Goal: Information Seeking & Learning: Learn about a topic

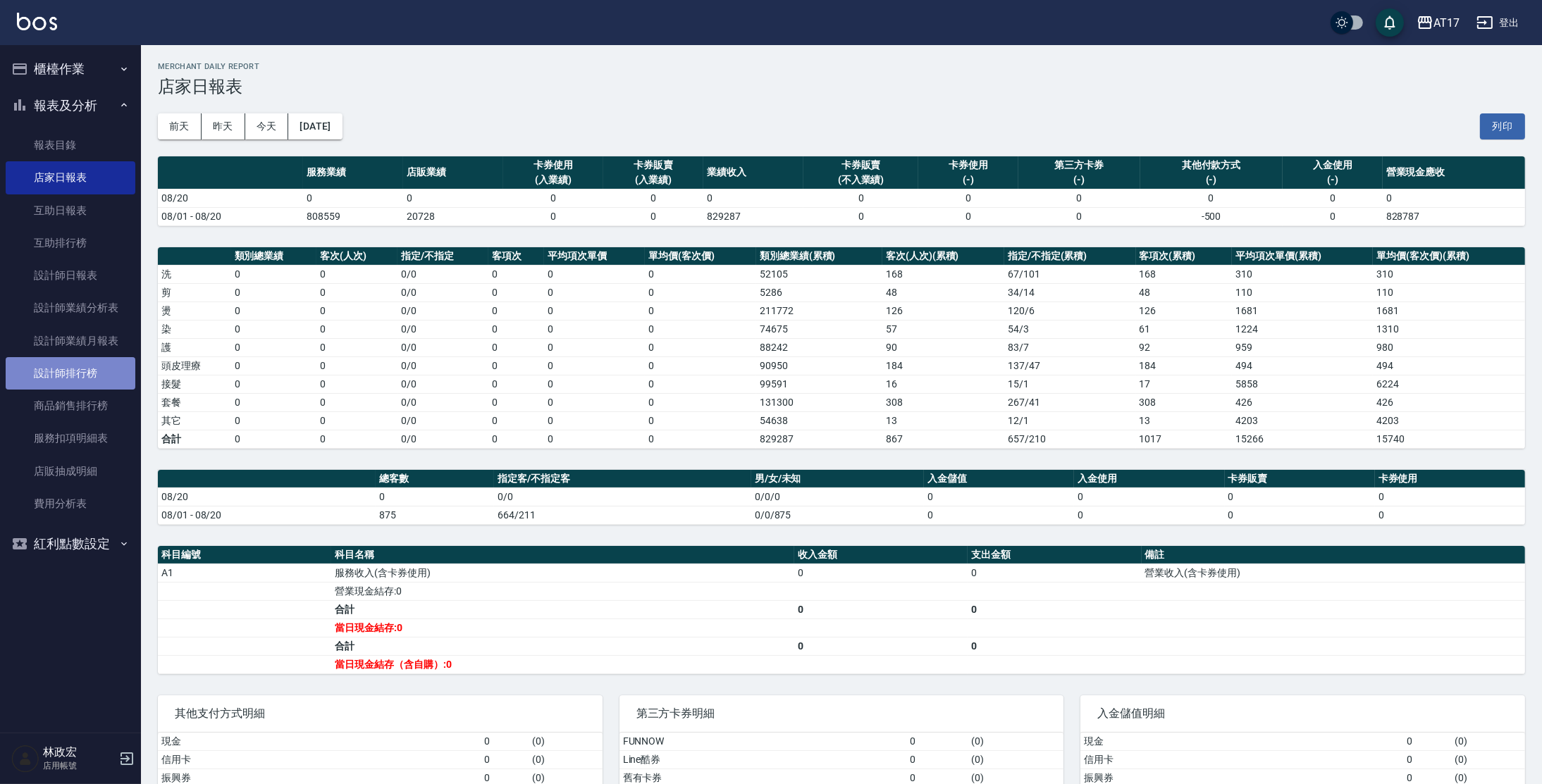
click at [49, 367] on link "設計師排行榜" at bounding box center [70, 373] width 129 height 33
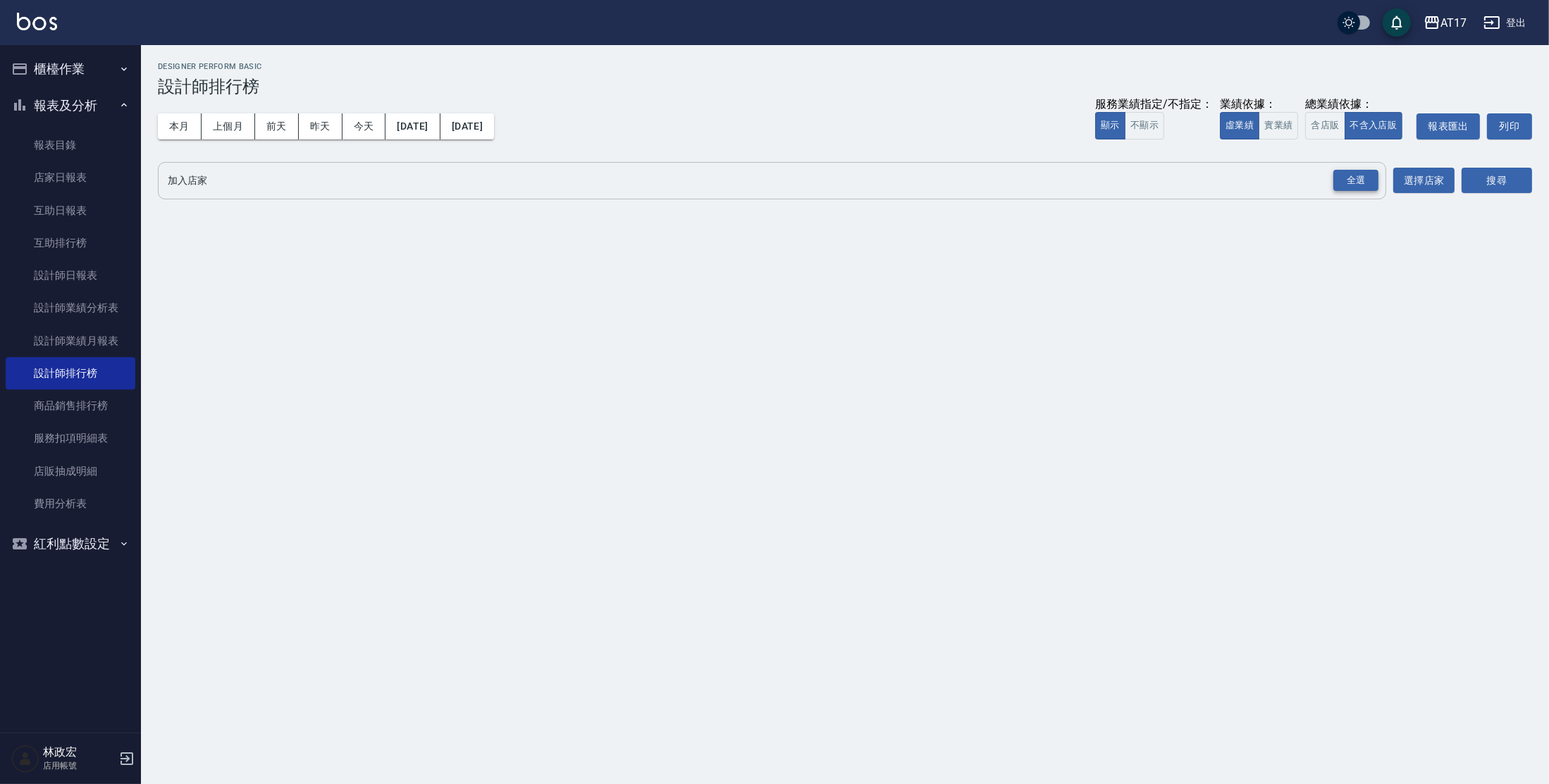
click at [1339, 171] on div "全選" at bounding box center [1355, 181] width 45 height 22
click at [1486, 189] on button "搜尋" at bounding box center [1497, 181] width 71 height 26
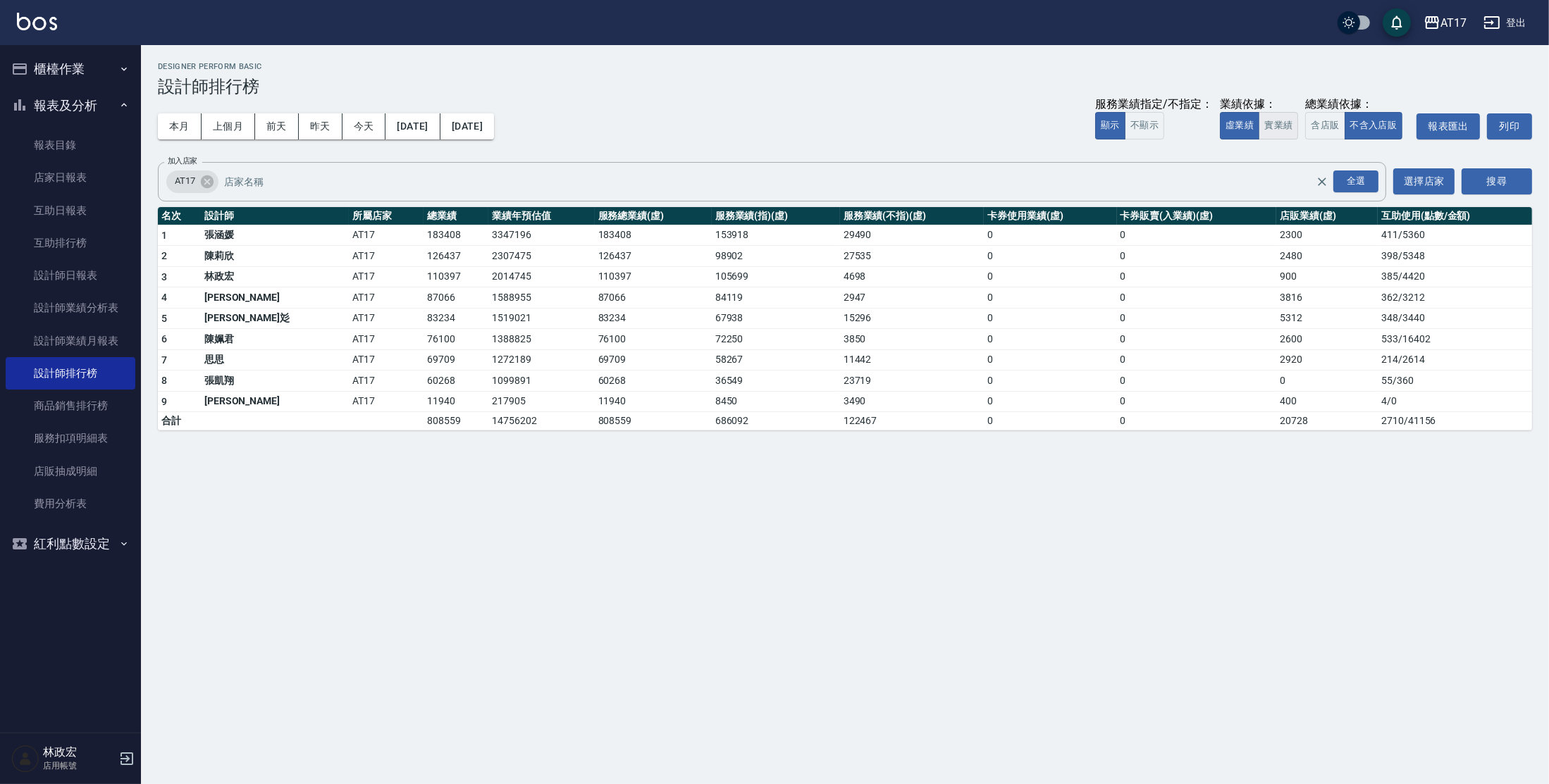
click at [1277, 122] on button "實業績" at bounding box center [1278, 125] width 40 height 28
click at [1234, 125] on button "虛業績" at bounding box center [1240, 125] width 40 height 28
click at [1287, 122] on button "實業績" at bounding box center [1278, 125] width 40 height 28
click at [1261, 502] on div "AT17 [DATE] - [DATE] 設計師排行榜 列印時間： [DATE][PHONE_NUMBER]:37 Designer Perform Basi…" at bounding box center [774, 392] width 1549 height 784
drag, startPoint x: 353, startPoint y: 261, endPoint x: 409, endPoint y: 262, distance: 56.0
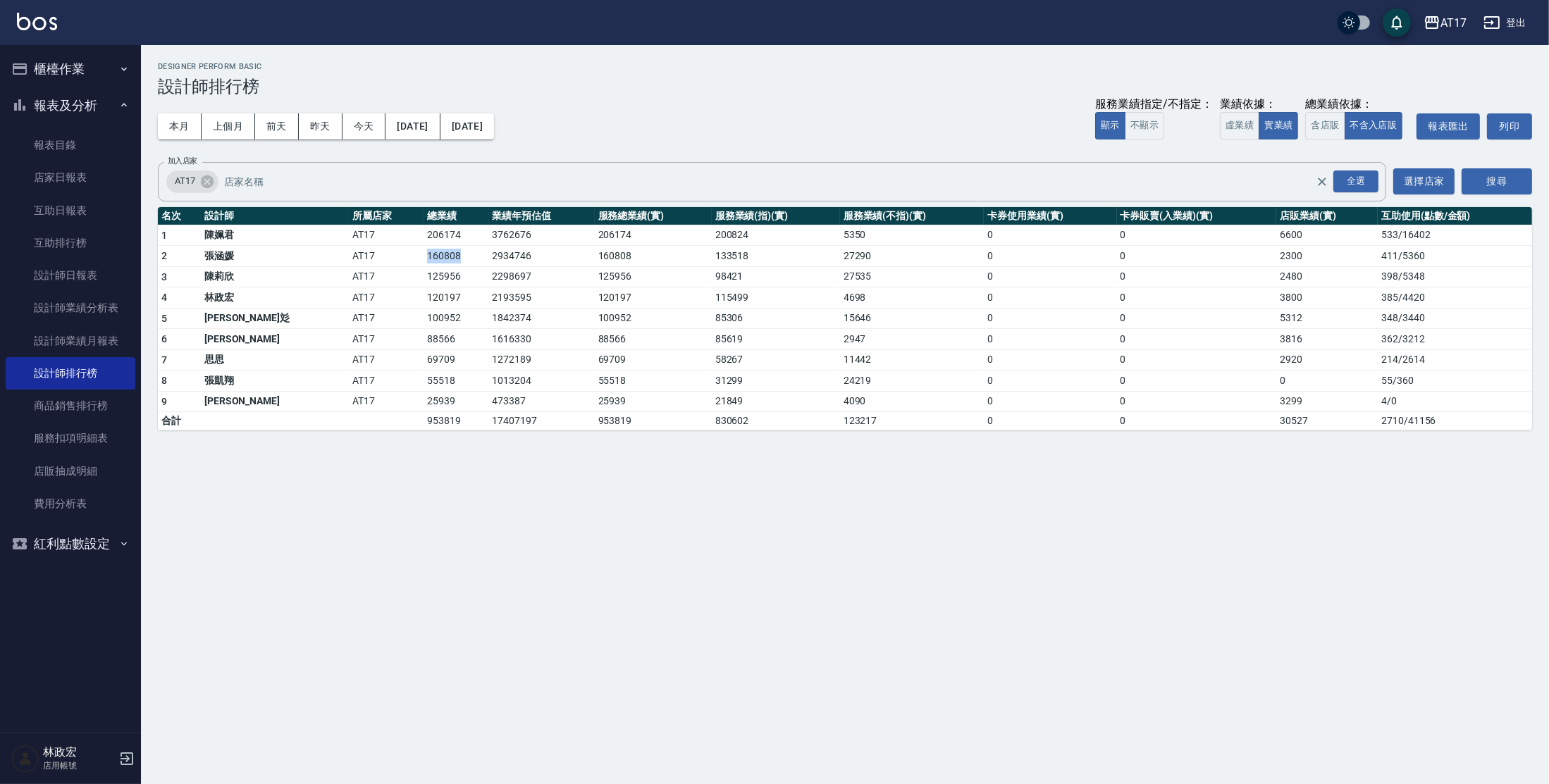
click at [409, 262] on tr "2 [PERSON_NAME]AT17 160808 2934746 160808 133518 27290 0 0 2300 411 / 5360" at bounding box center [845, 256] width 1374 height 21
click at [423, 277] on td "125956" at bounding box center [456, 277] width 66 height 21
drag, startPoint x: 339, startPoint y: 250, endPoint x: 395, endPoint y: 259, distance: 56.7
click at [395, 259] on tr "2 [PERSON_NAME]AT17 160808 2934746 160808 133518 27290 0 0 2300 411 / 5360" at bounding box center [845, 256] width 1374 height 21
click at [423, 268] on td "125956" at bounding box center [456, 277] width 66 height 21
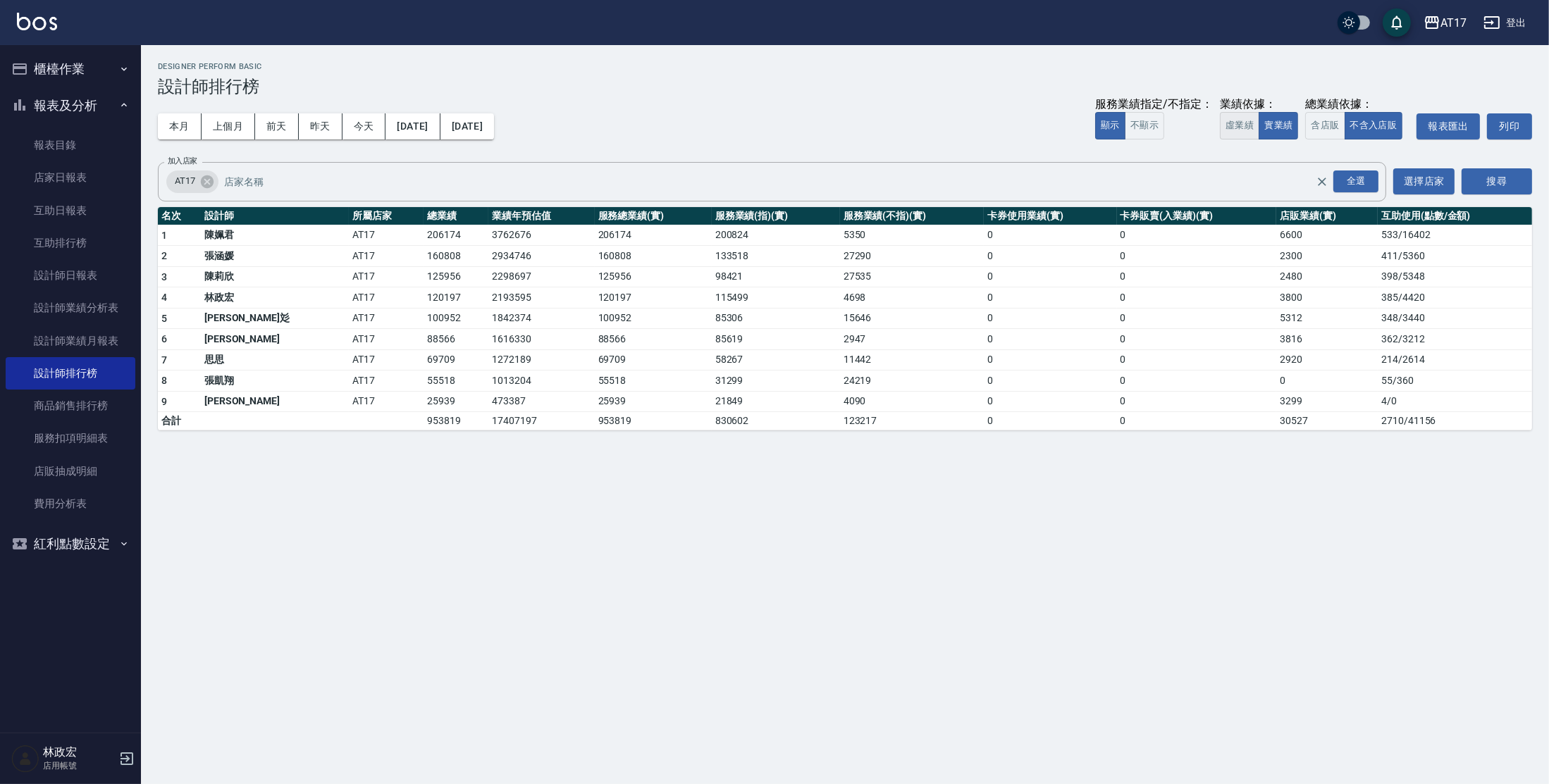
click at [1254, 124] on button "虛業績" at bounding box center [1240, 125] width 40 height 28
drag, startPoint x: 373, startPoint y: 237, endPoint x: 453, endPoint y: 237, distance: 80.0
click at [453, 237] on tr "1 [PERSON_NAME]AT17 183408 3347196 183408 153918 29490 0 0 2300 411 / 5360" at bounding box center [845, 235] width 1374 height 21
click at [488, 275] on td "2014745" at bounding box center [541, 277] width 106 height 21
drag, startPoint x: 317, startPoint y: 230, endPoint x: 476, endPoint y: 247, distance: 159.9
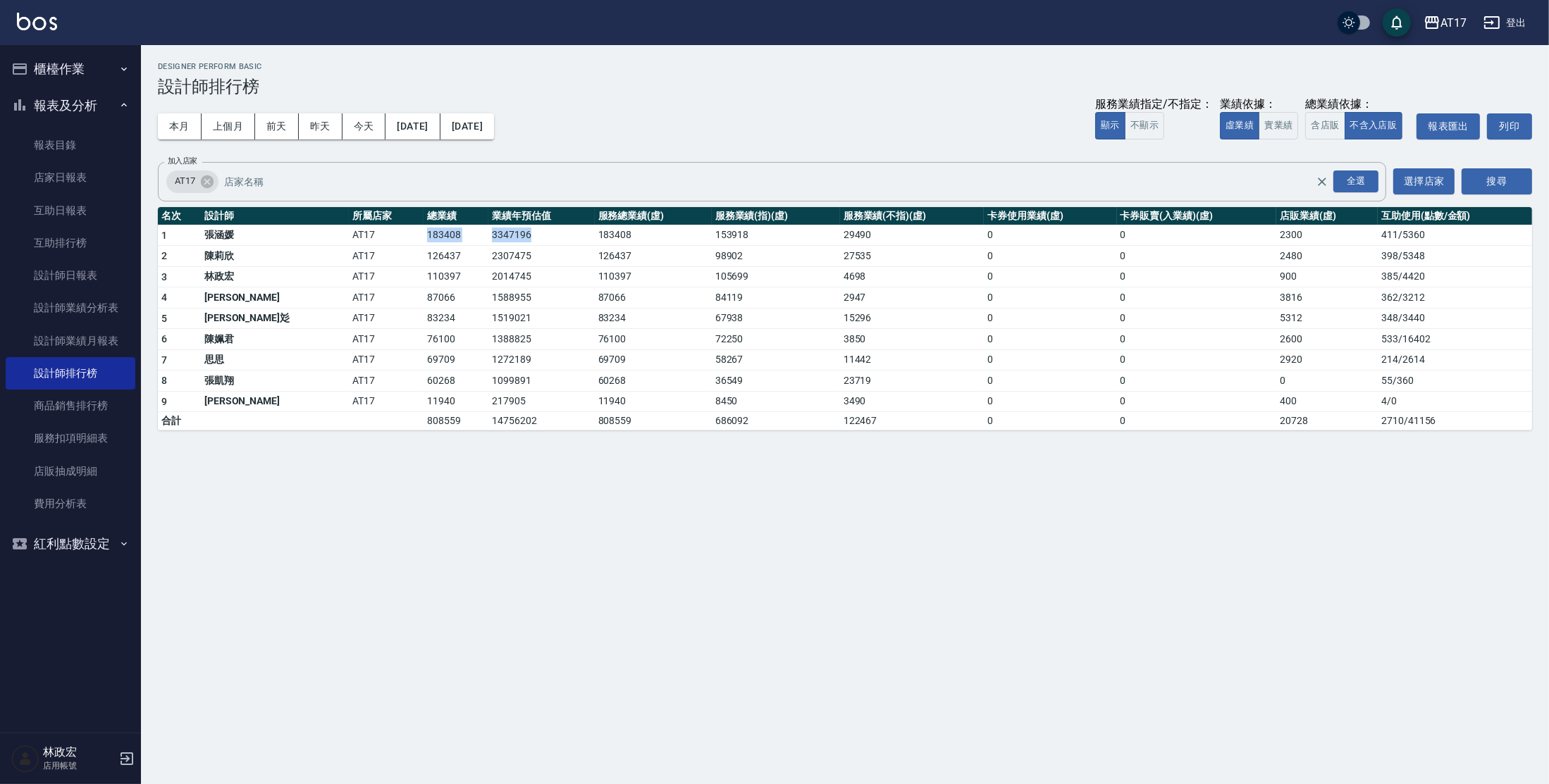
click at [476, 235] on tr "1 [PERSON_NAME]AT17 183408 3347196 183408 153918 29490 0 0 2300 411 / 5360" at bounding box center [845, 235] width 1374 height 21
click at [488, 266] on td "2307475" at bounding box center [541, 256] width 106 height 21
drag, startPoint x: 338, startPoint y: 234, endPoint x: 498, endPoint y: 236, distance: 160.0
click at [497, 233] on tr "1 [PERSON_NAME]AT17 183408 3347196 183408 153918 29490 0 0 2300 411 / 5360" at bounding box center [845, 235] width 1374 height 21
click at [497, 241] on td "3347196" at bounding box center [541, 235] width 106 height 21
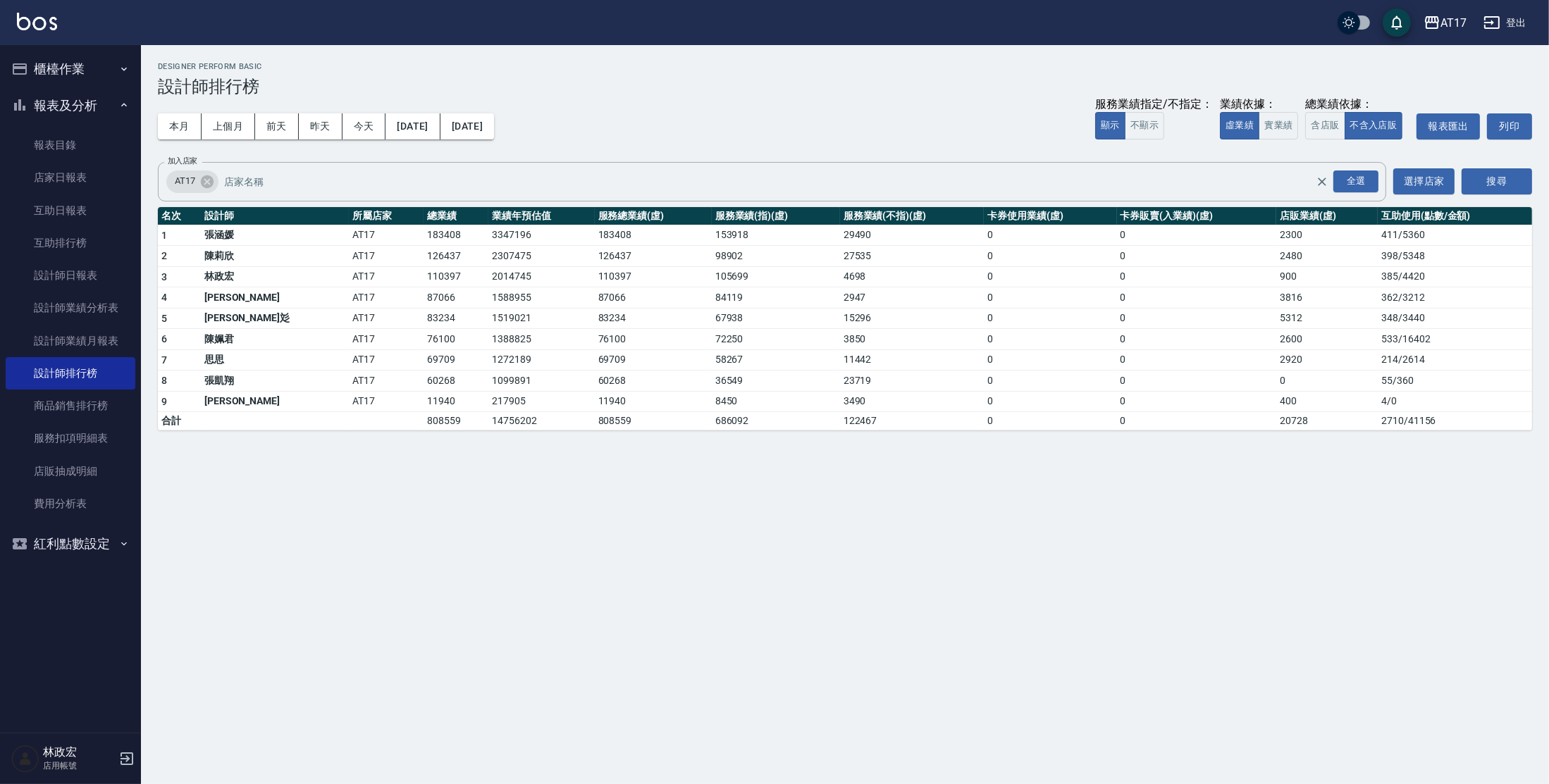
click at [1188, 480] on div "AT17 [DATE] - [DATE] 設計師排行榜 列印時間： [DATE][PHONE_NUMBER]:38 Designer Perform Basi…" at bounding box center [774, 392] width 1549 height 784
drag, startPoint x: 338, startPoint y: 425, endPoint x: 495, endPoint y: 423, distance: 157.0
click at [491, 422] on tr "合計 808559 14756202 808559 686092 122467 0 0 20728 2710 / 41156" at bounding box center [845, 421] width 1374 height 18
click at [500, 426] on td "14756202" at bounding box center [541, 421] width 106 height 18
drag, startPoint x: 494, startPoint y: 451, endPoint x: 696, endPoint y: 502, distance: 208.3
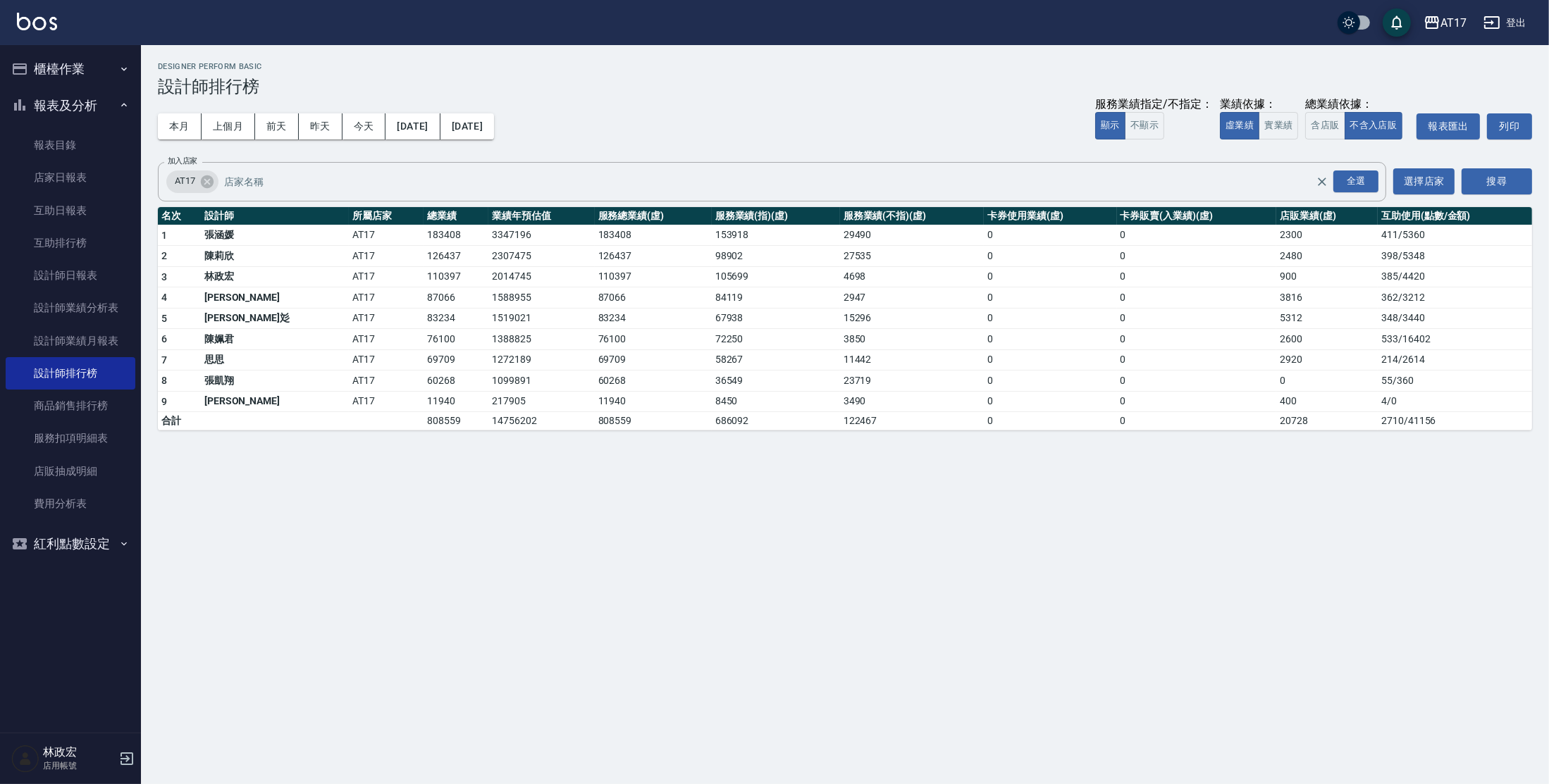
click at [716, 517] on div "AT17 [DATE] - [DATE] 設計師排行榜 列印時間： [DATE][PHONE_NUMBER]:38 Designer Perform Basi…" at bounding box center [774, 392] width 1549 height 784
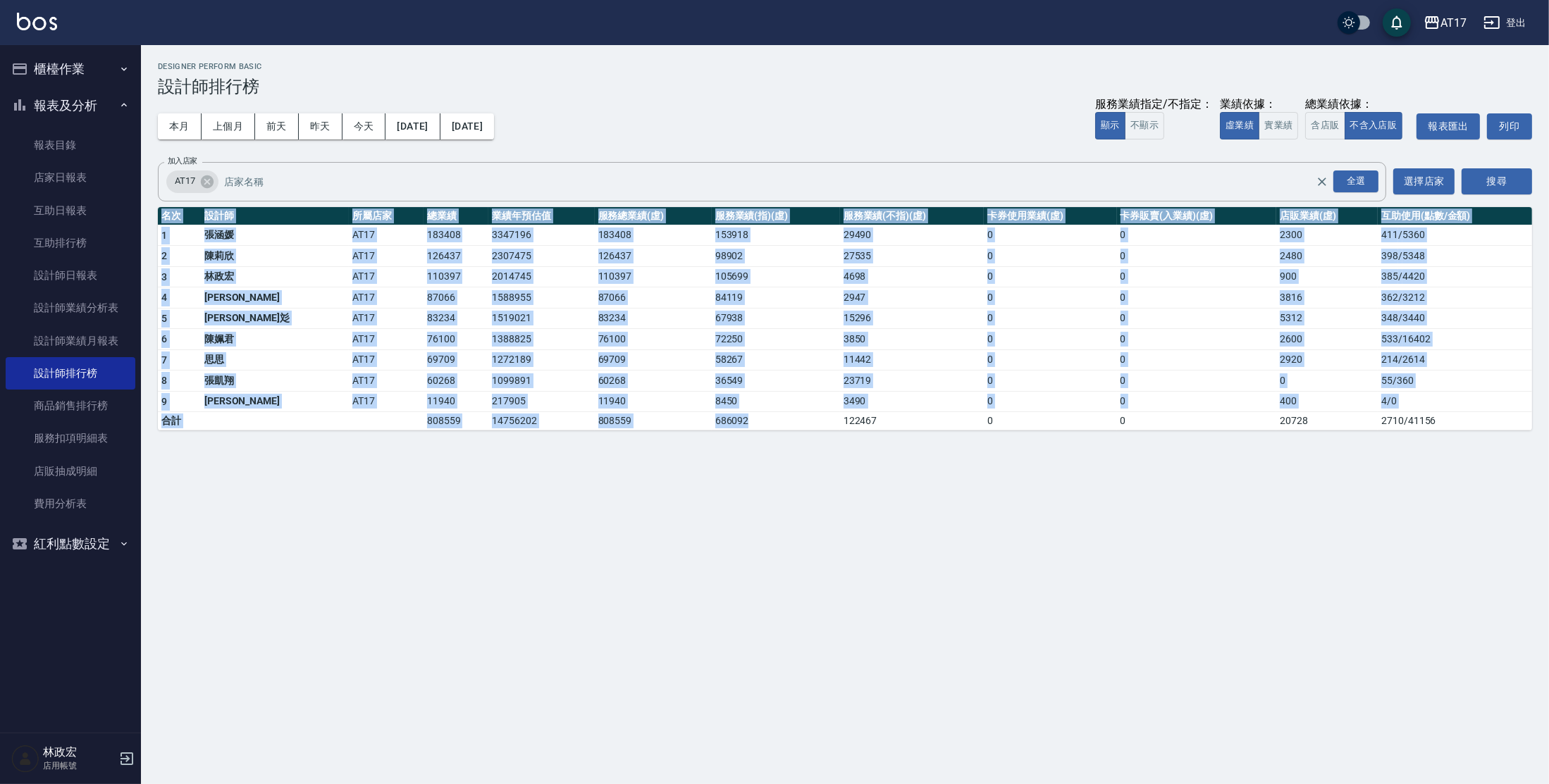
drag, startPoint x: 739, startPoint y: 413, endPoint x: 354, endPoint y: 462, distance: 388.1
click at [354, 462] on div "AT17 [DATE] - [DATE] 設計師排行榜 列印時間： [DATE][PHONE_NUMBER]:38 Designer Perform Basi…" at bounding box center [774, 392] width 1549 height 784
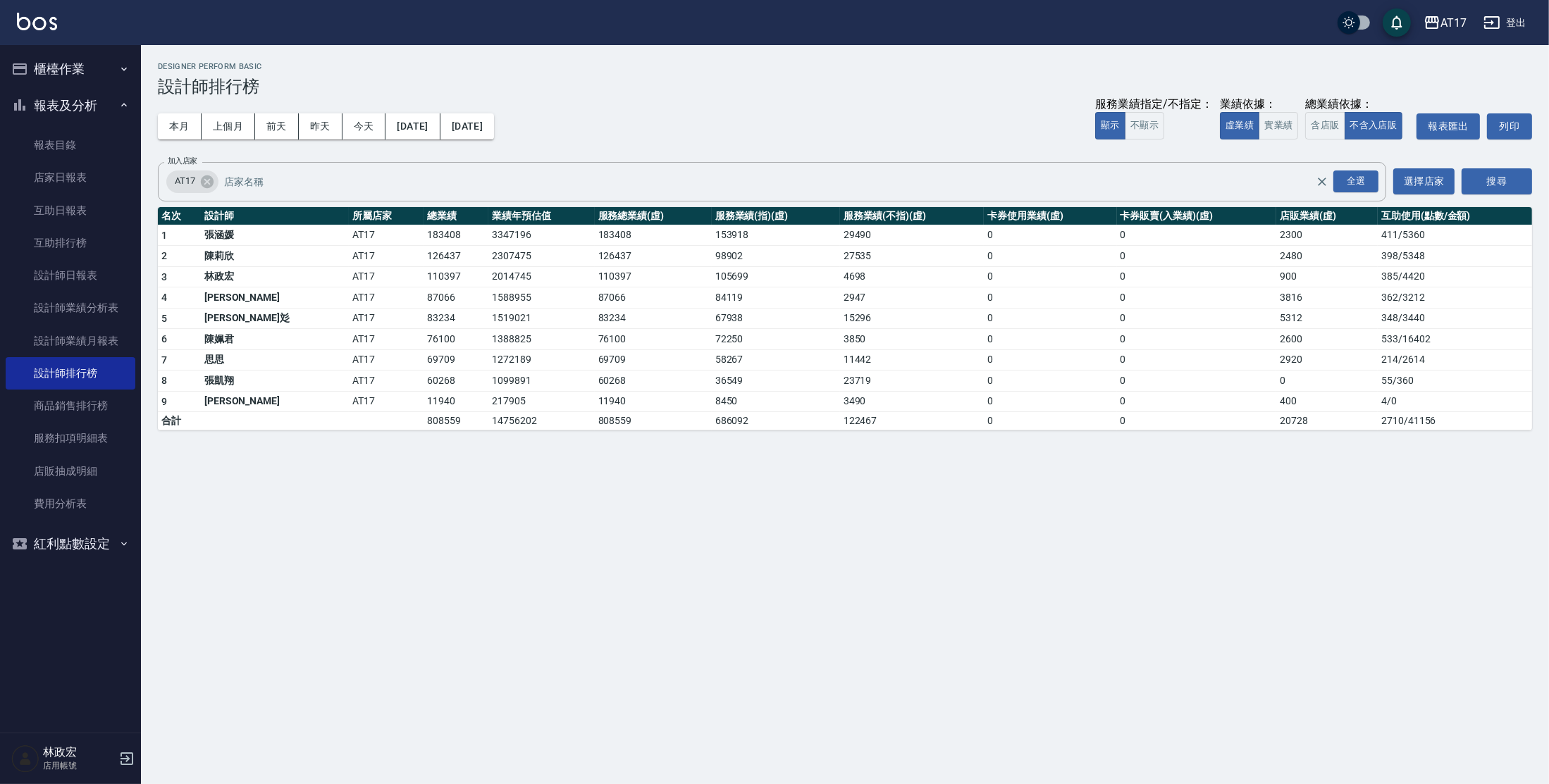
click at [337, 482] on div "AT17 [DATE] - [DATE] 設計師排行榜 列印時間： [DATE][PHONE_NUMBER]:38 Designer Perform Basi…" at bounding box center [774, 392] width 1549 height 784
click at [1277, 134] on button "實業績" at bounding box center [1278, 125] width 40 height 28
click at [1234, 135] on button "虛業績" at bounding box center [1240, 125] width 40 height 28
click at [1273, 129] on button "實業績" at bounding box center [1278, 125] width 40 height 28
click at [317, 451] on div "AT17 [DATE] - [DATE] 設計師排行榜 列印時間： [DATE][PHONE_NUMBER]:39 Designer Perform Basi…" at bounding box center [774, 392] width 1549 height 784
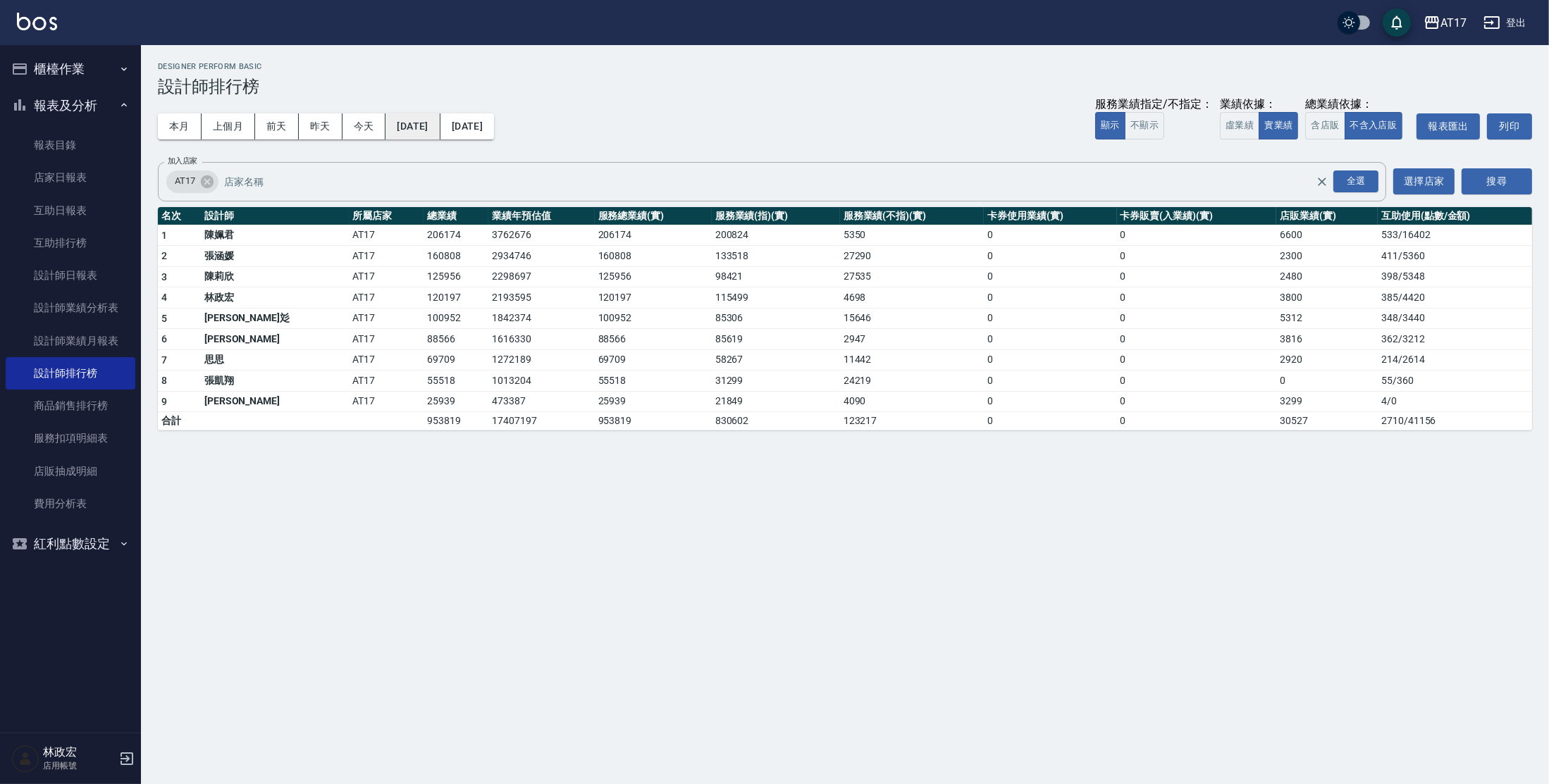
click at [423, 121] on button "[DATE]" at bounding box center [413, 126] width 54 height 26
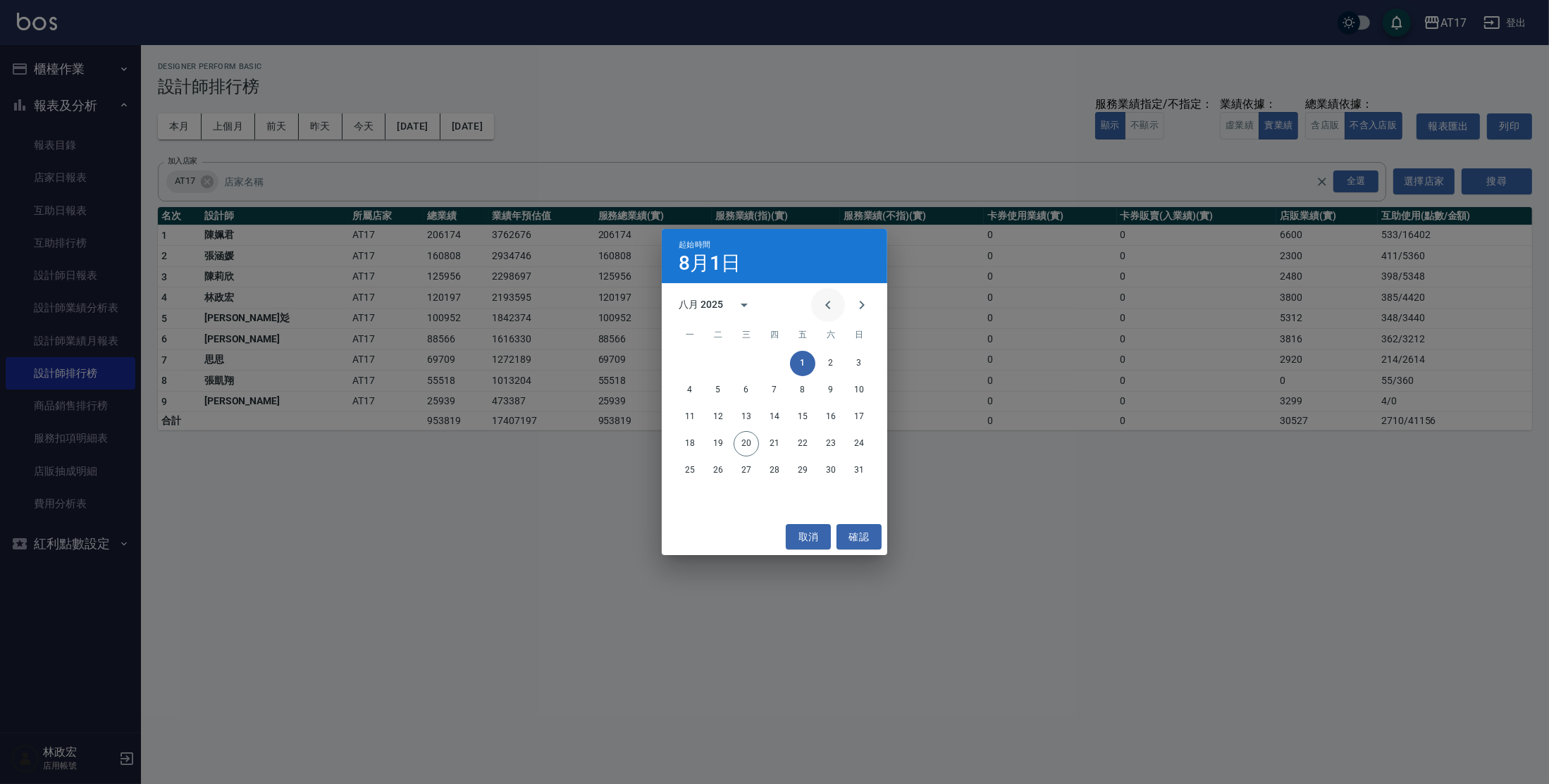
click at [834, 304] on icon "Previous month" at bounding box center [827, 305] width 17 height 17
click at [833, 304] on icon "Previous month" at bounding box center [827, 305] width 17 height 17
click at [834, 304] on icon "Previous month" at bounding box center [827, 305] width 17 height 17
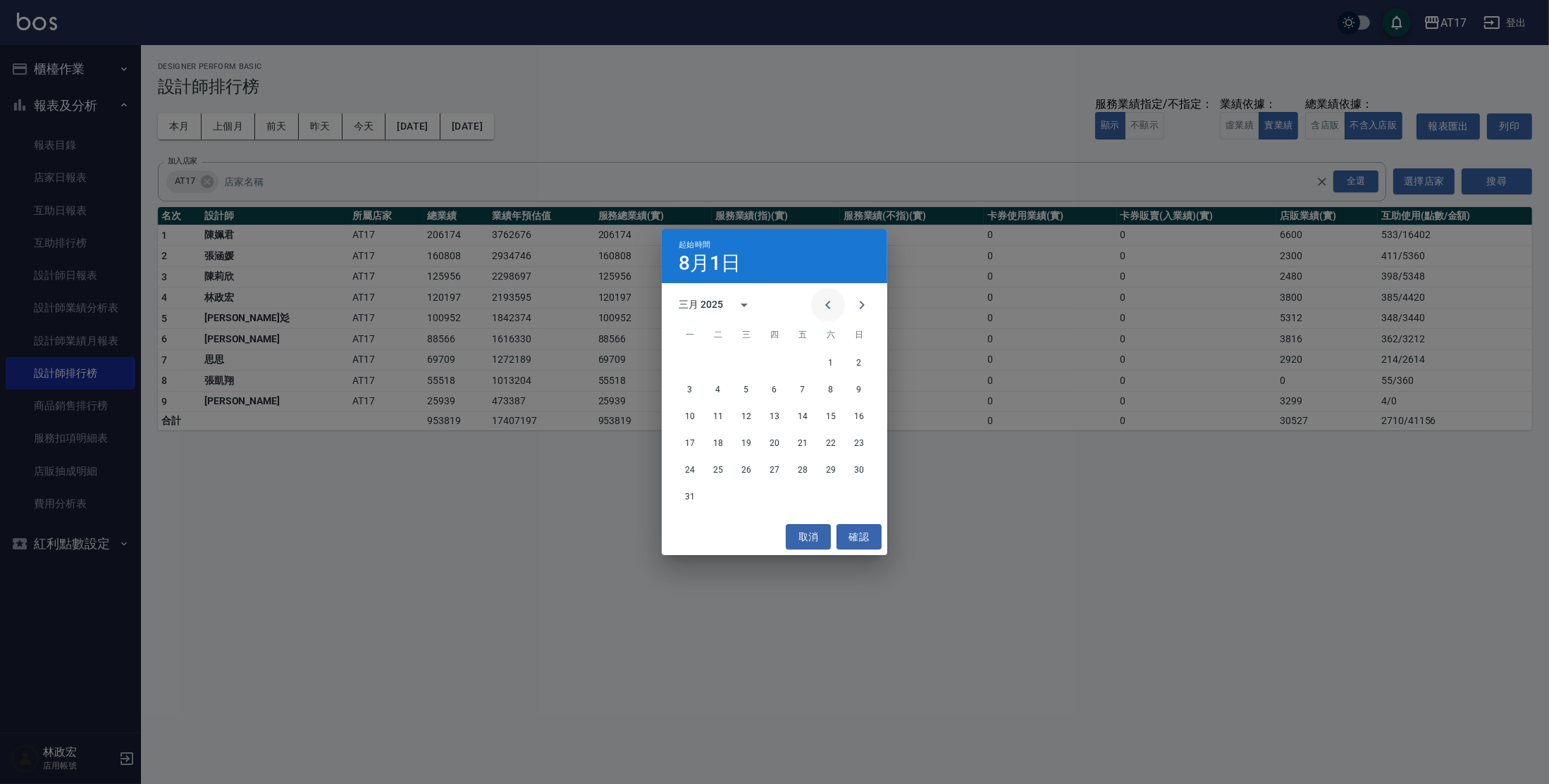
click at [826, 309] on icon "Previous month" at bounding box center [827, 305] width 17 height 17
click at [834, 359] on button "1" at bounding box center [831, 363] width 25 height 25
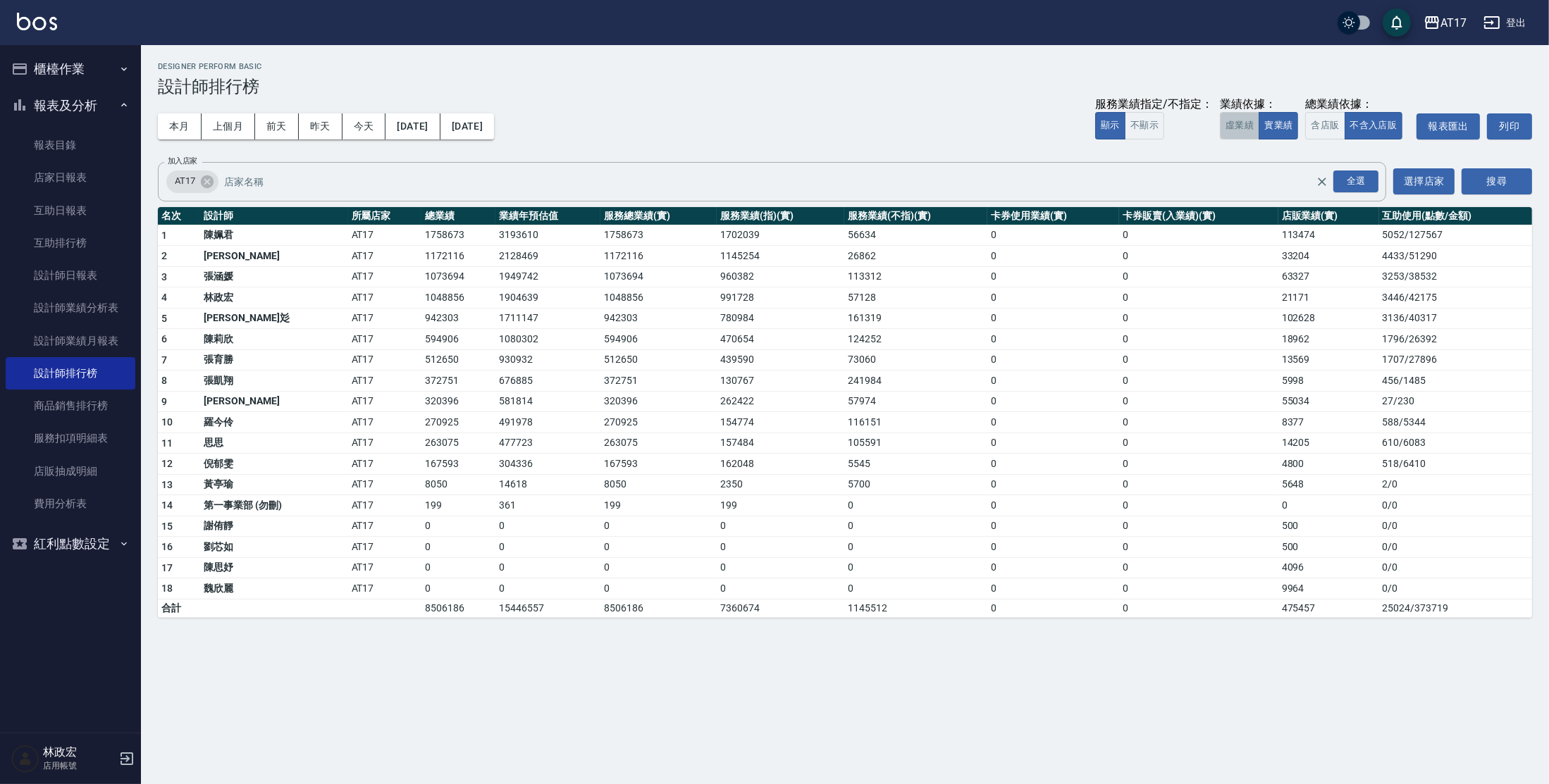
click at [1239, 128] on button "虛業績" at bounding box center [1240, 125] width 40 height 28
click at [494, 133] on button "[DATE]" at bounding box center [467, 126] width 53 height 26
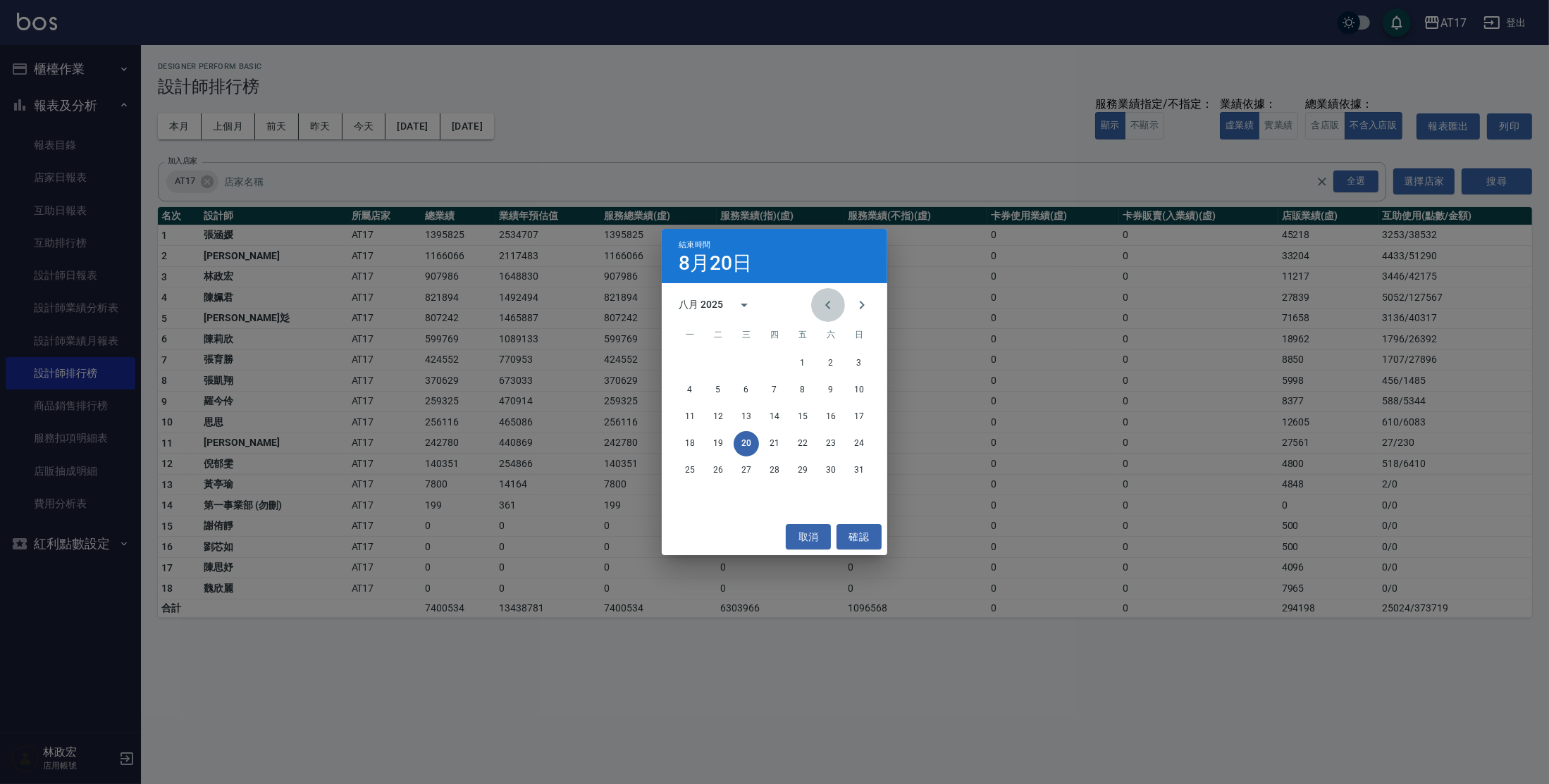
click at [827, 308] on icon "Previous month" at bounding box center [827, 305] width 17 height 17
click at [770, 469] on button "31" at bounding box center [775, 471] width 25 height 25
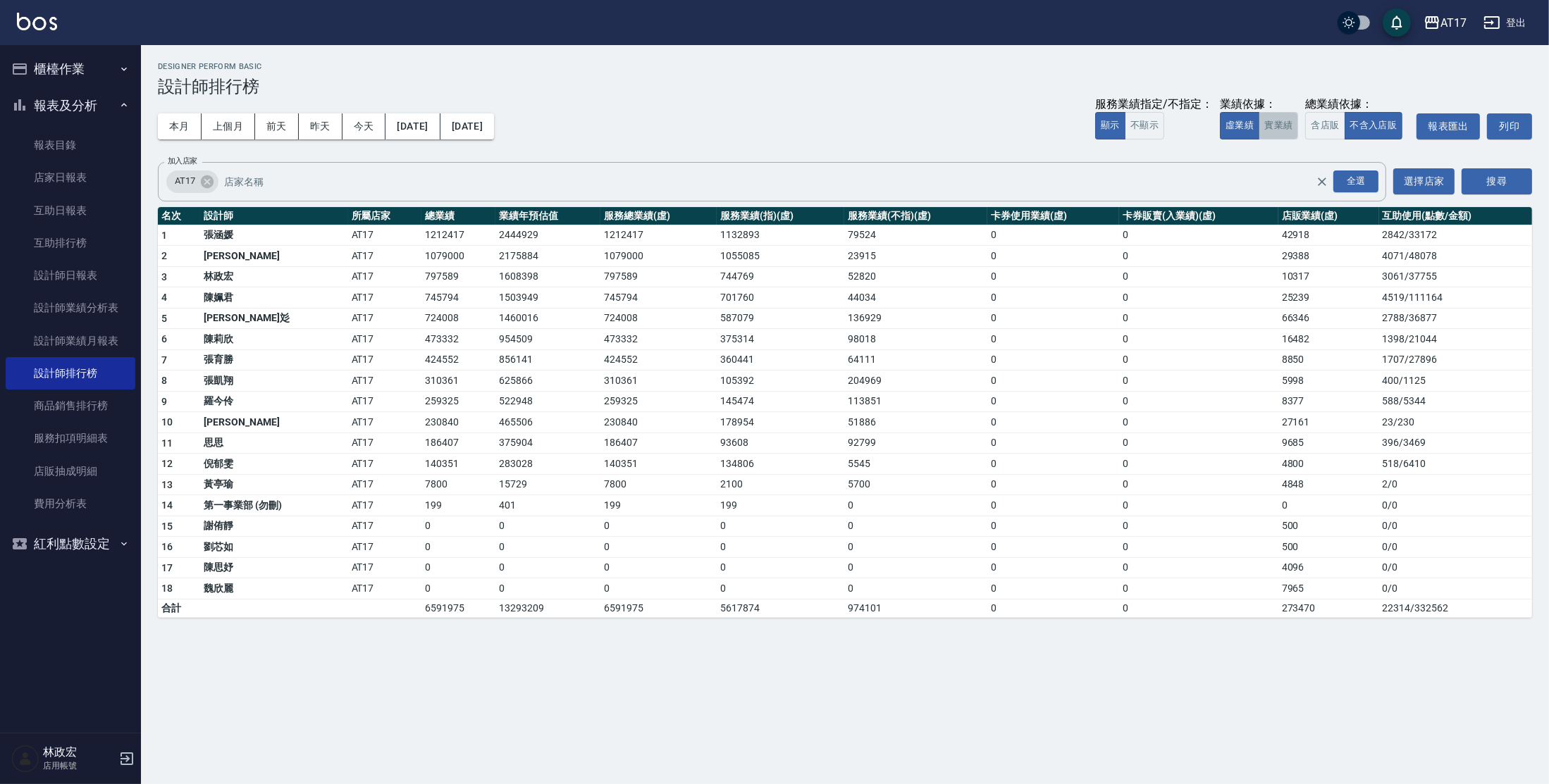
click at [1270, 128] on button "實業績" at bounding box center [1278, 125] width 40 height 28
click at [1216, 129] on div "服務業績指定/不指定： 顯示 不顯示 業績依據： 虛業績 實業績 總業績依據： 含店販 不含入店販 報表匯出 列印" at bounding box center [1313, 126] width 437 height 26
click at [1232, 123] on button "虛業績" at bounding box center [1240, 125] width 40 height 28
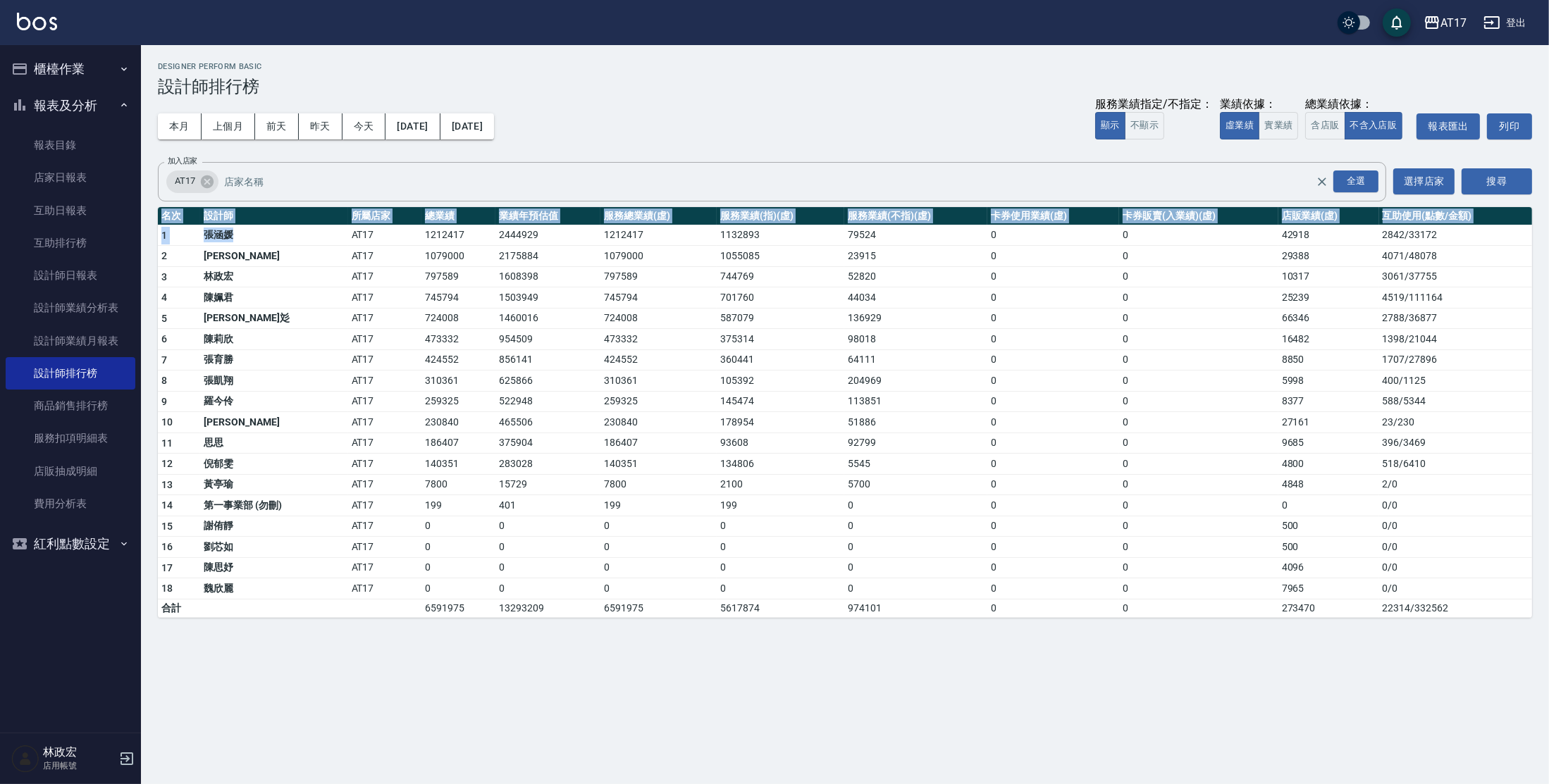
drag, startPoint x: 329, startPoint y: 241, endPoint x: 1019, endPoint y: 668, distance: 811.4
click at [1103, 646] on div "AT17 [DATE] - [DATE] 設計師排行榜 列印時間： [DATE][PHONE_NUMBER]:40 Designer Perform Basi…" at bounding box center [774, 392] width 1549 height 784
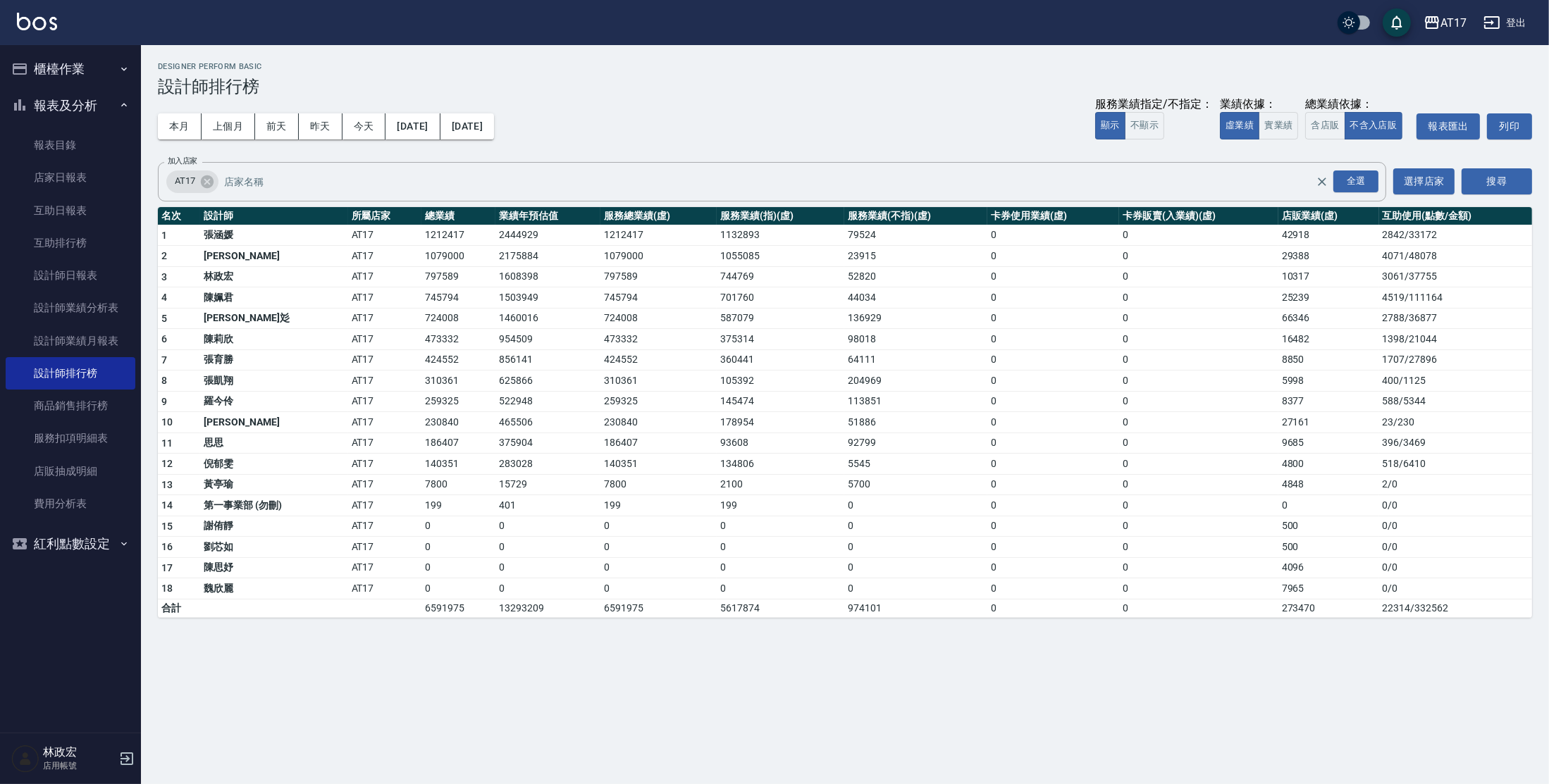
click at [957, 670] on div "AT17 [DATE] - [DATE] 設計師排行榜 列印時間： [DATE][PHONE_NUMBER]:40 Designer Perform Basi…" at bounding box center [774, 392] width 1549 height 784
click at [440, 131] on button "[DATE]" at bounding box center [413, 126] width 54 height 26
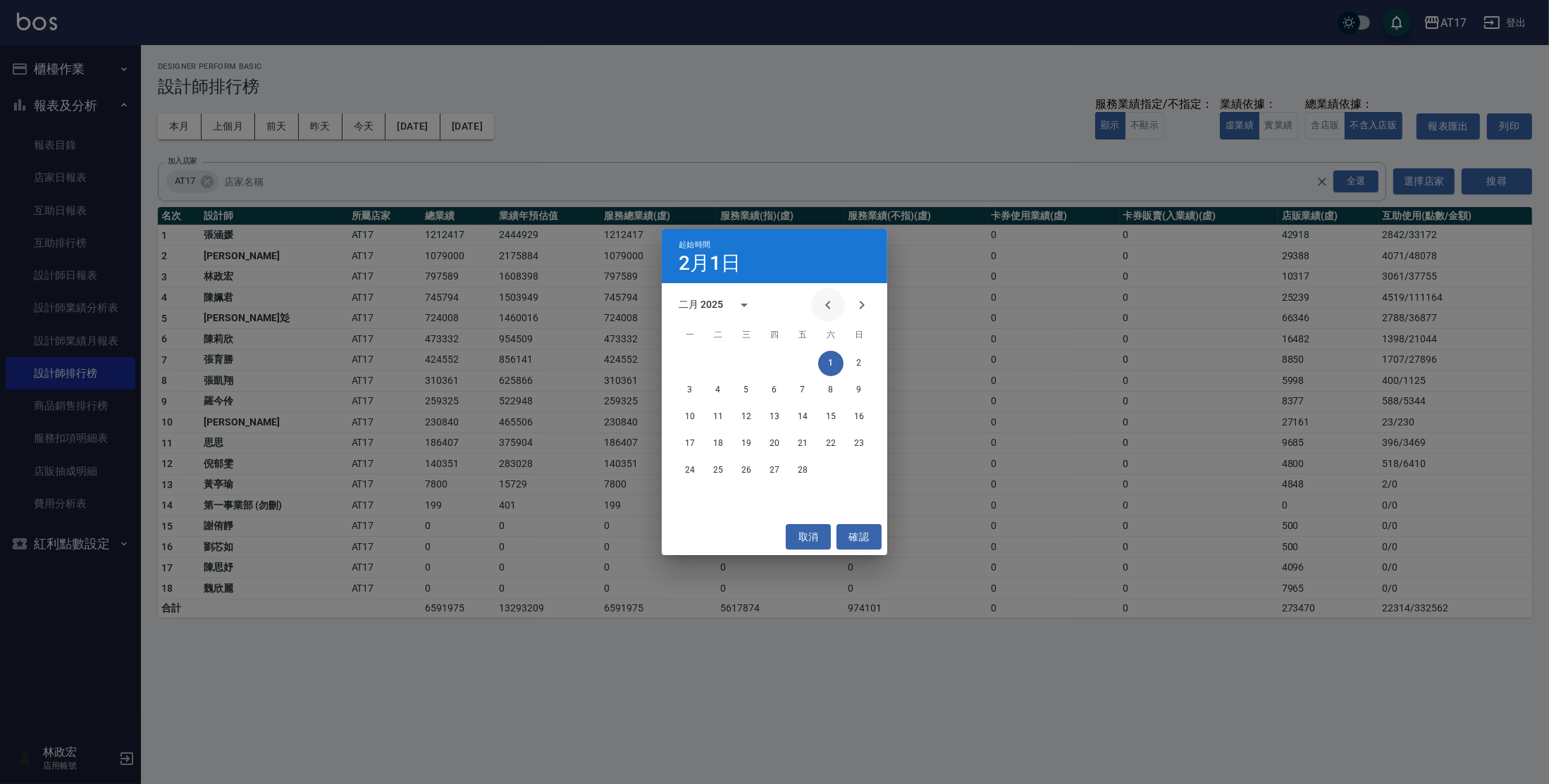
click at [827, 306] on icon "Previous month" at bounding box center [827, 305] width 17 height 17
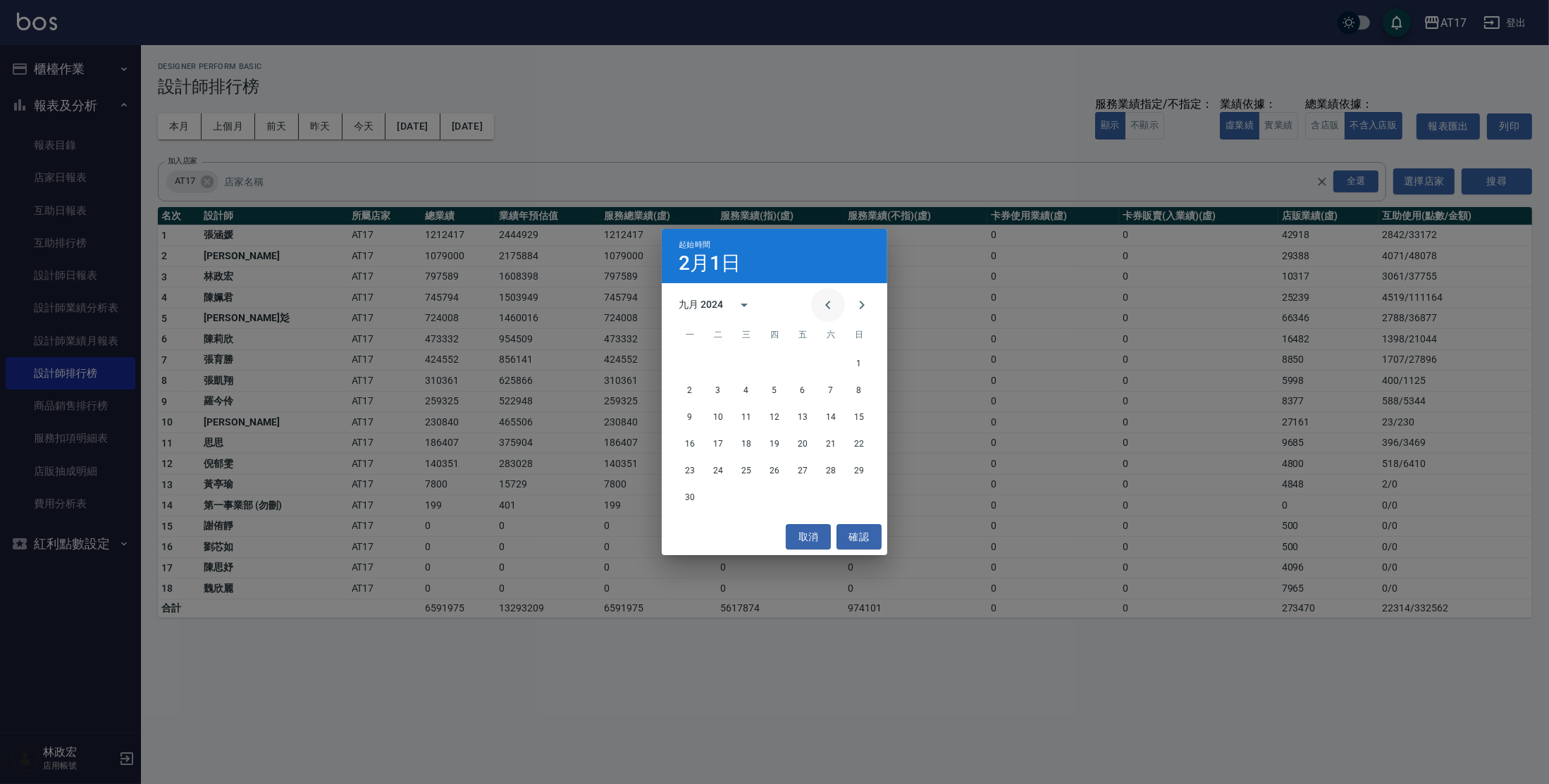
click at [827, 306] on icon "Previous month" at bounding box center [827, 305] width 5 height 9
click at [687, 364] on button "1" at bounding box center [690, 363] width 25 height 25
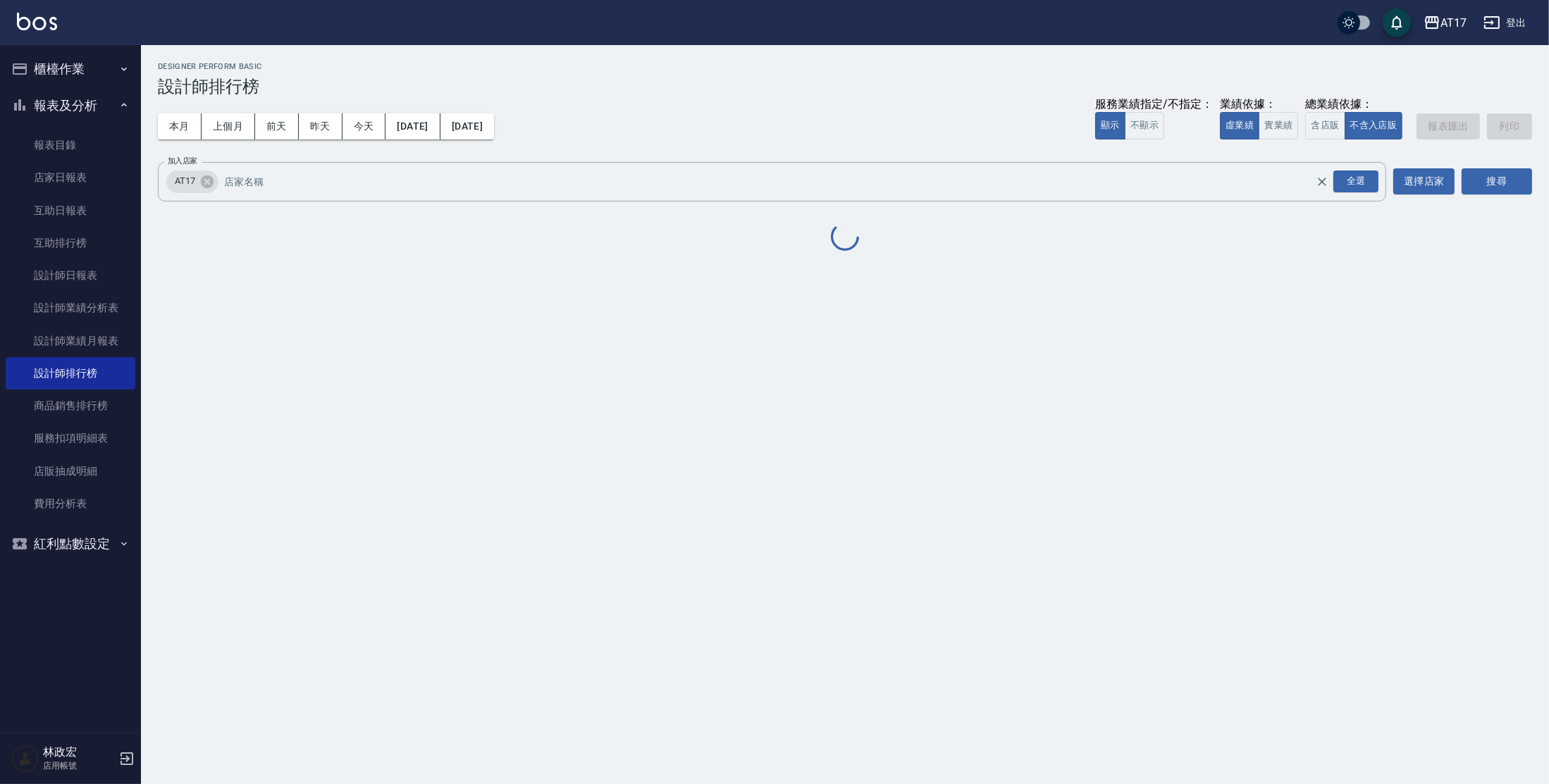
click at [758, 144] on div "本月 上個月 [DATE] [DATE] [DATE] [DATE] [DATE] 服務業績指定/不指定： 顯示 不顯示 業績依據： 虛業績 實業績 總業績依…" at bounding box center [845, 126] width 1374 height 60
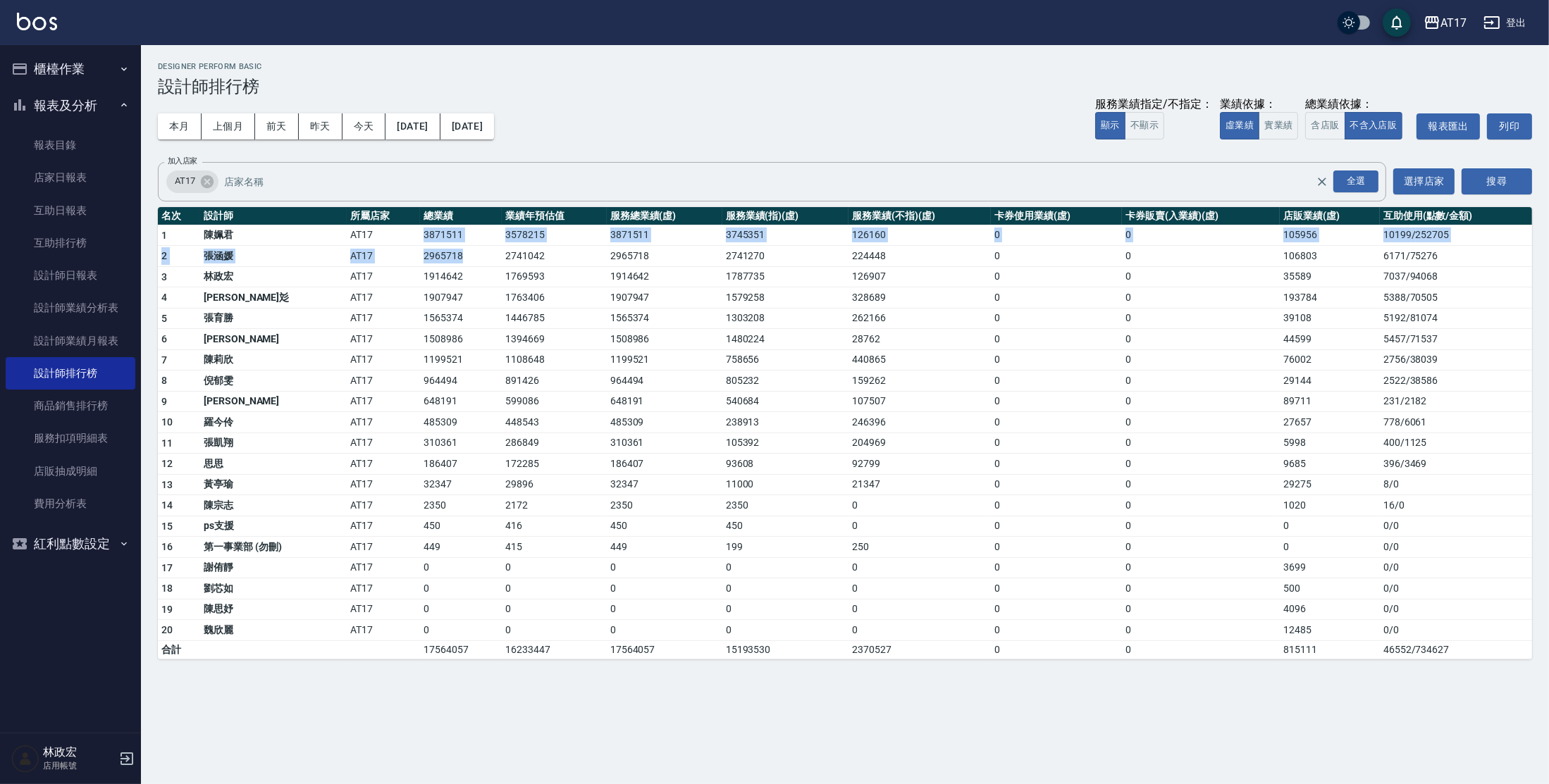
drag, startPoint x: 396, startPoint y: 230, endPoint x: 482, endPoint y: 259, distance: 90.8
click at [482, 259] on tbody "1 [PERSON_NAME]AT17 3871511 3578215 3871511 3745351 126160 0 0 105956 10199 / 2…" at bounding box center [845, 441] width 1374 height 434
click at [482, 259] on td "2965718" at bounding box center [461, 256] width 83 height 21
drag, startPoint x: 401, startPoint y: 230, endPoint x: 451, endPoint y: 236, distance: 50.4
click at [451, 235] on tr "1 [PERSON_NAME]AT17 3871511 3578215 3871511 3745351 126160 0 0 105956 10199 / 2…" at bounding box center [845, 235] width 1374 height 21
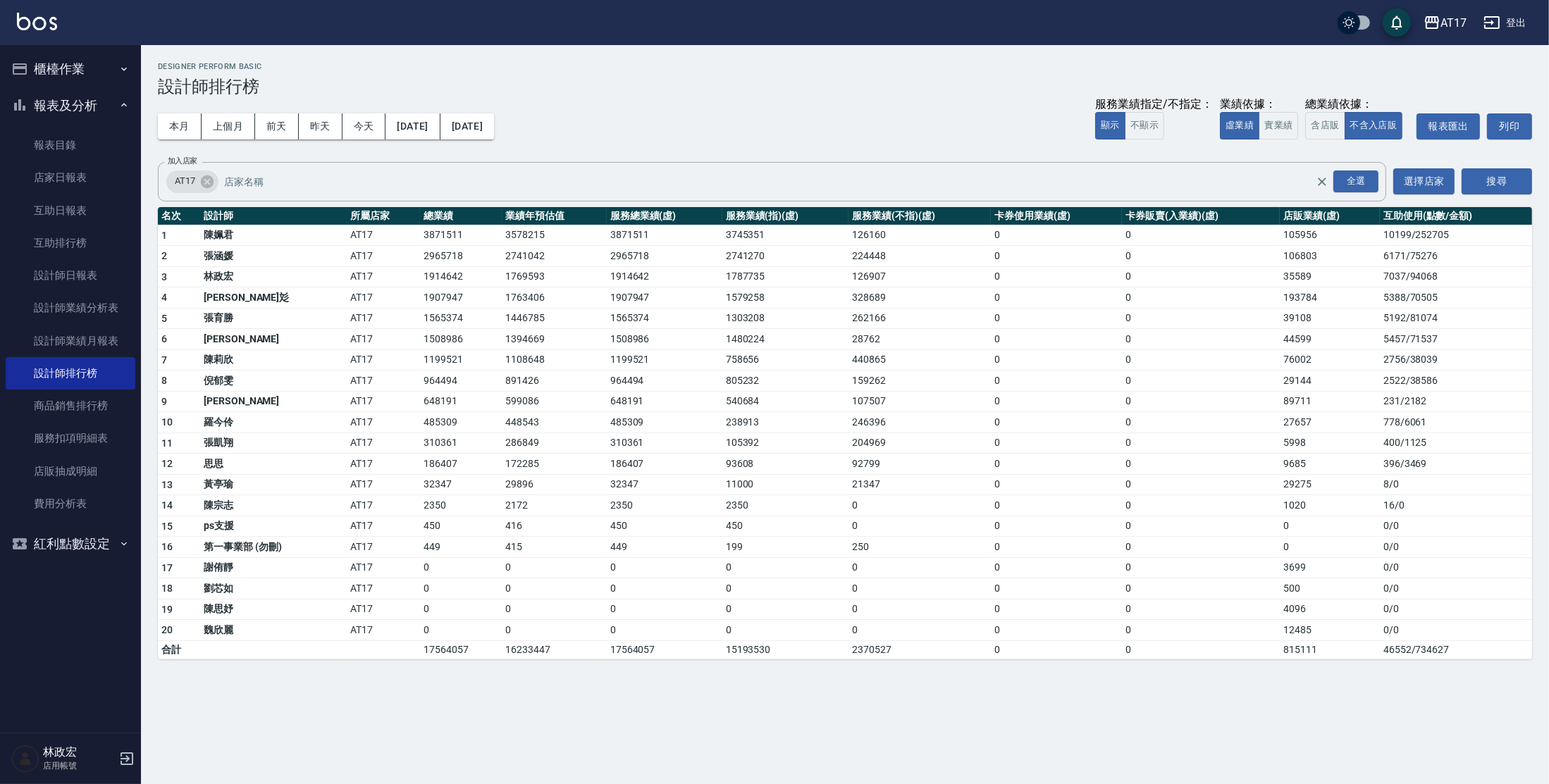
click at [558, 336] on td "1394669" at bounding box center [553, 340] width 104 height 21
drag, startPoint x: 388, startPoint y: 254, endPoint x: 457, endPoint y: 259, distance: 69.2
click at [457, 259] on tr "2 [PERSON_NAME]AT17 2965718 2741042 2965718 2741270 224448 0 0 106803 6171 / 75…" at bounding box center [845, 256] width 1374 height 21
click at [454, 379] on td "964494" at bounding box center [461, 381] width 83 height 21
click at [1268, 123] on button "實業績" at bounding box center [1278, 125] width 40 height 28
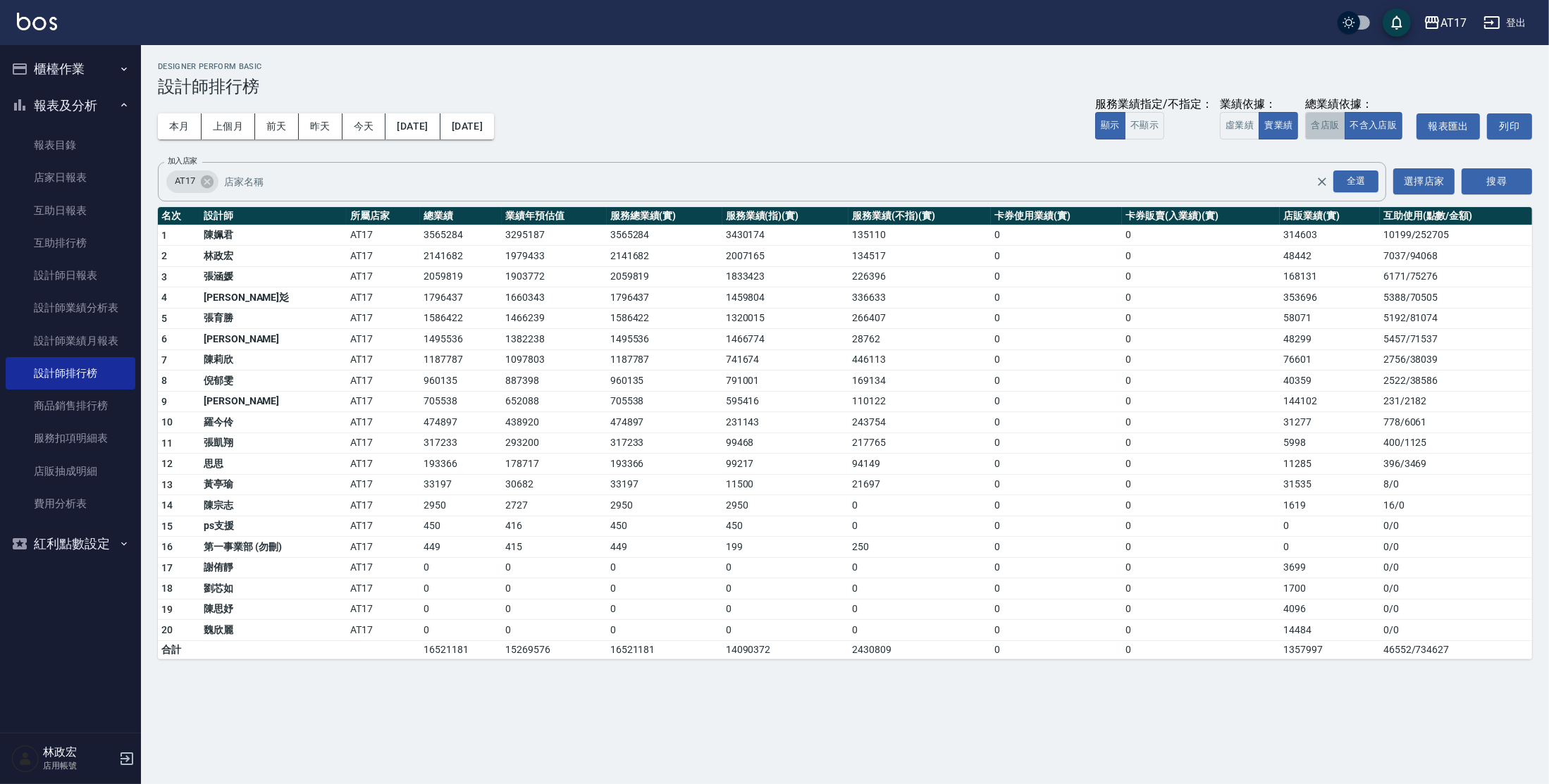
click at [1326, 119] on button "含店販" at bounding box center [1325, 125] width 40 height 28
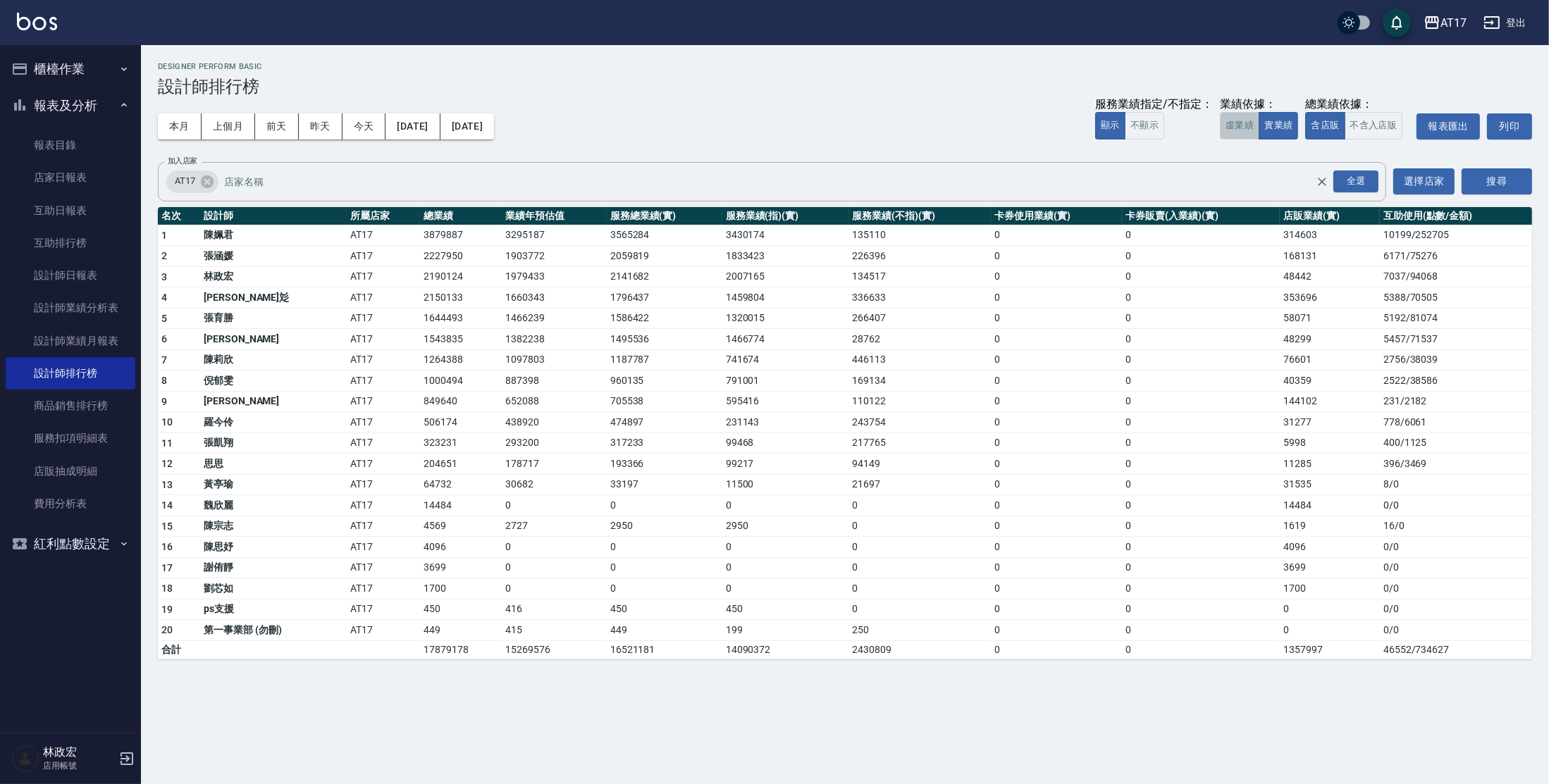
click at [1243, 124] on button "虛業績" at bounding box center [1240, 125] width 40 height 28
click at [418, 117] on button "[DATE]" at bounding box center [413, 126] width 54 height 26
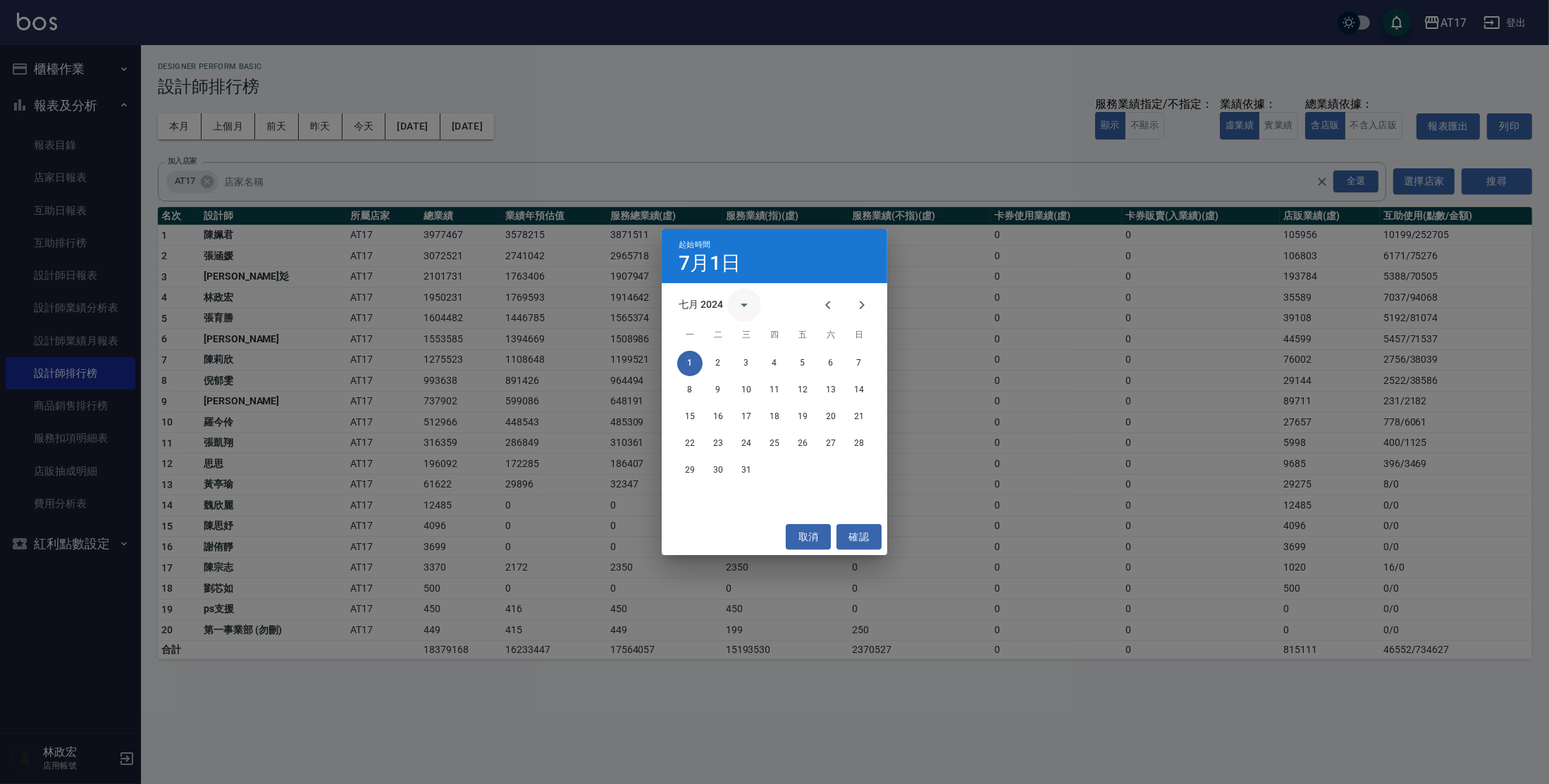
click at [746, 306] on icon "calendar view is open, switch to year view" at bounding box center [744, 305] width 17 height 17
click at [703, 425] on button "2023" at bounding box center [701, 421] width 51 height 25
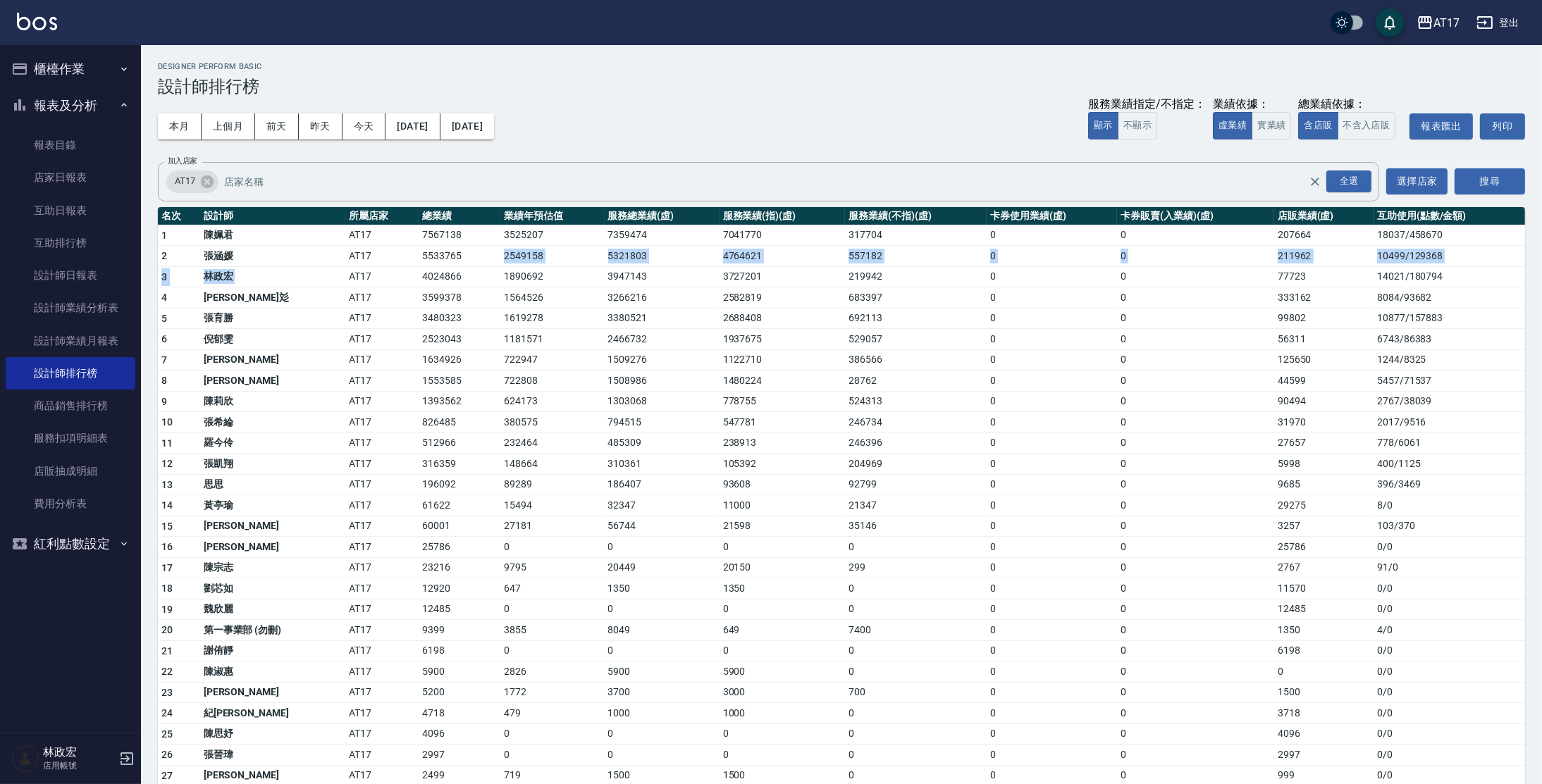
drag, startPoint x: 467, startPoint y: 257, endPoint x: 402, endPoint y: 267, distance: 65.8
click at [402, 267] on tbody "1 [PERSON_NAME]AT17 7567138 3525207 7359474 7041770 317704 0 0 207664 18037 / 4…" at bounding box center [842, 555] width 1367 height 663
click at [408, 271] on td "AT17" at bounding box center [382, 277] width 73 height 21
drag, startPoint x: 408, startPoint y: 271, endPoint x: 455, endPoint y: 271, distance: 47.0
click at [455, 271] on tr "3 [PERSON_NAME]AT17 4024866 1890692 3947143 3727201 219942 0 0 77723 14021 / 18…" at bounding box center [842, 277] width 1367 height 21
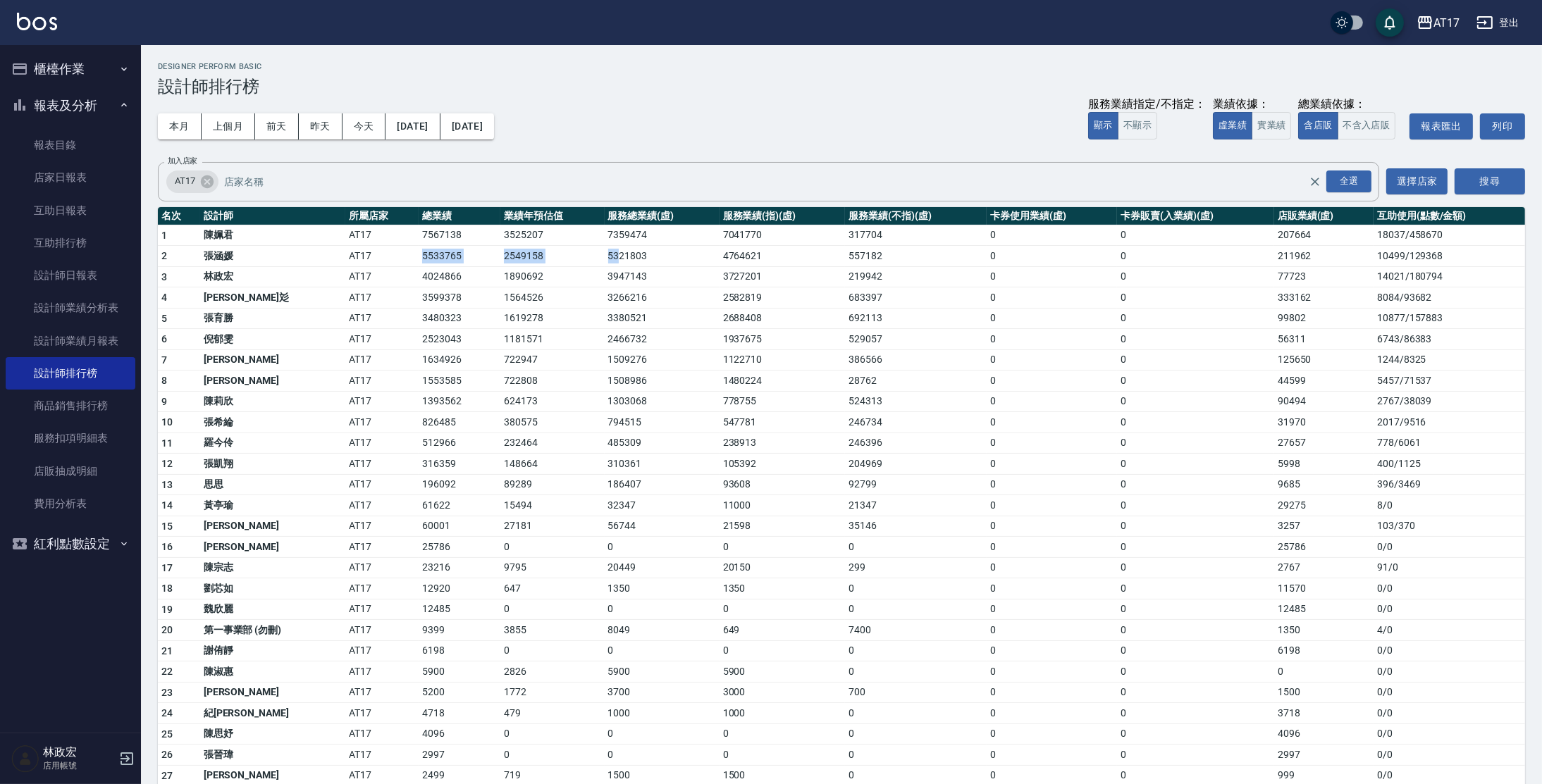
drag, startPoint x: 384, startPoint y: 254, endPoint x: 838, endPoint y: 203, distance: 456.9
click at [719, 239] on tbody "1 [PERSON_NAME]AT17 7567138 3525207 7359474 7041770 317704 0 0 207664 18037 / 4…" at bounding box center [842, 555] width 1367 height 663
click at [1423, 279] on td "14021 / 180794" at bounding box center [1449, 277] width 152 height 21
click at [1271, 126] on button "實業績" at bounding box center [1271, 125] width 40 height 28
drag, startPoint x: 312, startPoint y: 279, endPoint x: 467, endPoint y: 278, distance: 155.0
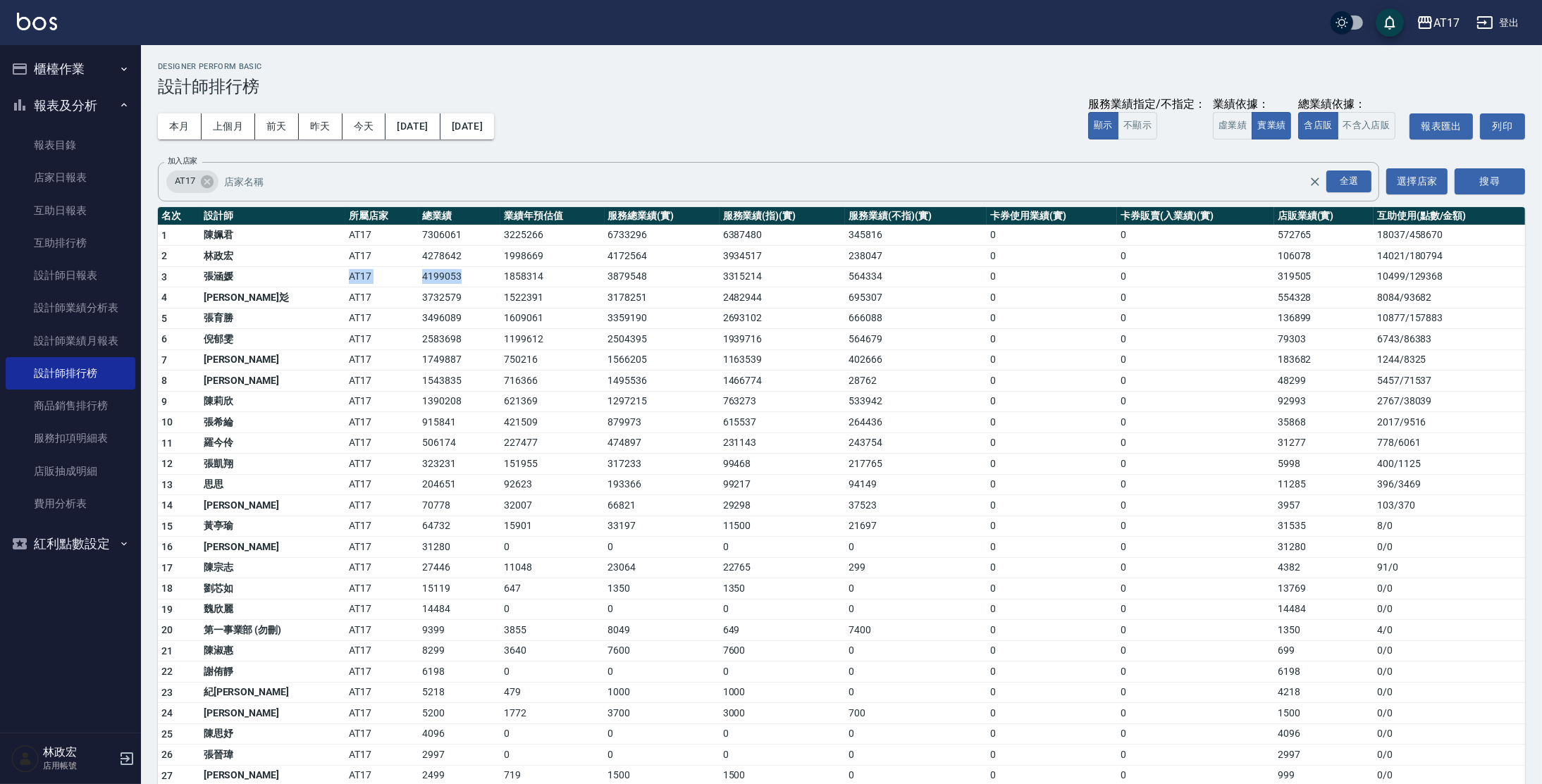
click at [467, 278] on tr "3 [PERSON_NAME]AT17 4199053 1858314 3879548 3315214 564334 0 0 319505 10499 / 1…" at bounding box center [842, 277] width 1367 height 21
drag, startPoint x: 402, startPoint y: 274, endPoint x: 594, endPoint y: 275, distance: 192.0
click at [599, 276] on tr "3 [PERSON_NAME]AT17 4199053 1858314 3879548 3315214 564334 0 0 319505 10499 / 1…" at bounding box center [842, 277] width 1367 height 21
click at [1224, 124] on button "虛業績" at bounding box center [1233, 125] width 40 height 28
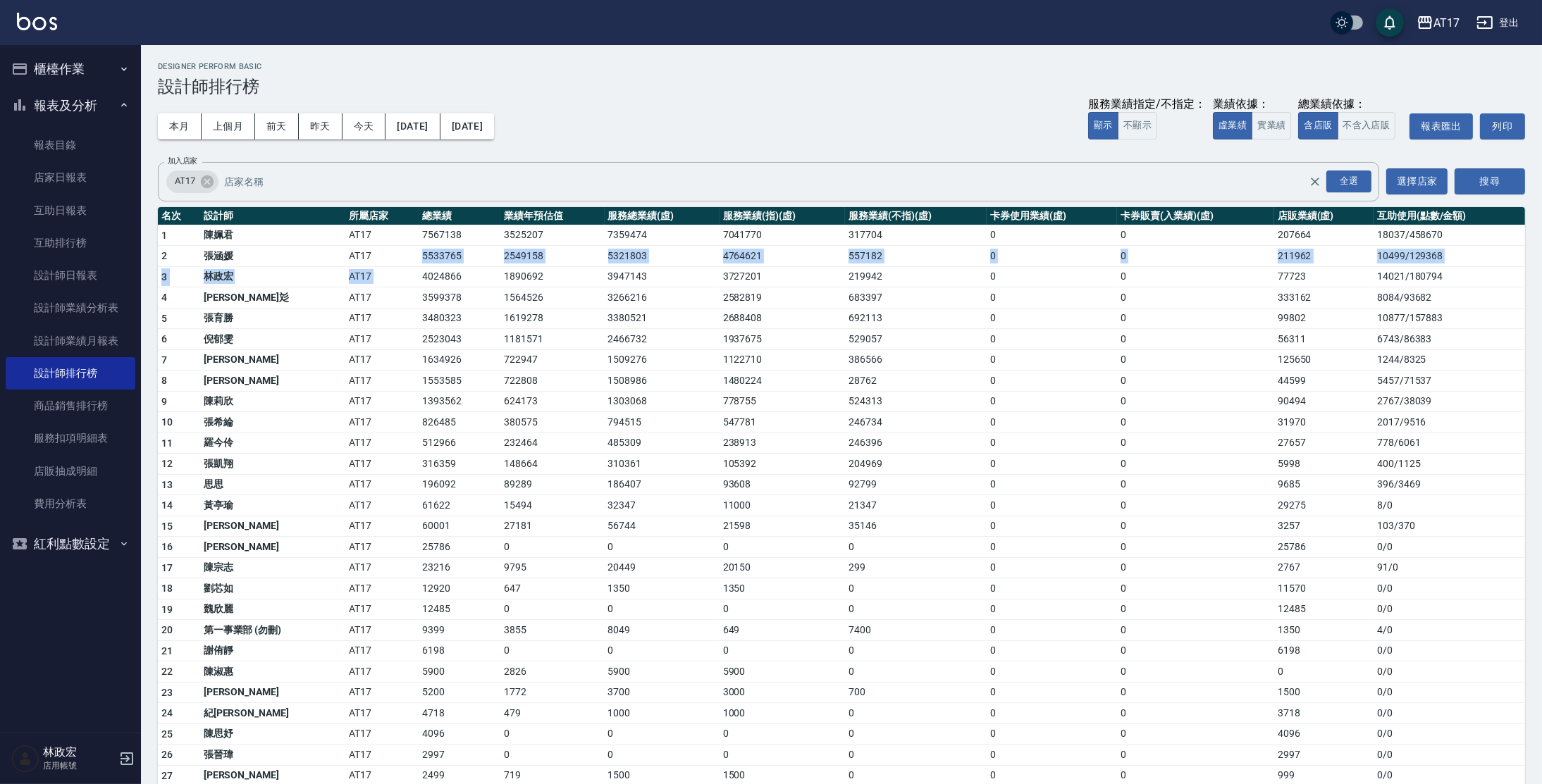
drag, startPoint x: 395, startPoint y: 250, endPoint x: 467, endPoint y: 267, distance: 74.0
click at [467, 267] on tbody "1 [PERSON_NAME]AT17 7567138 3525207 7359474 7041770 317704 0 0 207664 18037 / 4…" at bounding box center [842, 555] width 1367 height 663
drag, startPoint x: 457, startPoint y: 284, endPoint x: 407, endPoint y: 259, distance: 55.9
click at [407, 260] on tbody "1 [PERSON_NAME]AT17 7567138 3525207 7359474 7041770 317704 0 0 207664 18037 / 4…" at bounding box center [842, 555] width 1367 height 663
click at [408, 259] on td "AT17" at bounding box center [382, 256] width 73 height 21
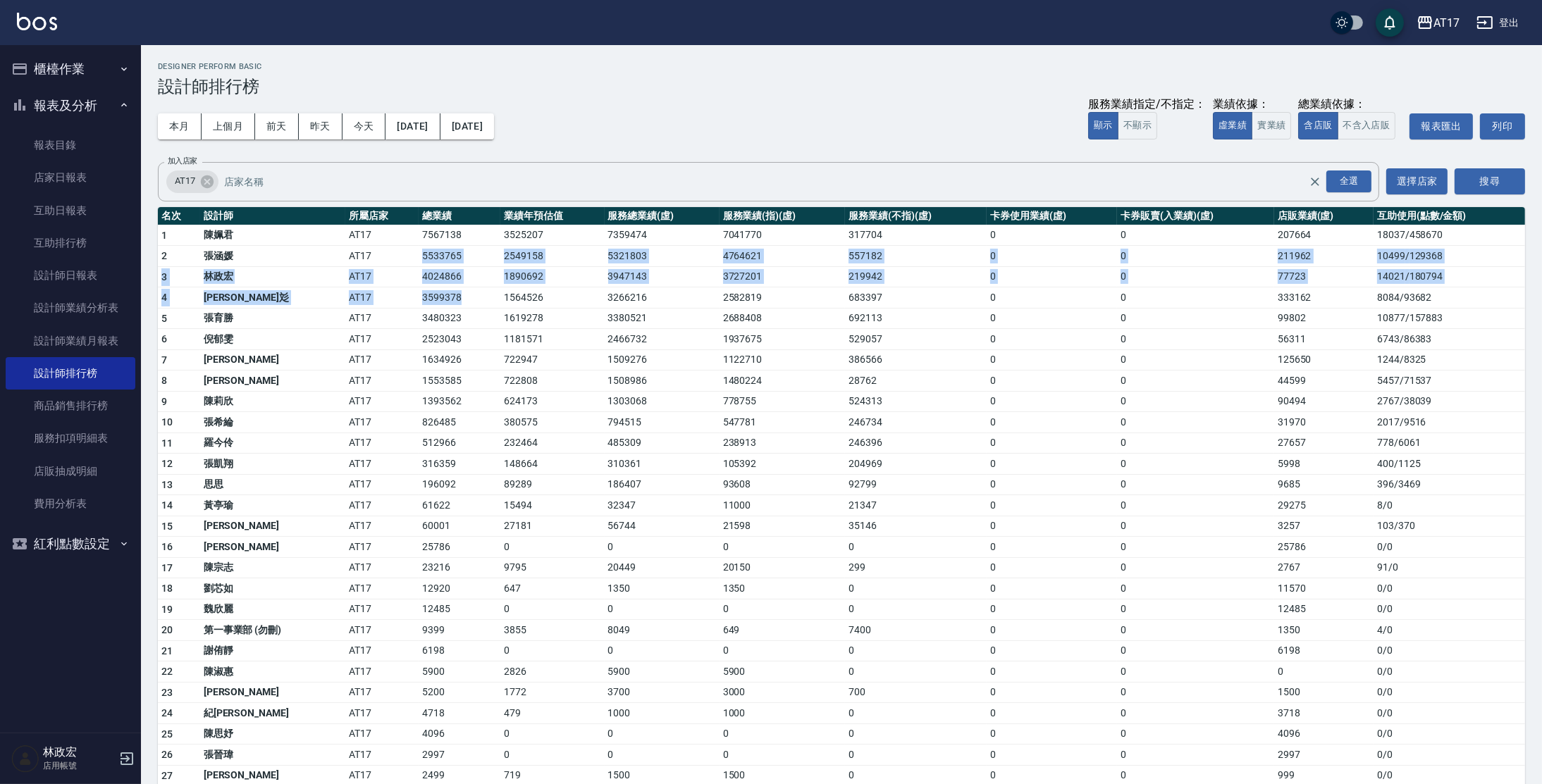
drag, startPoint x: 411, startPoint y: 257, endPoint x: 466, endPoint y: 288, distance: 63.1
click at [466, 288] on tbody "1 [PERSON_NAME]AT17 7567138 3525207 7359474 7041770 317704 0 0 207664 18037 / 4…" at bounding box center [842, 555] width 1367 height 663
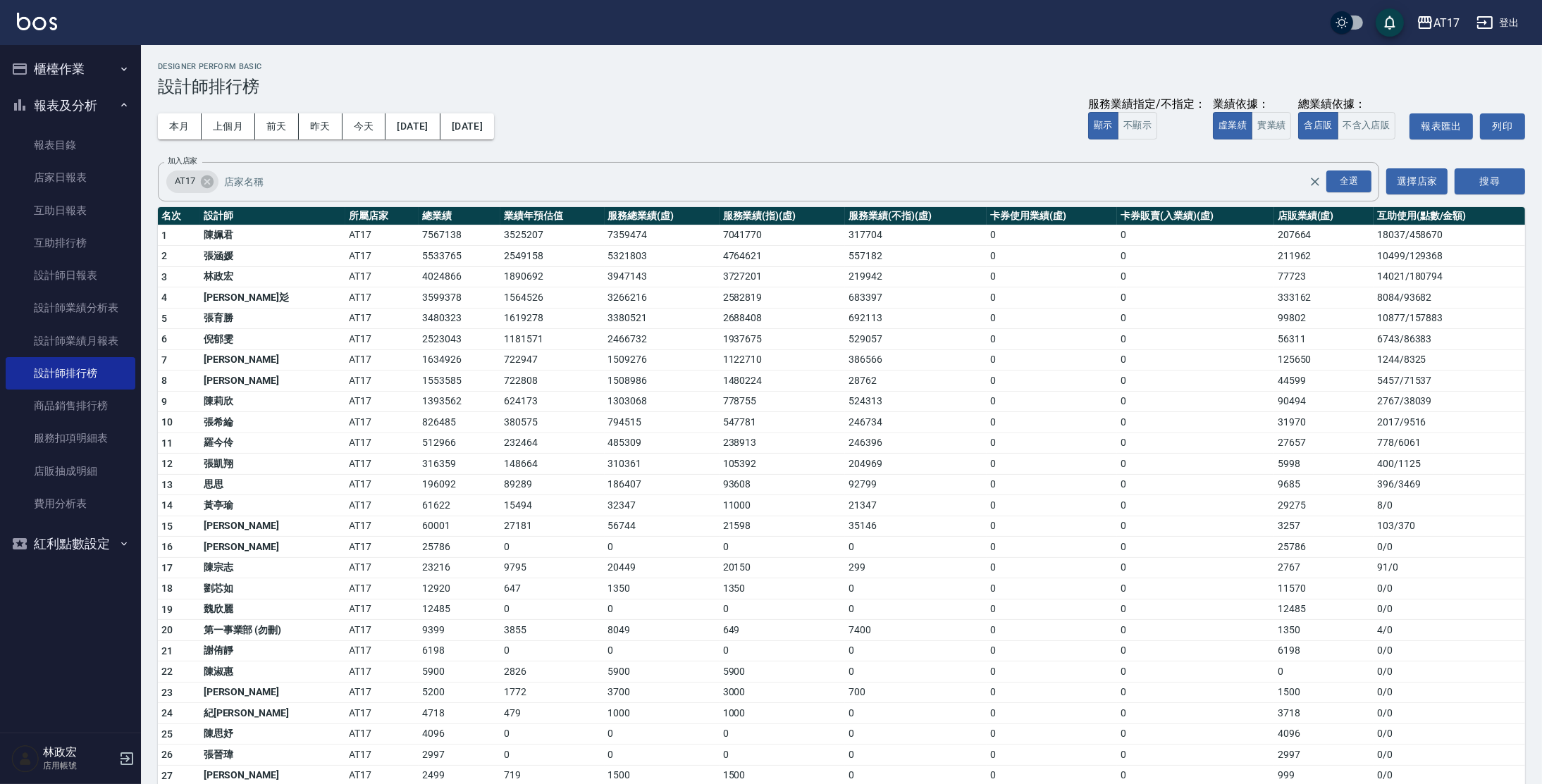
click at [468, 271] on td "4024866" at bounding box center [459, 277] width 82 height 21
click at [436, 135] on button "[DATE]" at bounding box center [413, 126] width 54 height 26
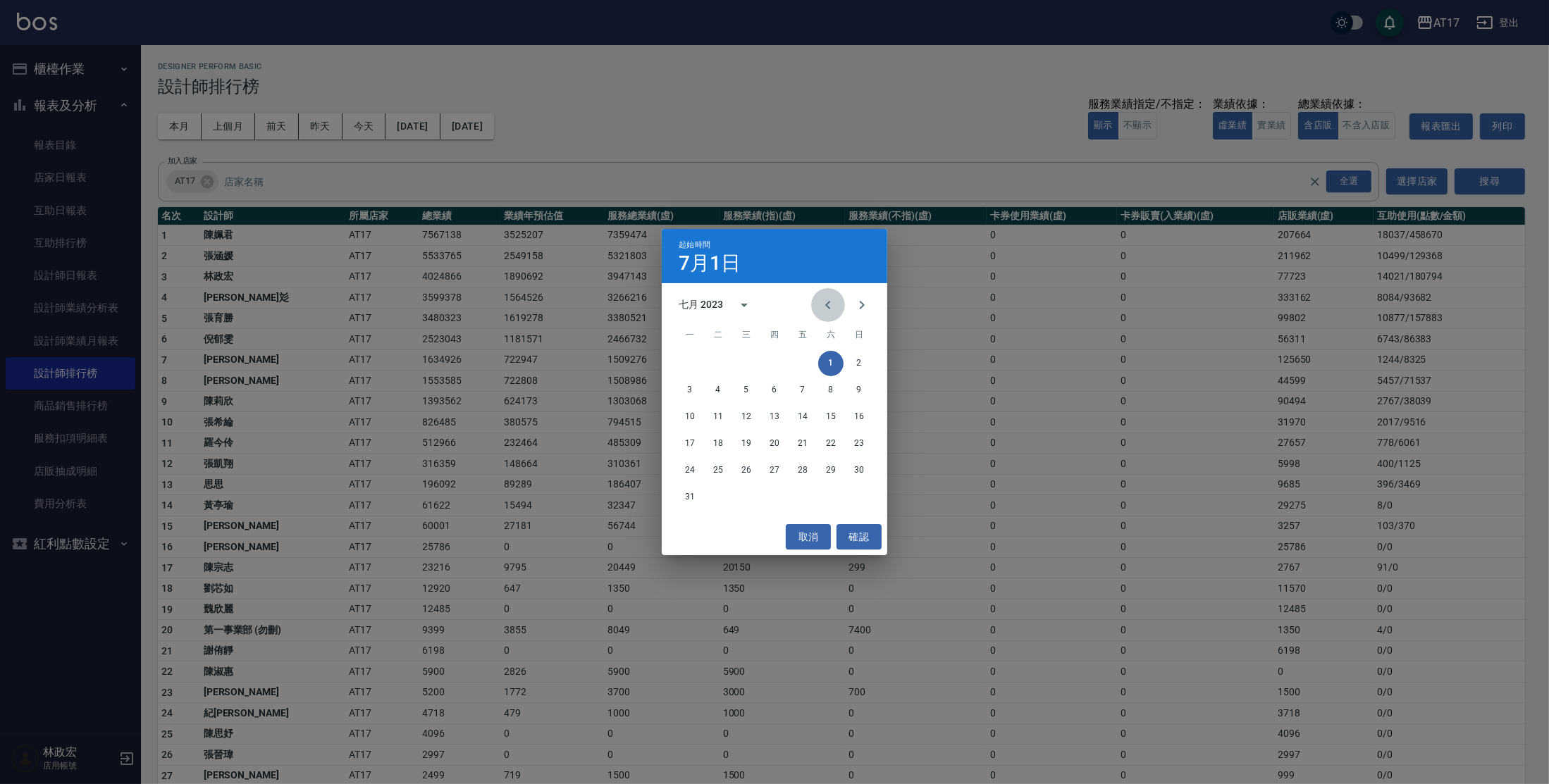
click at [827, 306] on icon "Previous month" at bounding box center [827, 305] width 5 height 9
drag, startPoint x: 734, startPoint y: 306, endPoint x: 740, endPoint y: 311, distance: 7.8
click at [734, 306] on button "calendar view is open, switch to year view" at bounding box center [744, 305] width 34 height 34
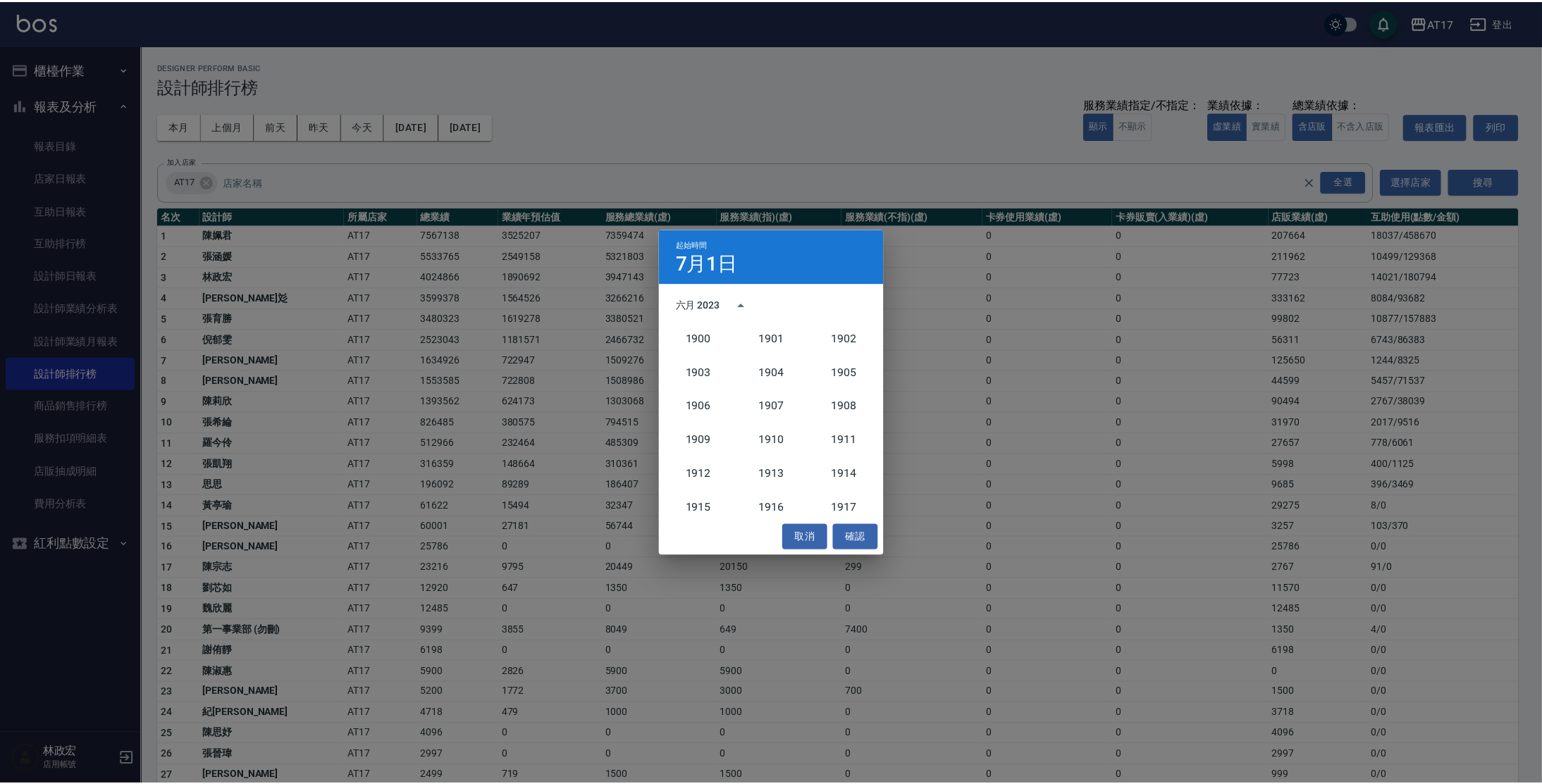
scroll to position [1303, 0]
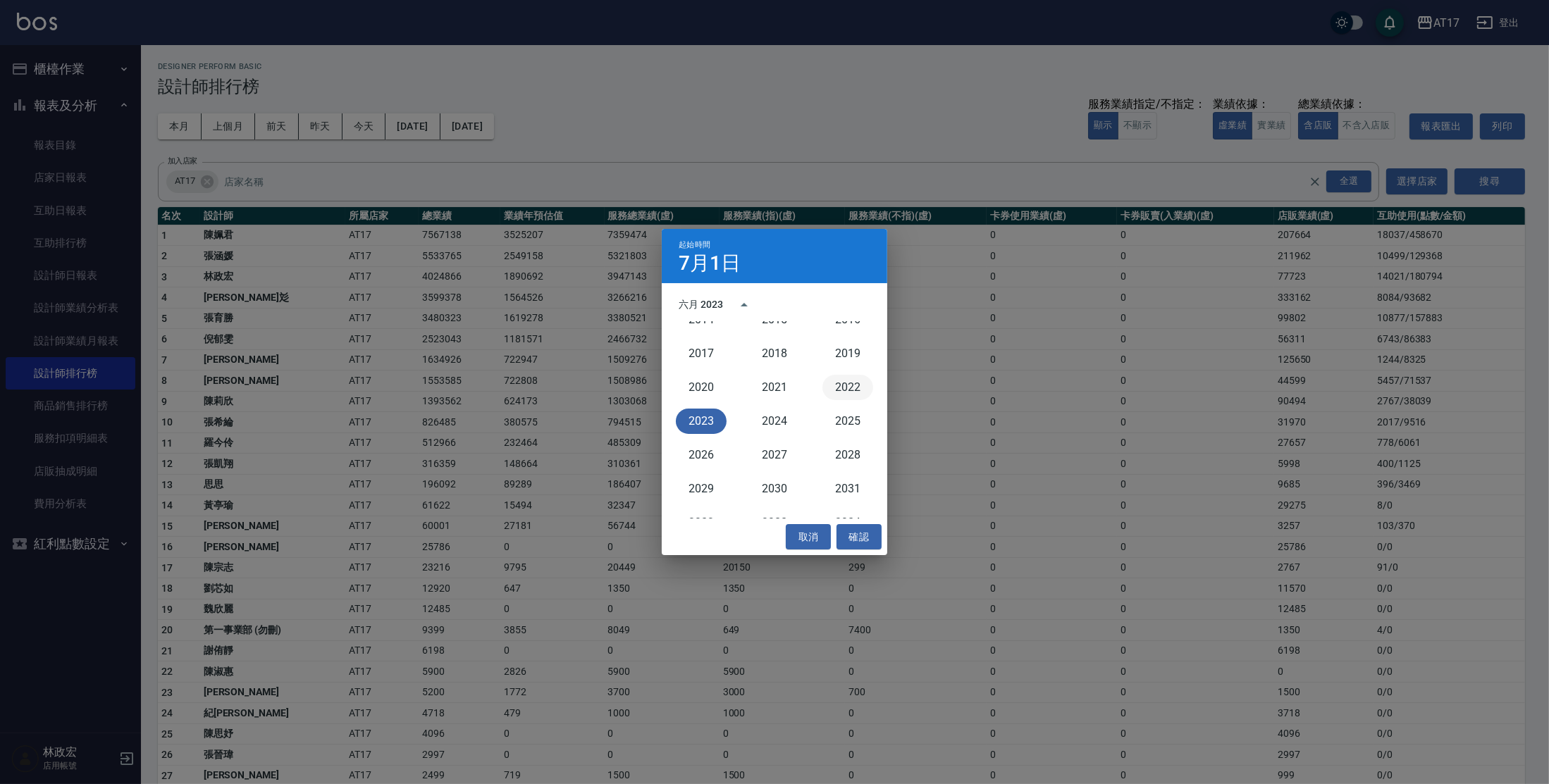
click at [838, 381] on button "2022" at bounding box center [848, 387] width 51 height 25
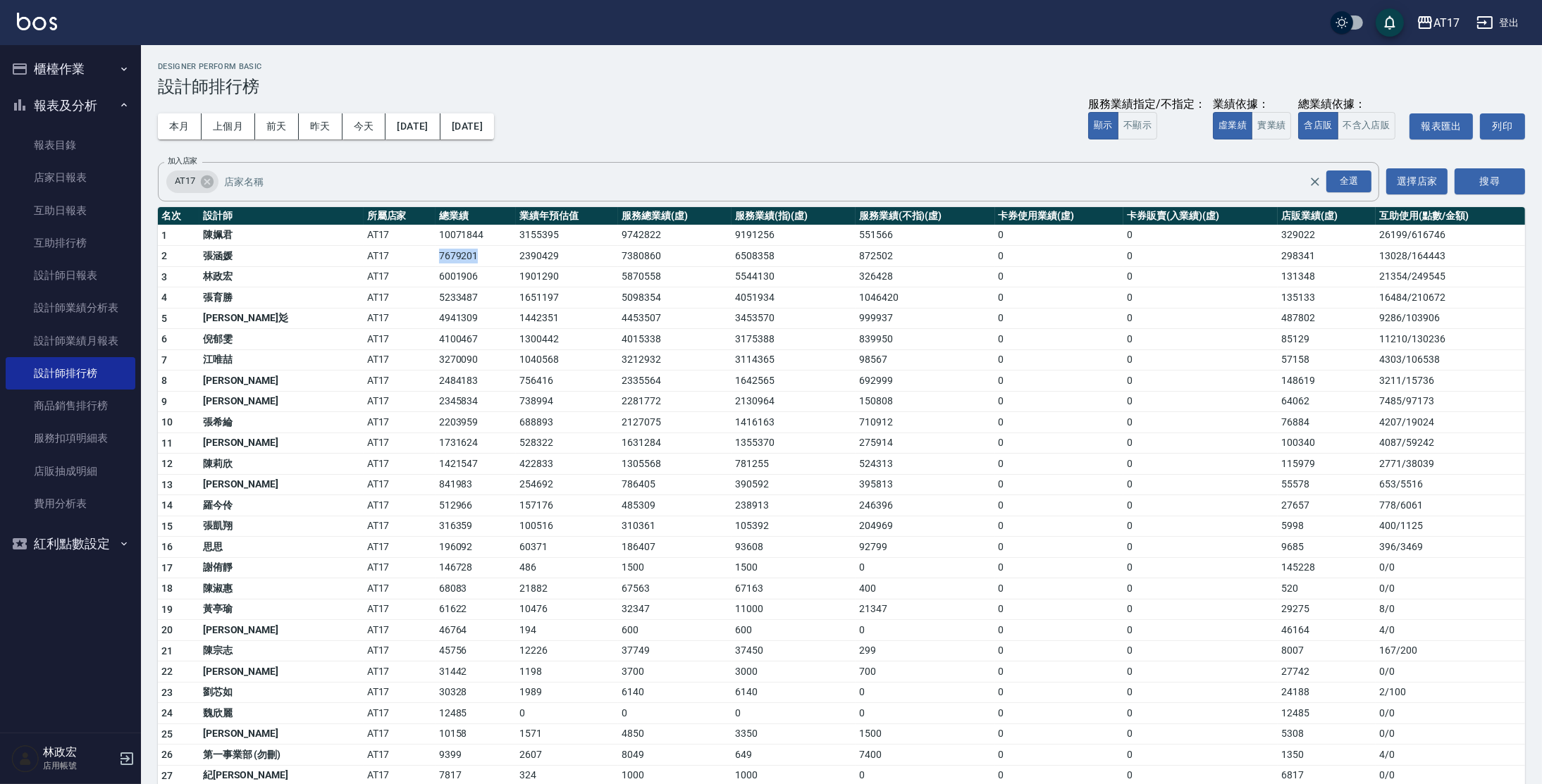
drag, startPoint x: 393, startPoint y: 256, endPoint x: 453, endPoint y: 259, distance: 60.1
click at [453, 260] on tr "2 [PERSON_NAME]AT17 7679201 2390429 7380860 6508358 872502 0 0 298341 13028 / 1…" at bounding box center [842, 256] width 1367 height 21
drag, startPoint x: 405, startPoint y: 244, endPoint x: 445, endPoint y: 244, distance: 40.0
click at [445, 244] on tr "1 [PERSON_NAME]AT17 10071844 3155395 9742822 9191256 551566 0 0 329022 26199 / …" at bounding box center [842, 235] width 1367 height 21
drag, startPoint x: 457, startPoint y: 256, endPoint x: 466, endPoint y: 254, distance: 9.2
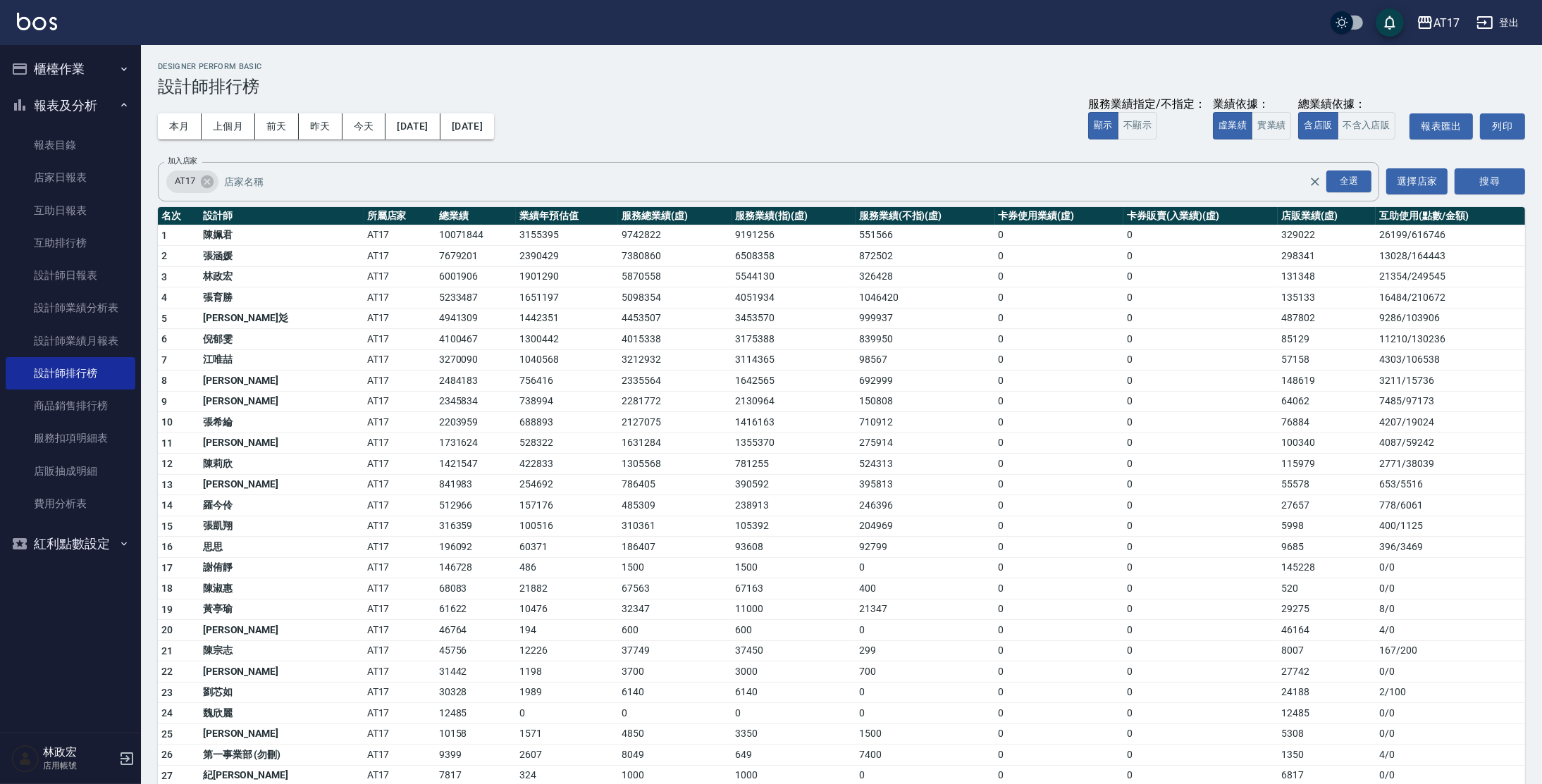
click at [457, 256] on td "7679201" at bounding box center [476, 256] width 80 height 21
click at [1274, 131] on button "實業績" at bounding box center [1271, 125] width 40 height 28
drag, startPoint x: 414, startPoint y: 282, endPoint x: 461, endPoint y: 279, distance: 47.1
click at [461, 279] on tr "3 [PERSON_NAME]AT17 5941857 1777876 5489496 4637450 852046 0 0 452361 13028 / 1…" at bounding box center [842, 277] width 1367 height 21
drag, startPoint x: 458, startPoint y: 235, endPoint x: 405, endPoint y: 236, distance: 53.0
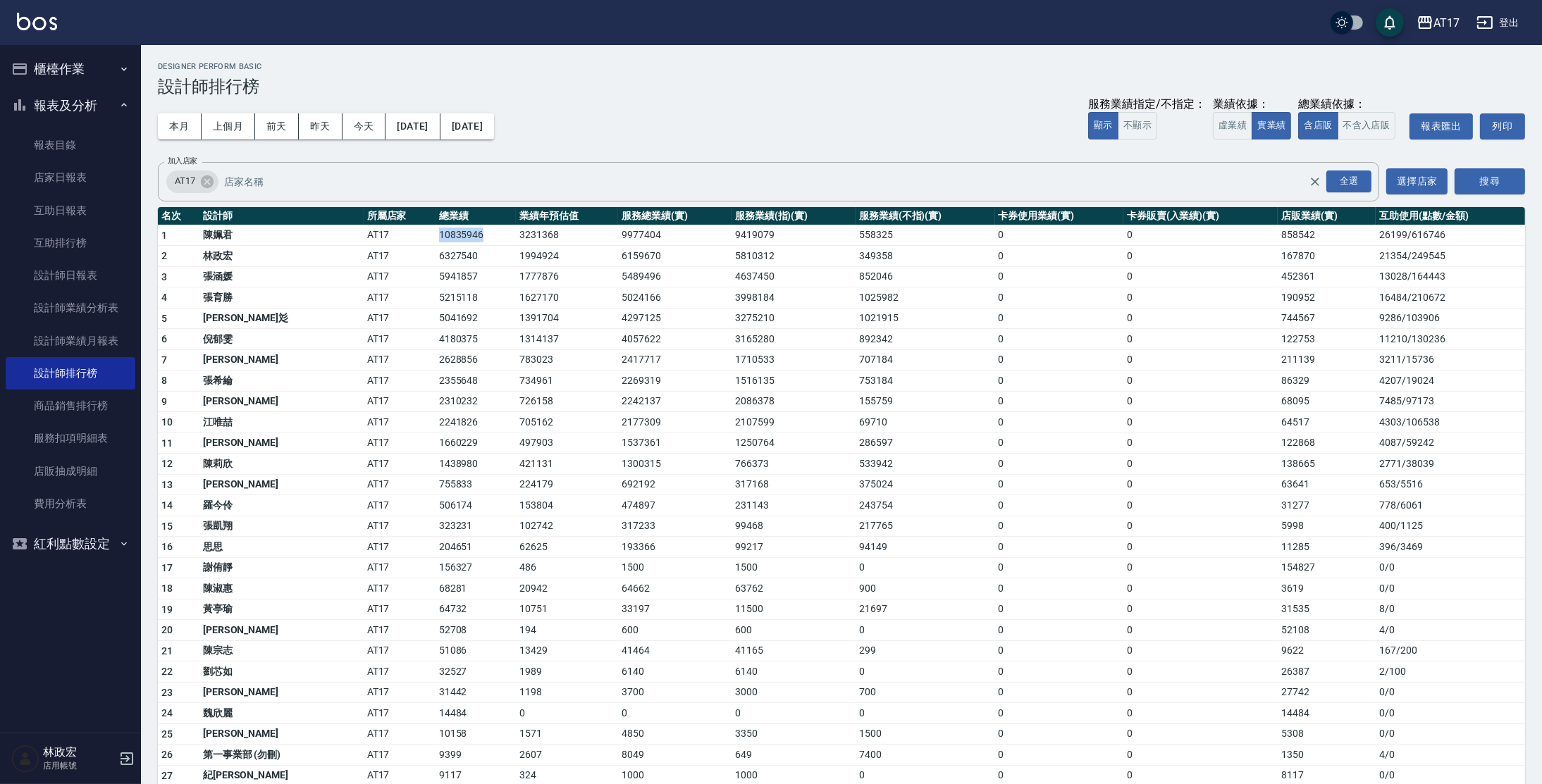
click at [405, 236] on tr "1 [PERSON_NAME]AT17 10835946 3231368 9977404 9419079 558325 0 0 858542 26199 / …" at bounding box center [842, 235] width 1367 height 21
click at [190, 133] on button "本月" at bounding box center [179, 126] width 44 height 26
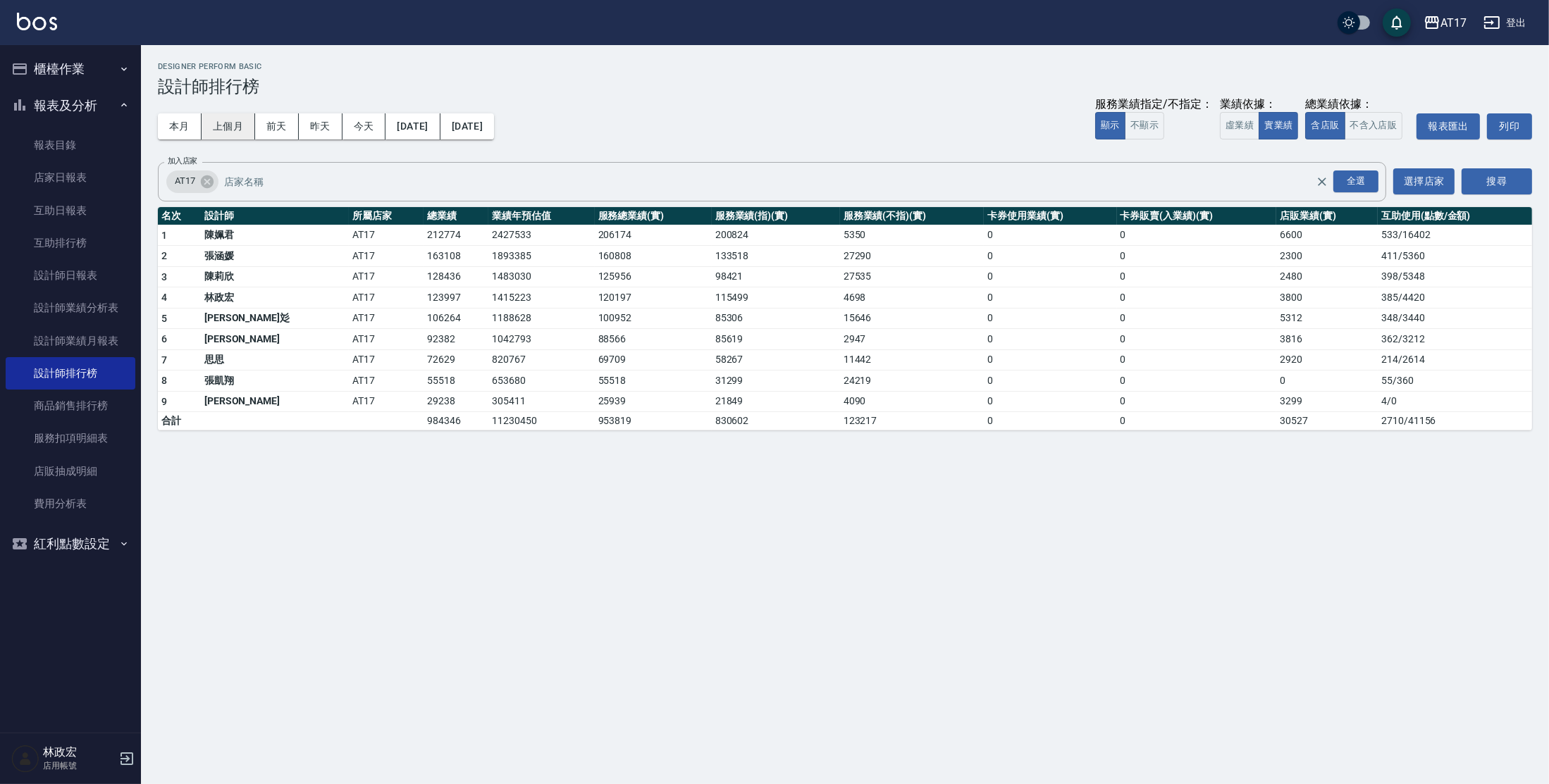
click at [225, 122] on button "上個月" at bounding box center [228, 126] width 53 height 26
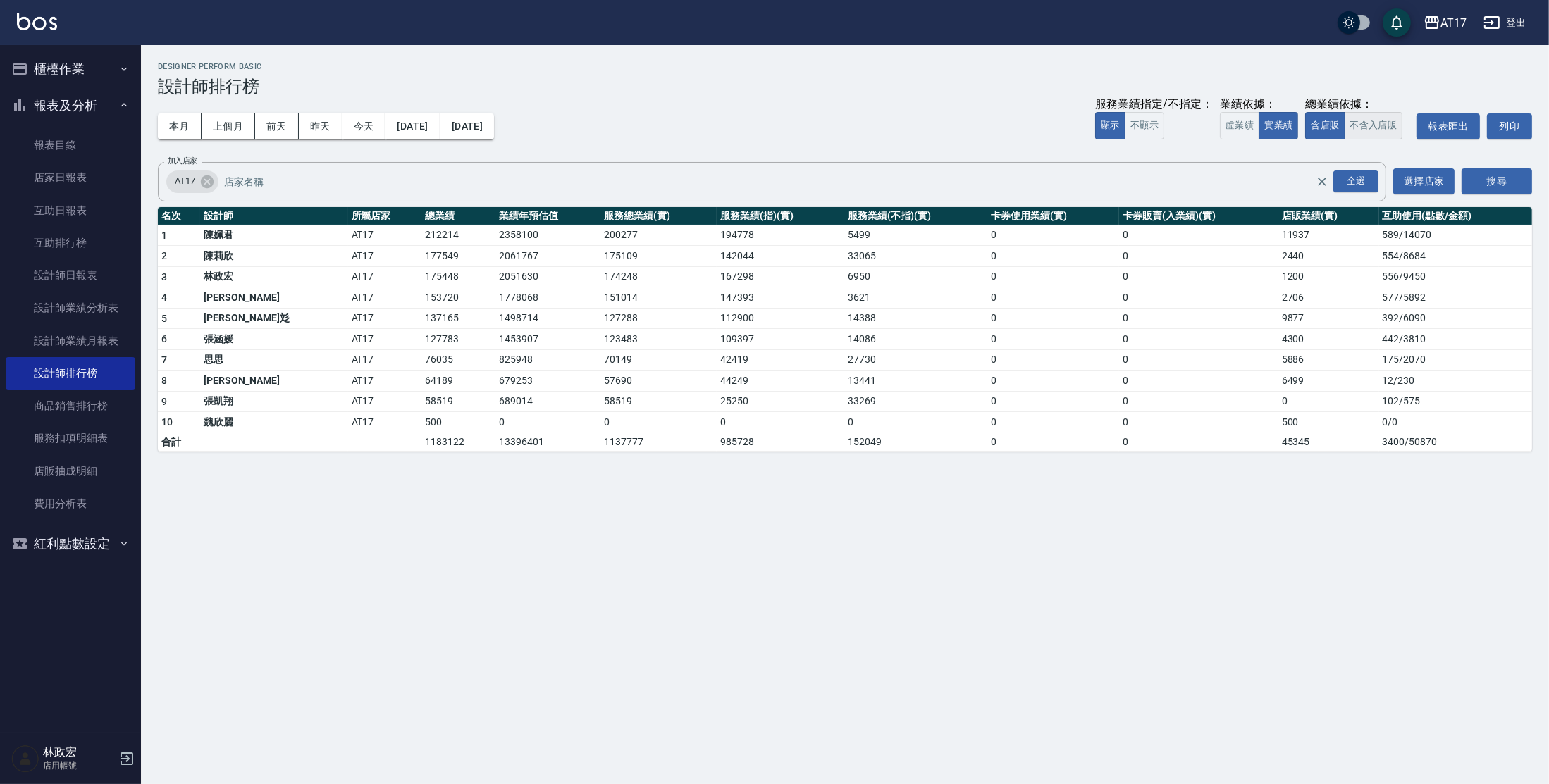
click at [1391, 127] on button "不含入店販" at bounding box center [1374, 125] width 59 height 28
drag, startPoint x: 342, startPoint y: 236, endPoint x: 430, endPoint y: 240, distance: 88.1
click at [430, 240] on tr "1 [PERSON_NAME]AT17 200277 2358100 200277 194778 5499 0 0 11937 589 / 14070" at bounding box center [845, 235] width 1374 height 21
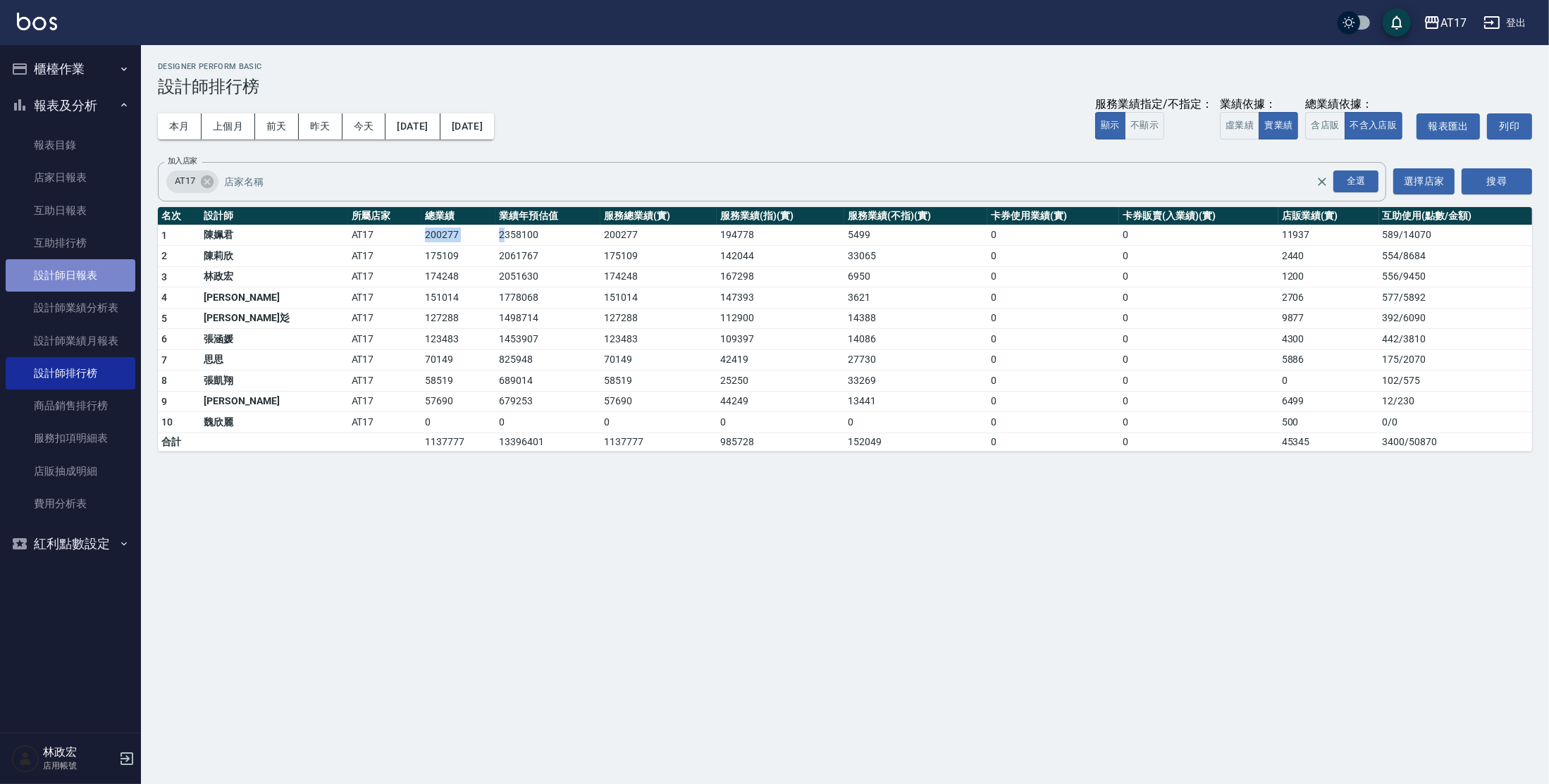
click at [64, 279] on link "設計師日報表" at bounding box center [70, 275] width 129 height 33
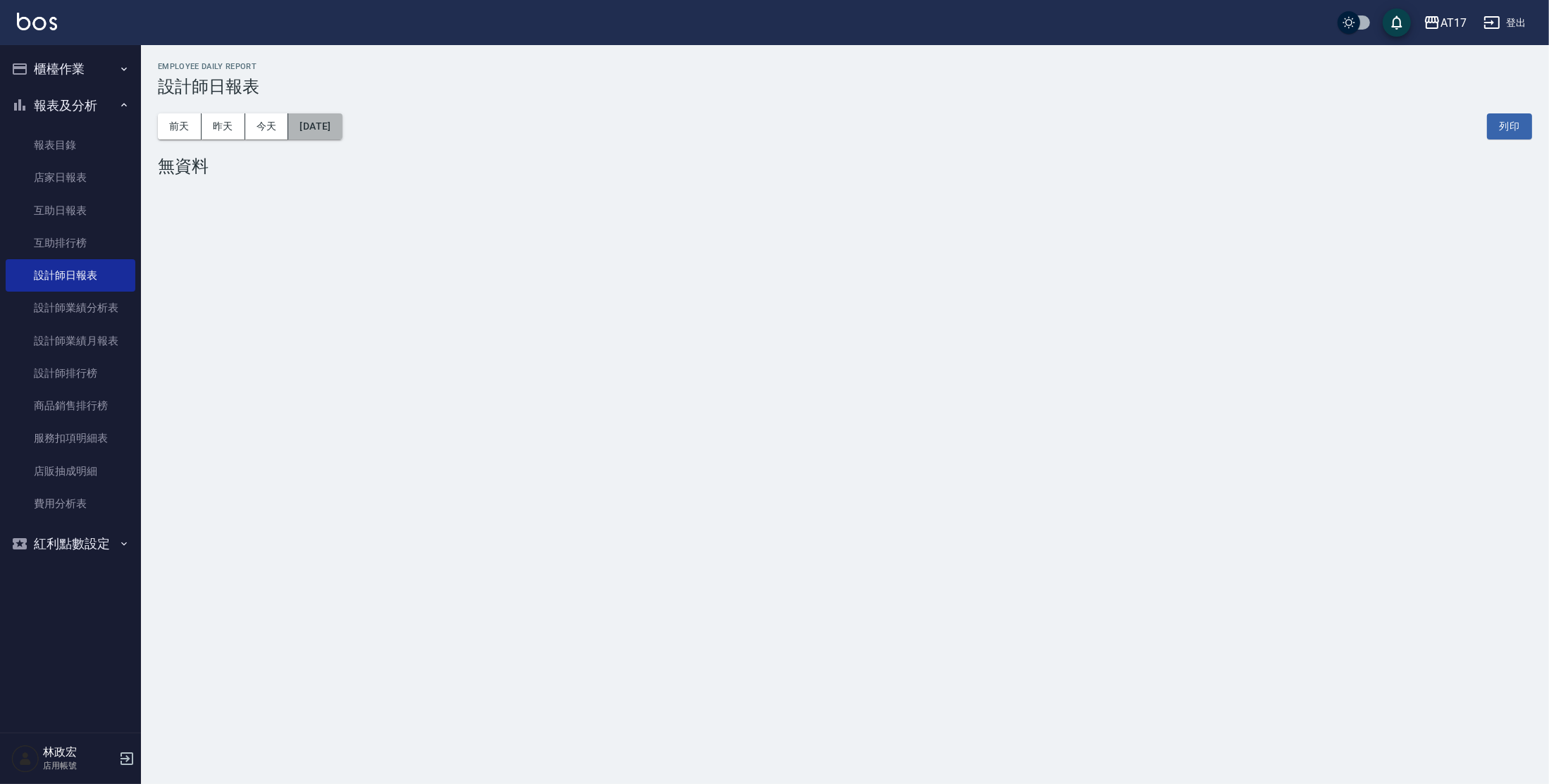
click at [322, 131] on button "[DATE]" at bounding box center [314, 126] width 53 height 26
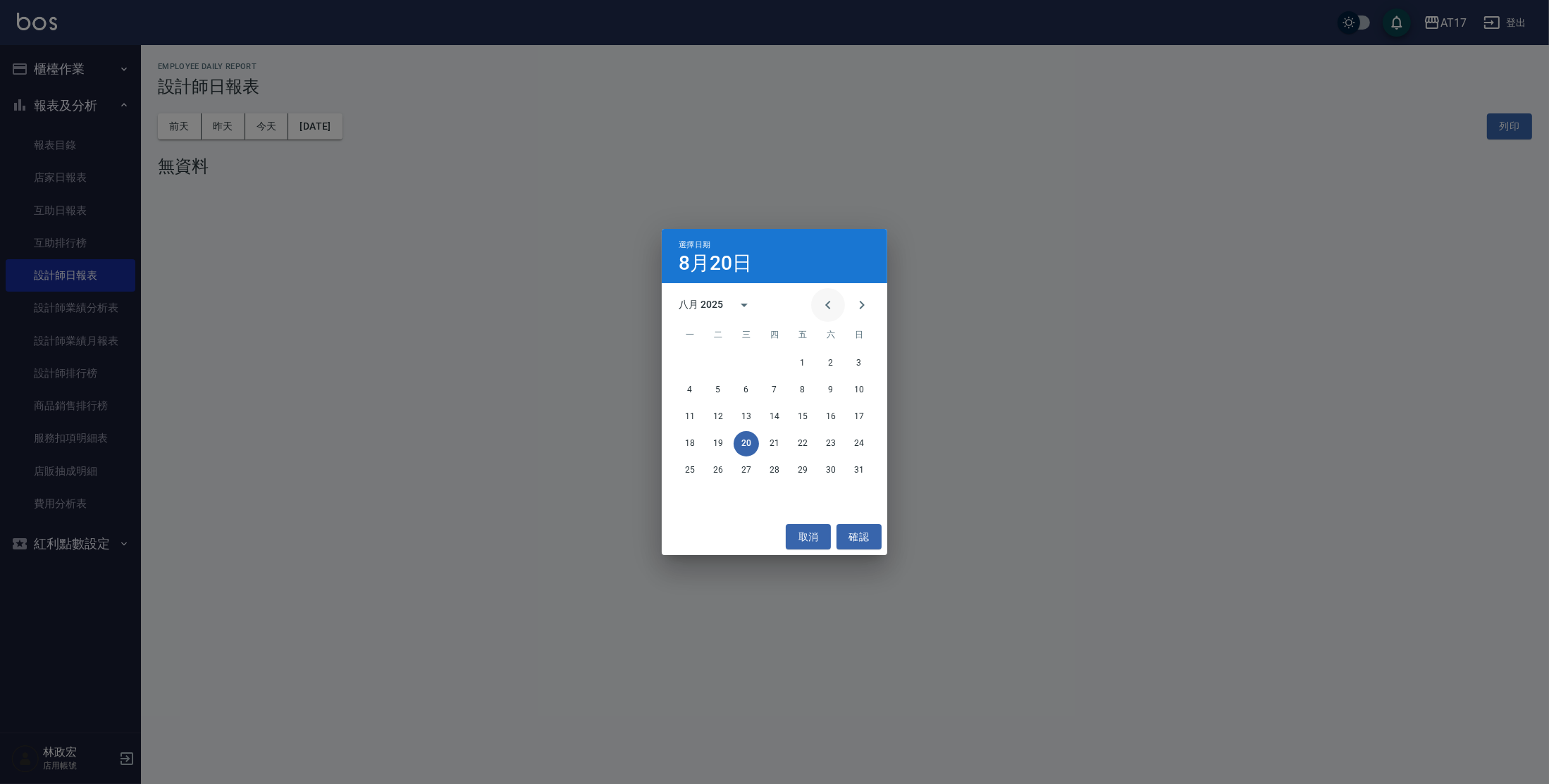
click at [831, 304] on icon "Previous month" at bounding box center [827, 305] width 17 height 17
click at [776, 469] on button "31" at bounding box center [775, 471] width 25 height 25
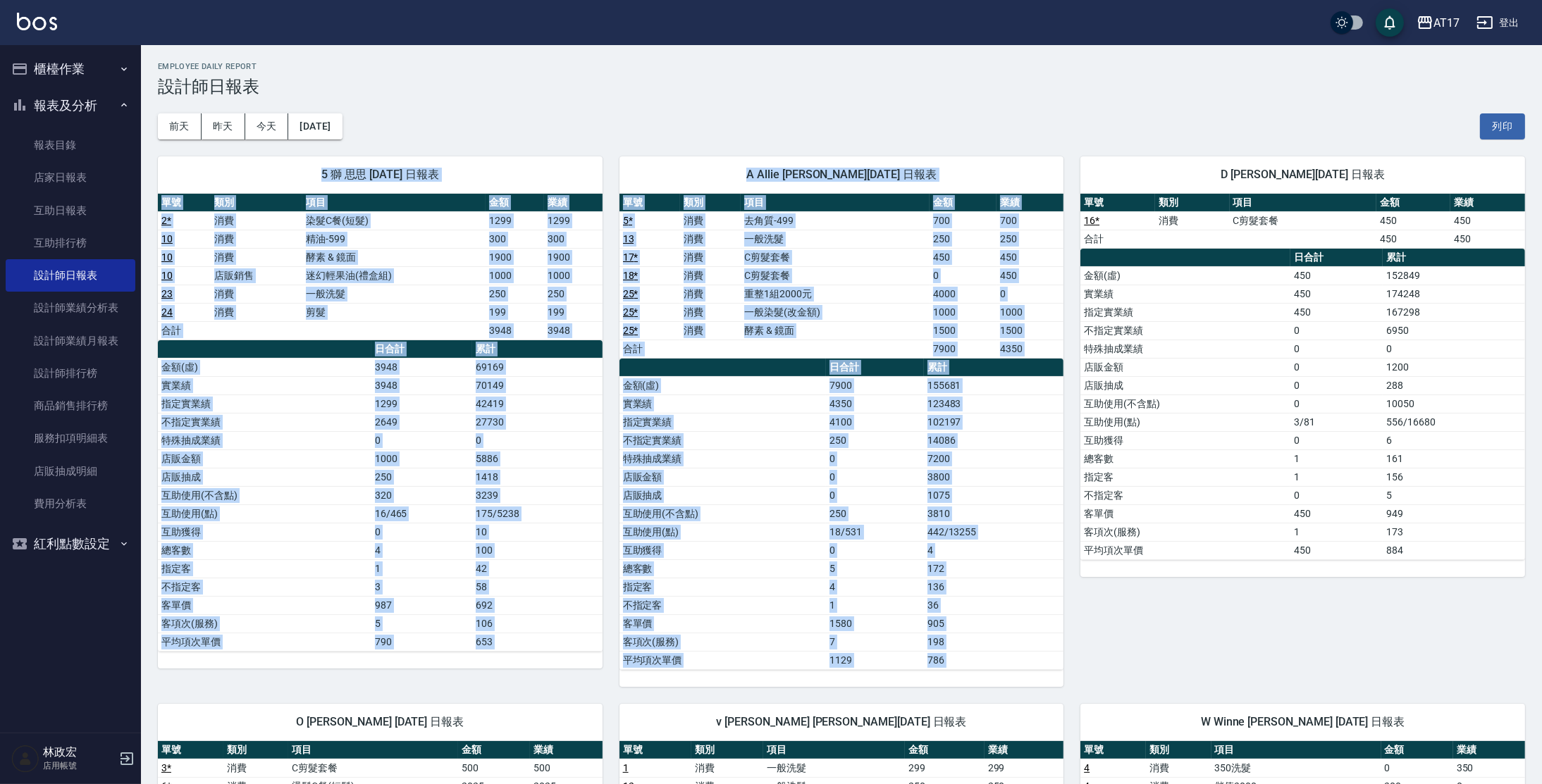
drag, startPoint x: 1542, startPoint y: 144, endPoint x: 1548, endPoint y: 167, distance: 23.8
click at [1541, 167] on html "AT17 登出 櫃檯作業 打帳單 帳單列表 現金收支登錄 每日結帳 報表及分析 報表目錄 店家日報表 互助日報表 互助排行榜 設計師日報表 設計師業績分析表 …" at bounding box center [771, 616] width 1542 height 1232
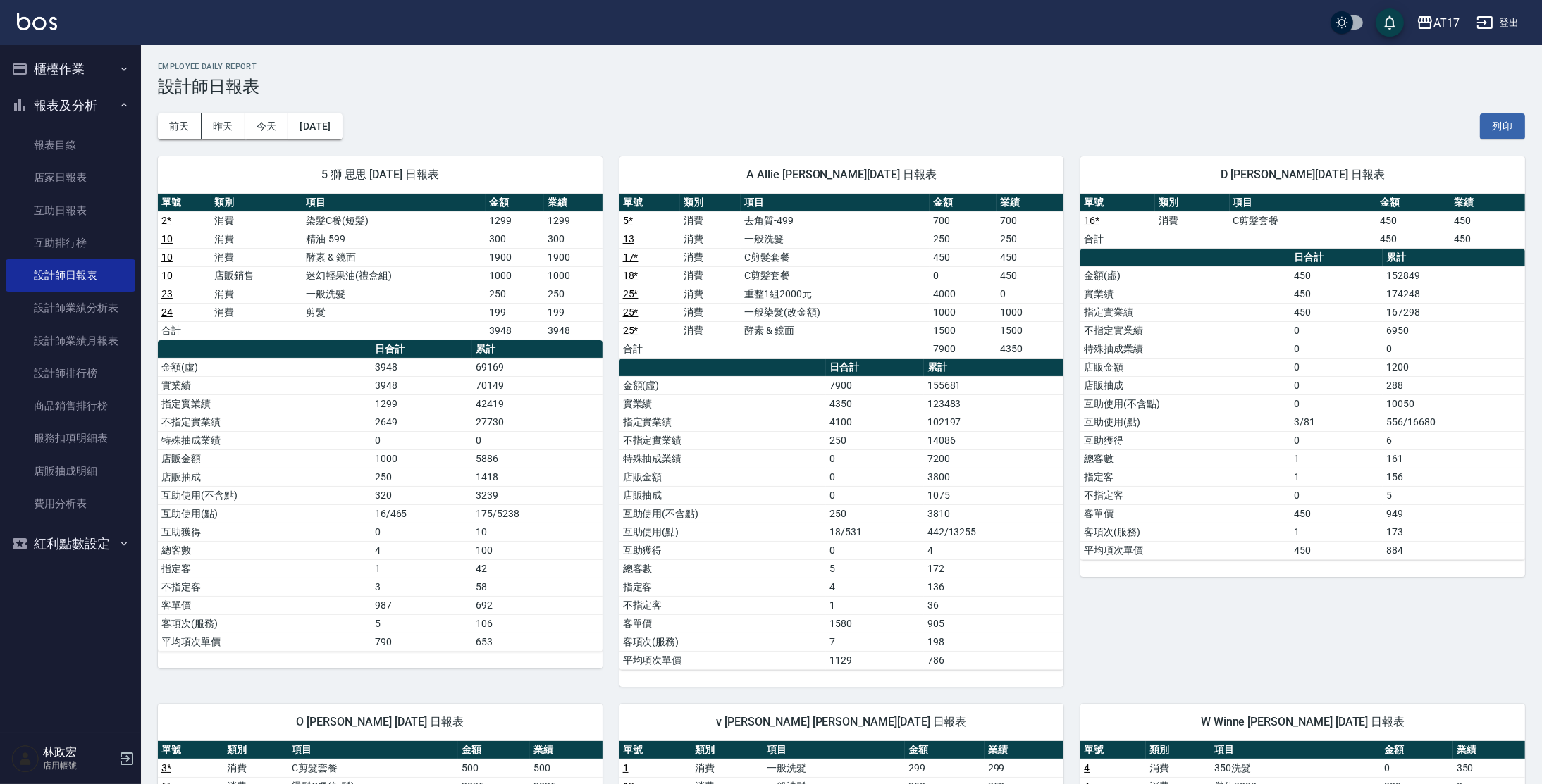
click at [1028, 155] on div "A Allie [PERSON_NAME][DATE] 日報表 單號 類別 項目 金額 業績 5 * 消費 去角質-499 700 700 13 消費 一般洗…" at bounding box center [833, 413] width 461 height 548
click at [342, 132] on button "[DATE]" at bounding box center [314, 126] width 53 height 26
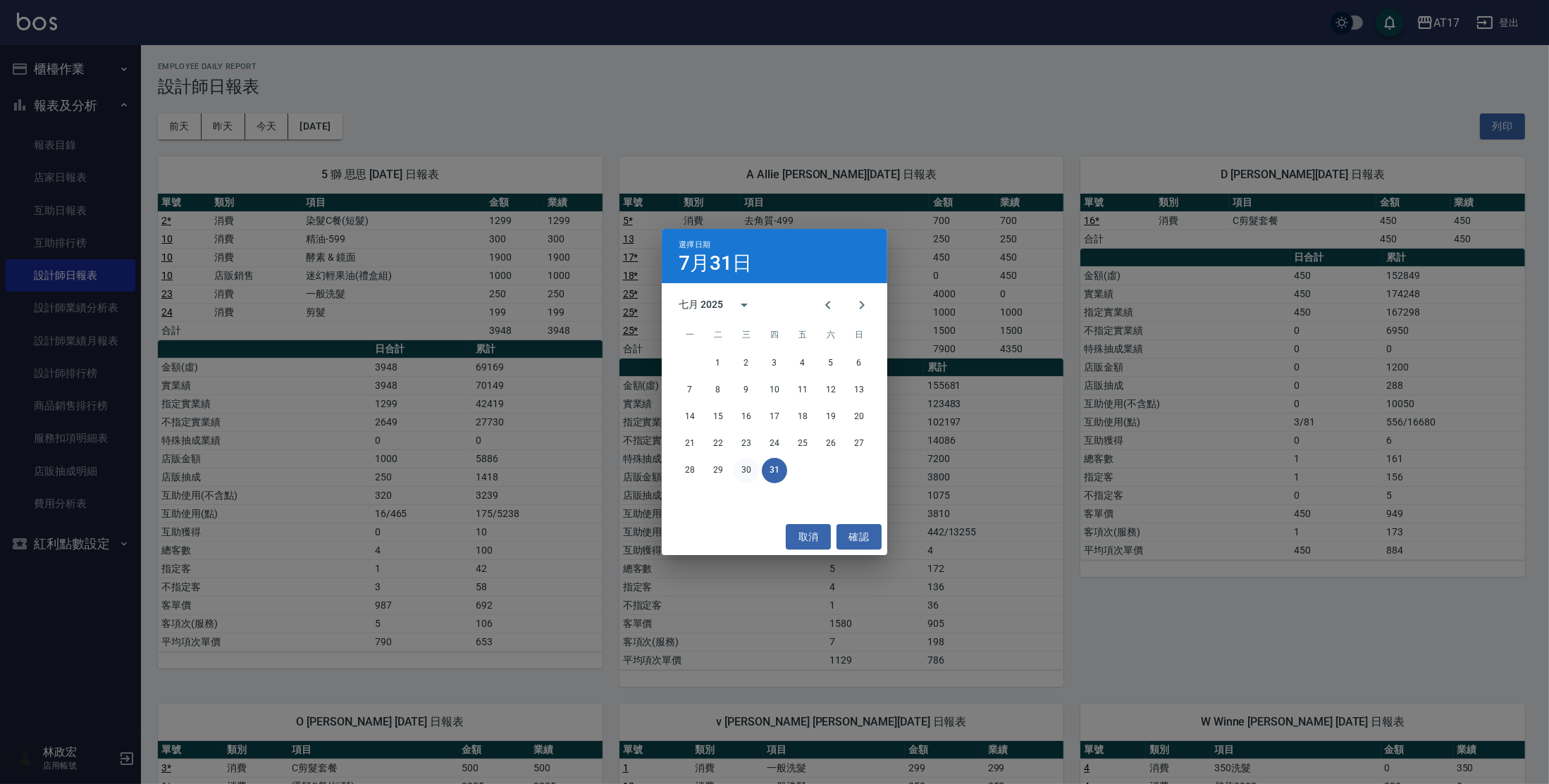
click at [743, 467] on button "30" at bounding box center [746, 471] width 25 height 25
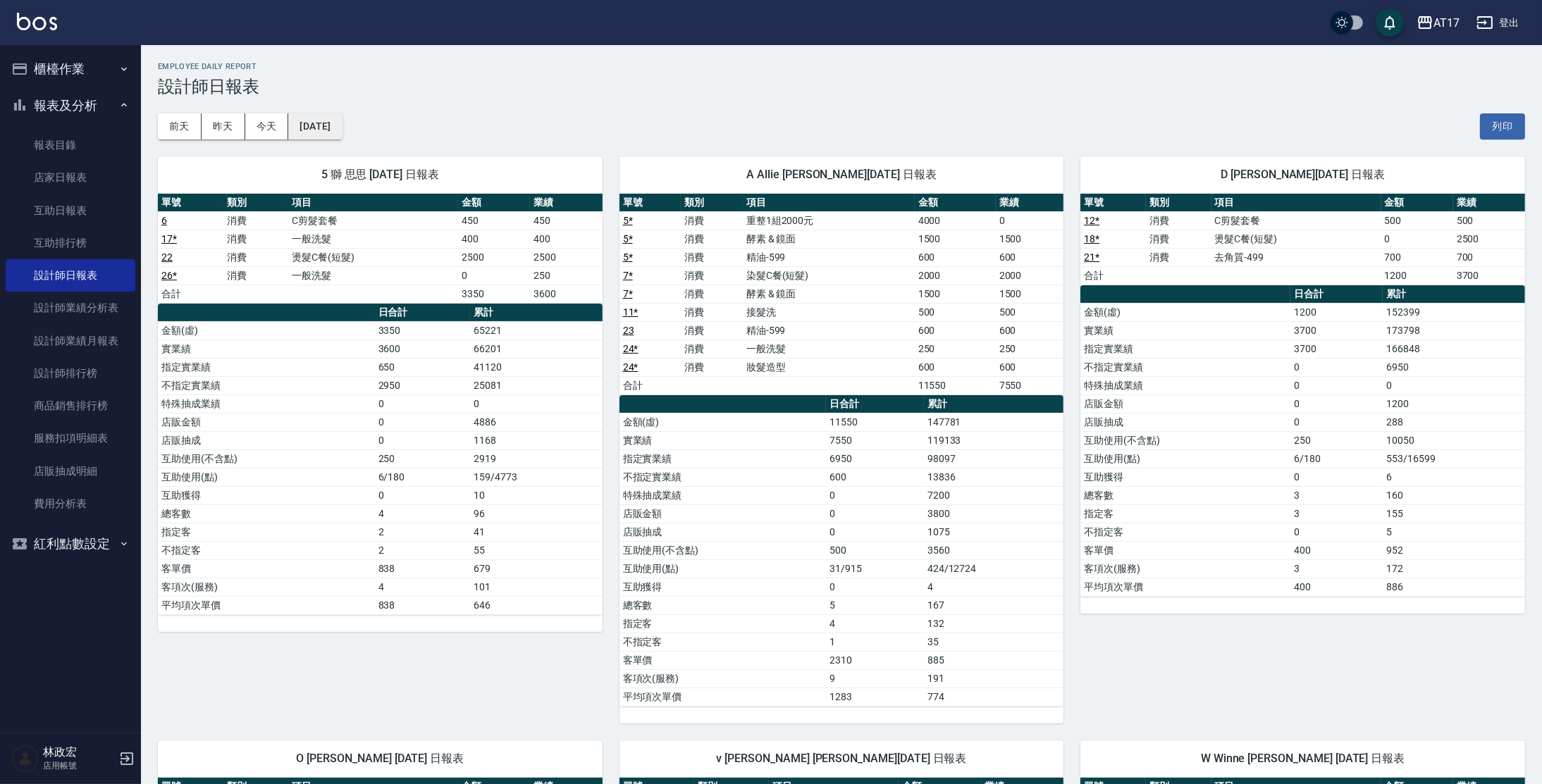
click at [342, 123] on button "[DATE]" at bounding box center [314, 126] width 53 height 26
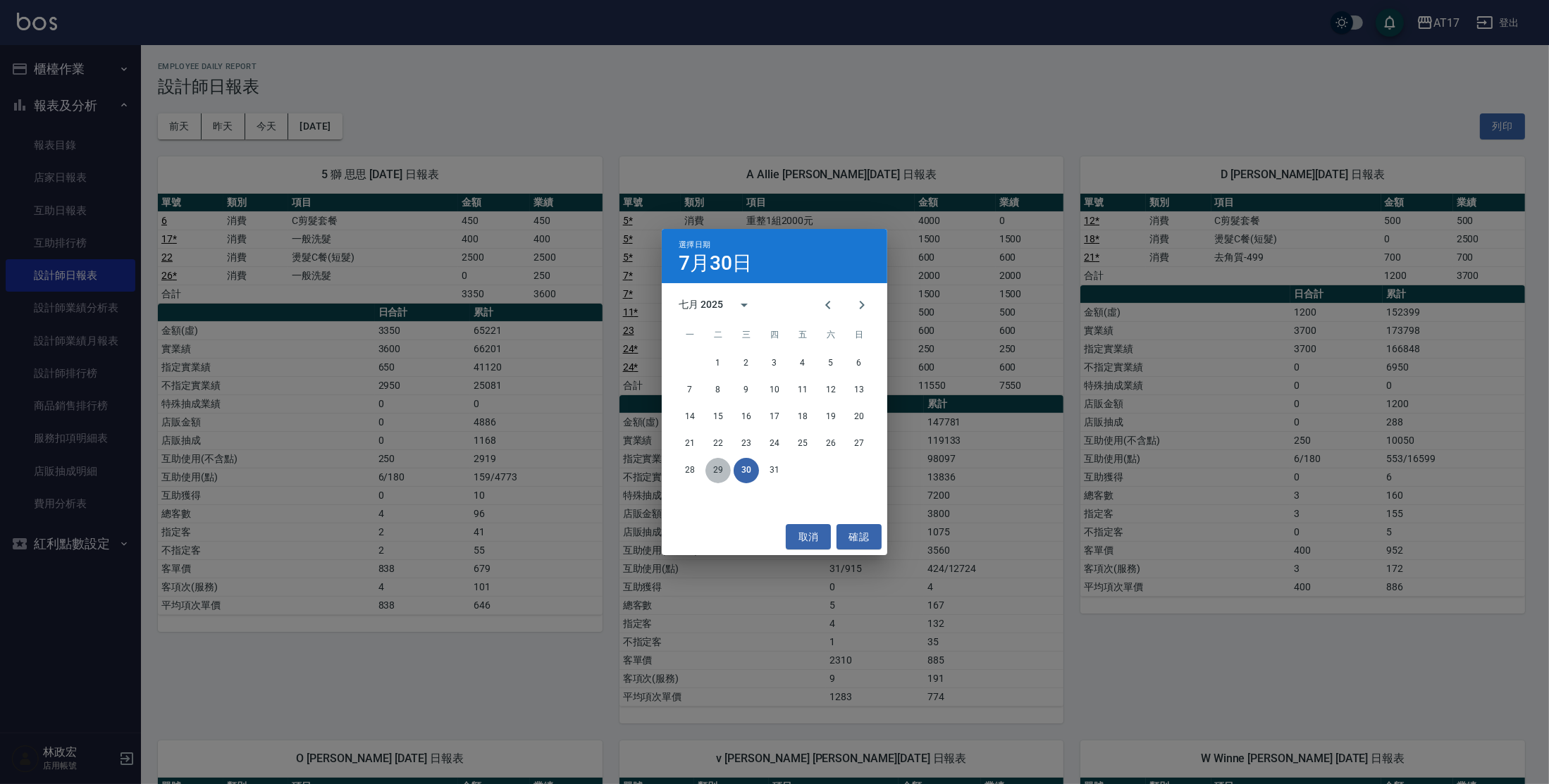
click at [716, 474] on button "29" at bounding box center [719, 471] width 25 height 25
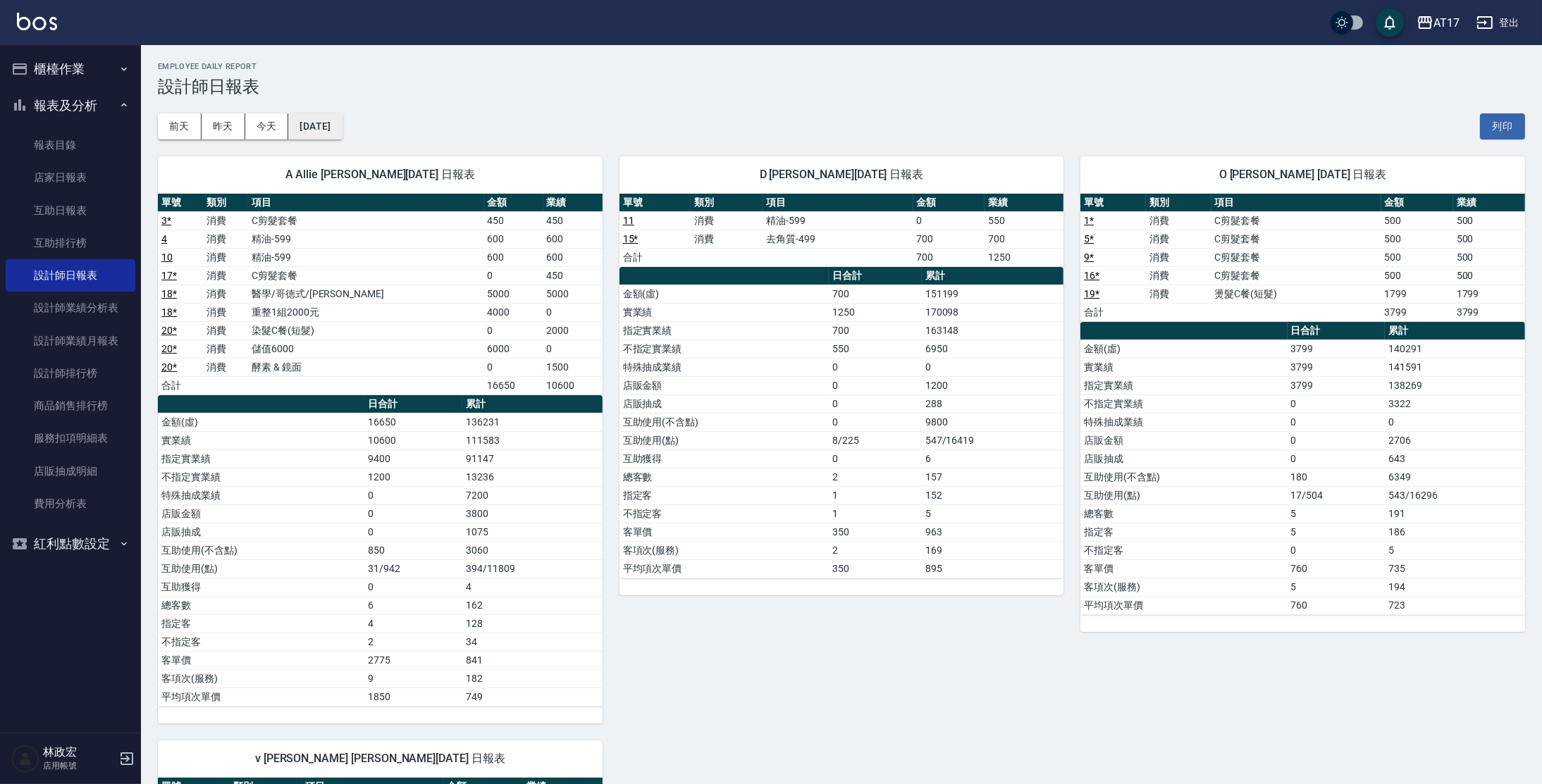
click at [342, 131] on button "[DATE]" at bounding box center [314, 126] width 53 height 26
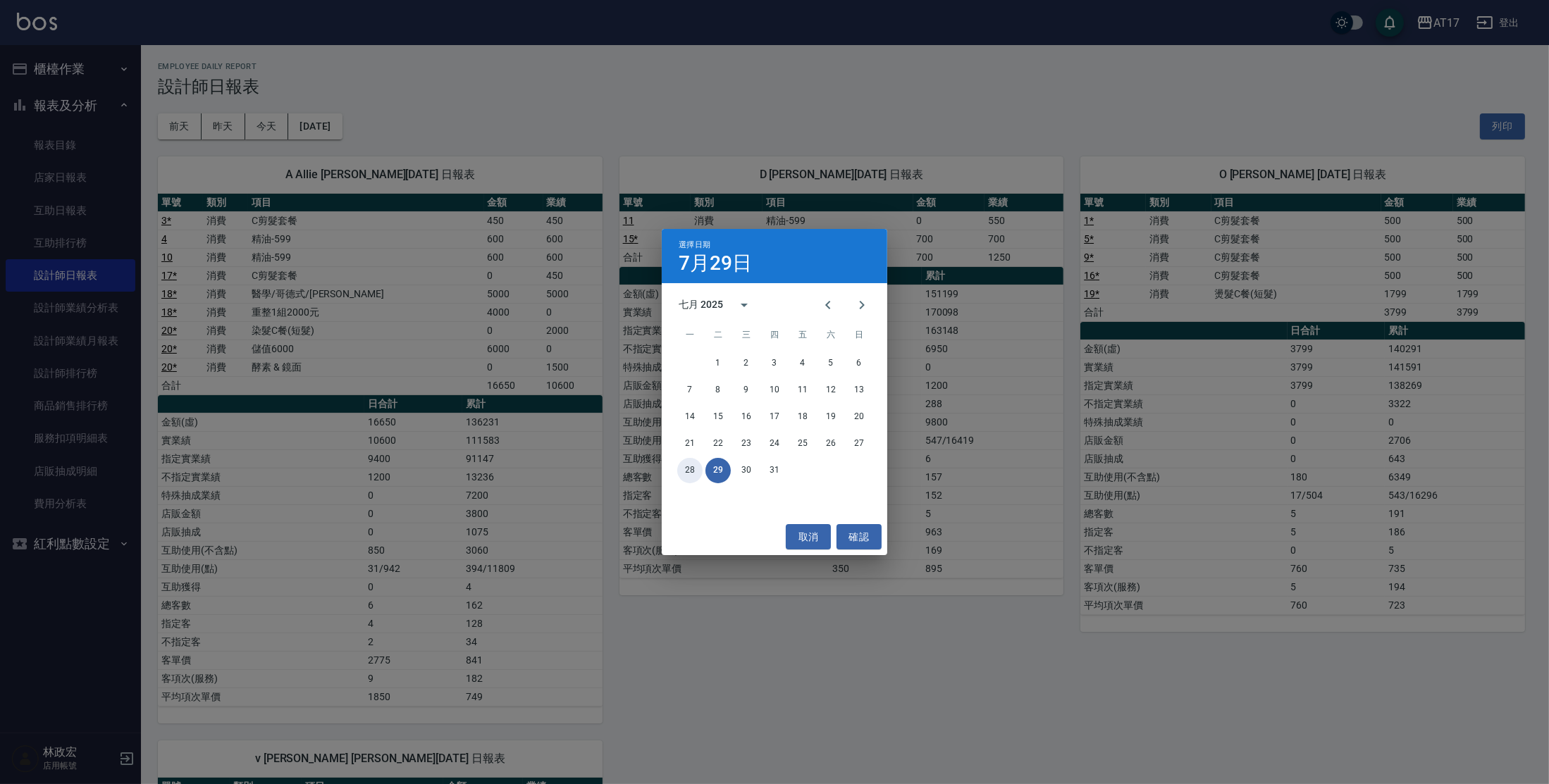
drag, startPoint x: 689, startPoint y: 470, endPoint x: 676, endPoint y: 437, distance: 35.5
click at [687, 467] on button "28" at bounding box center [690, 471] width 25 height 25
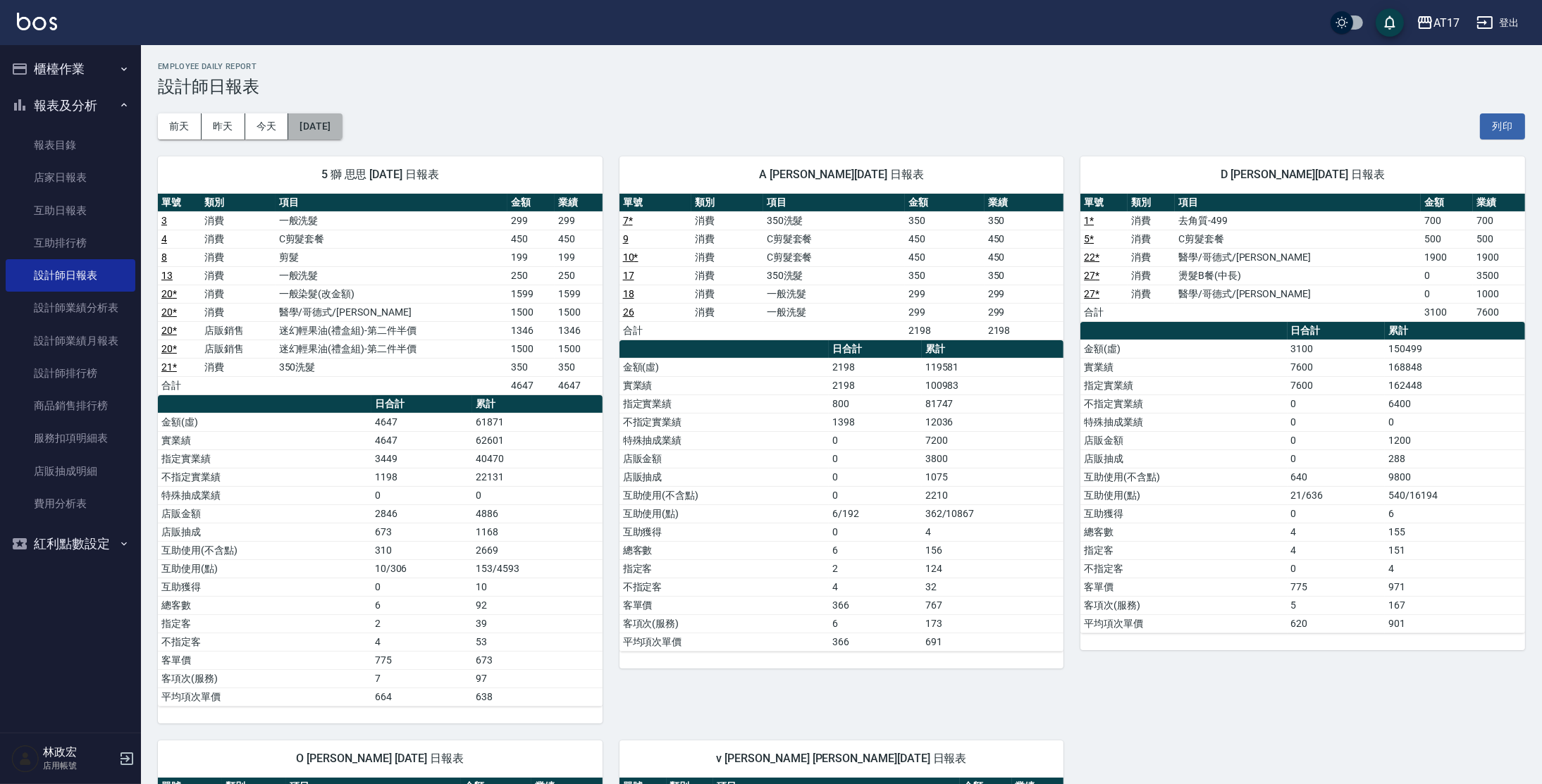
click at [342, 130] on button "[DATE]" at bounding box center [314, 126] width 53 height 26
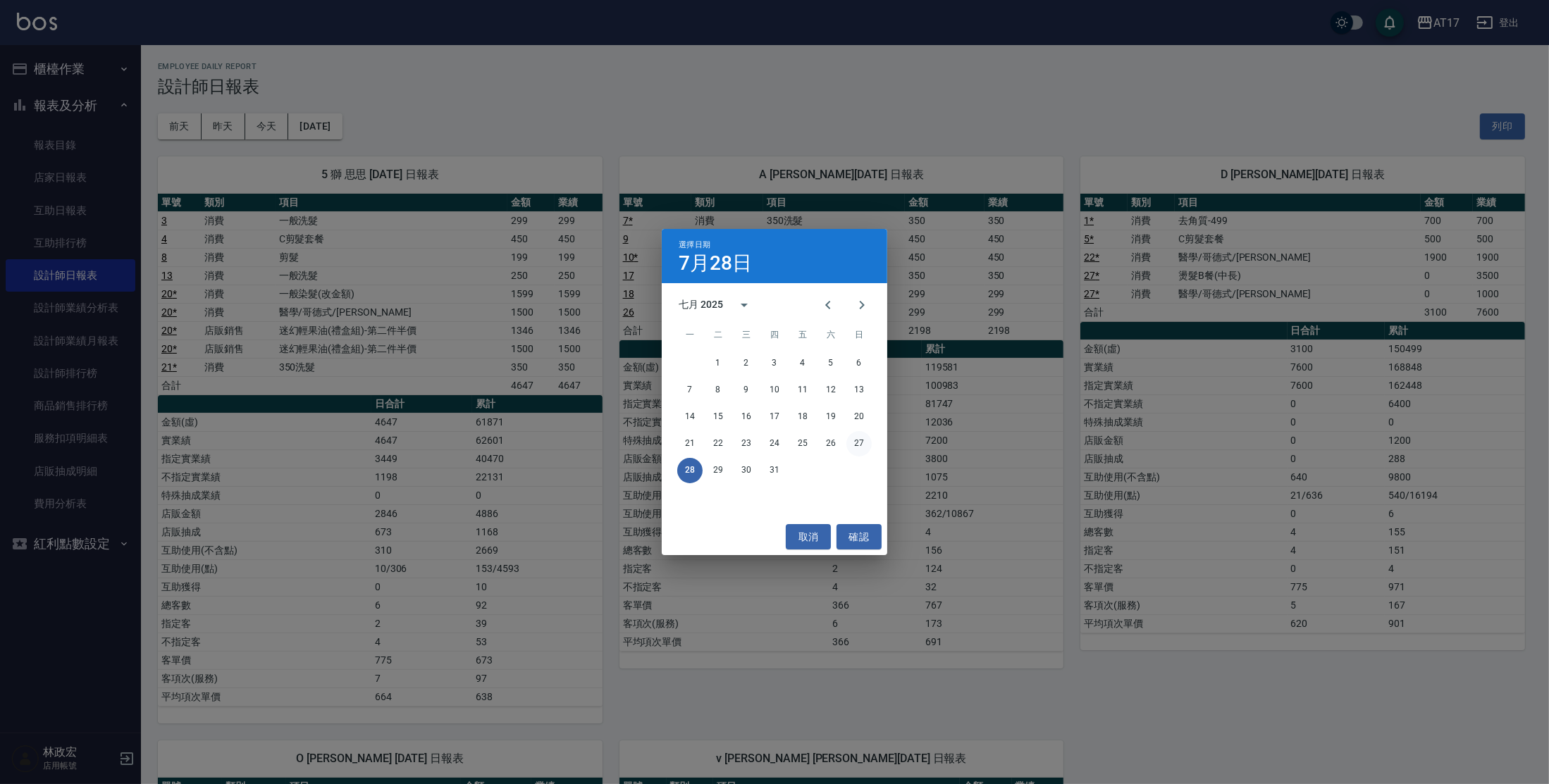
click at [853, 442] on button "27" at bounding box center [859, 444] width 25 height 25
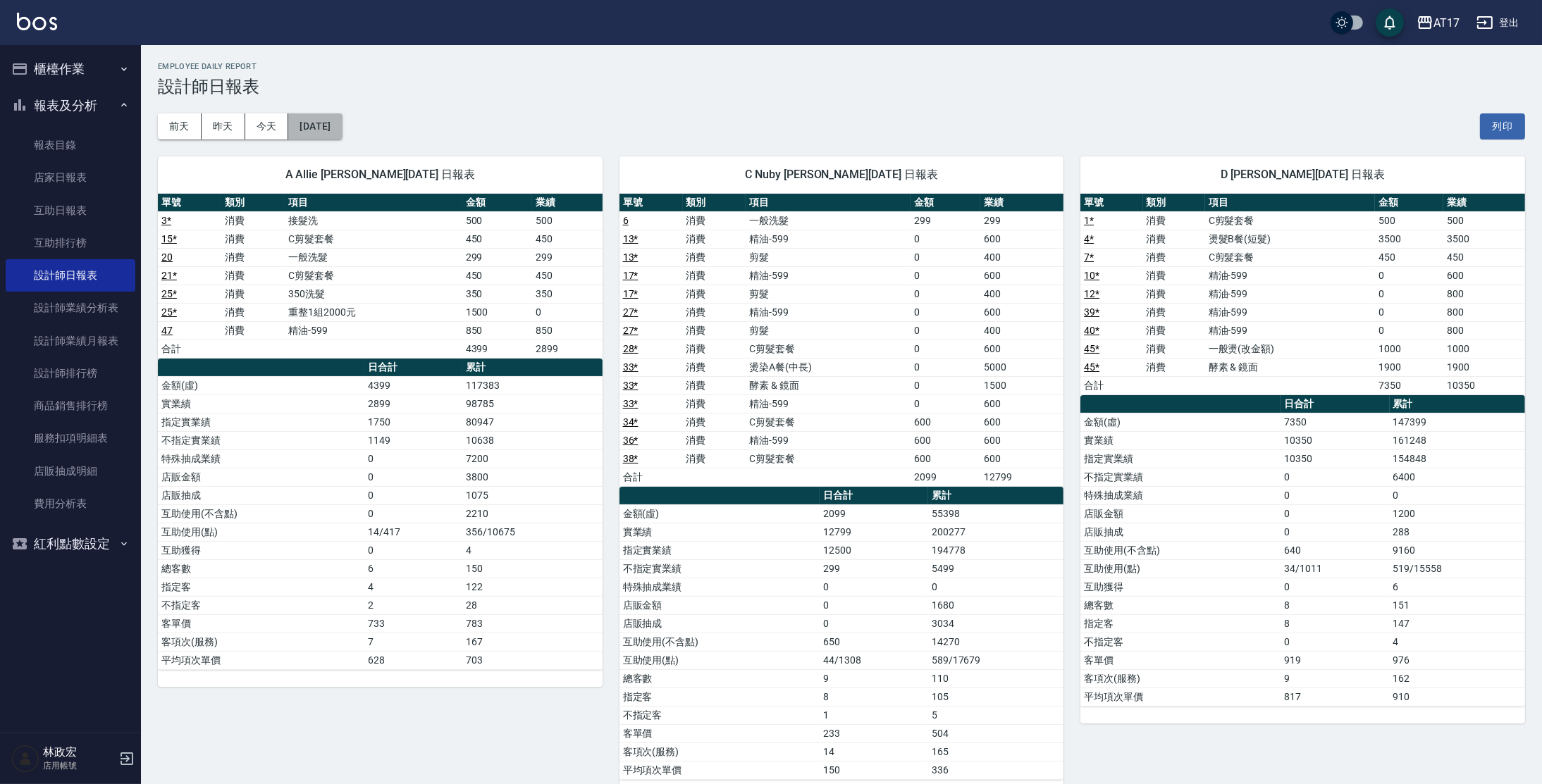
click at [326, 128] on button "[DATE]" at bounding box center [314, 126] width 53 height 26
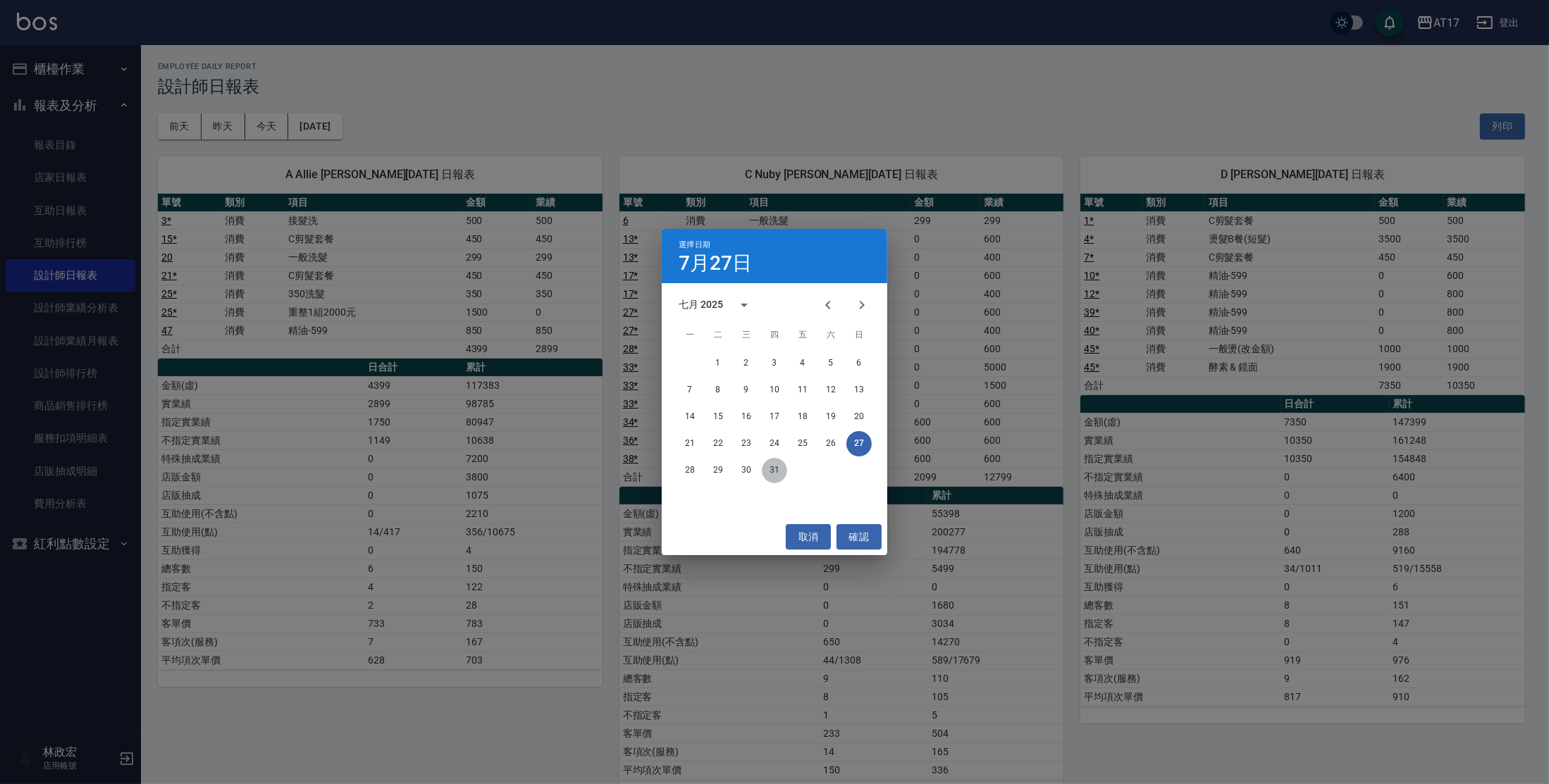
click at [780, 474] on button "31" at bounding box center [775, 471] width 25 height 25
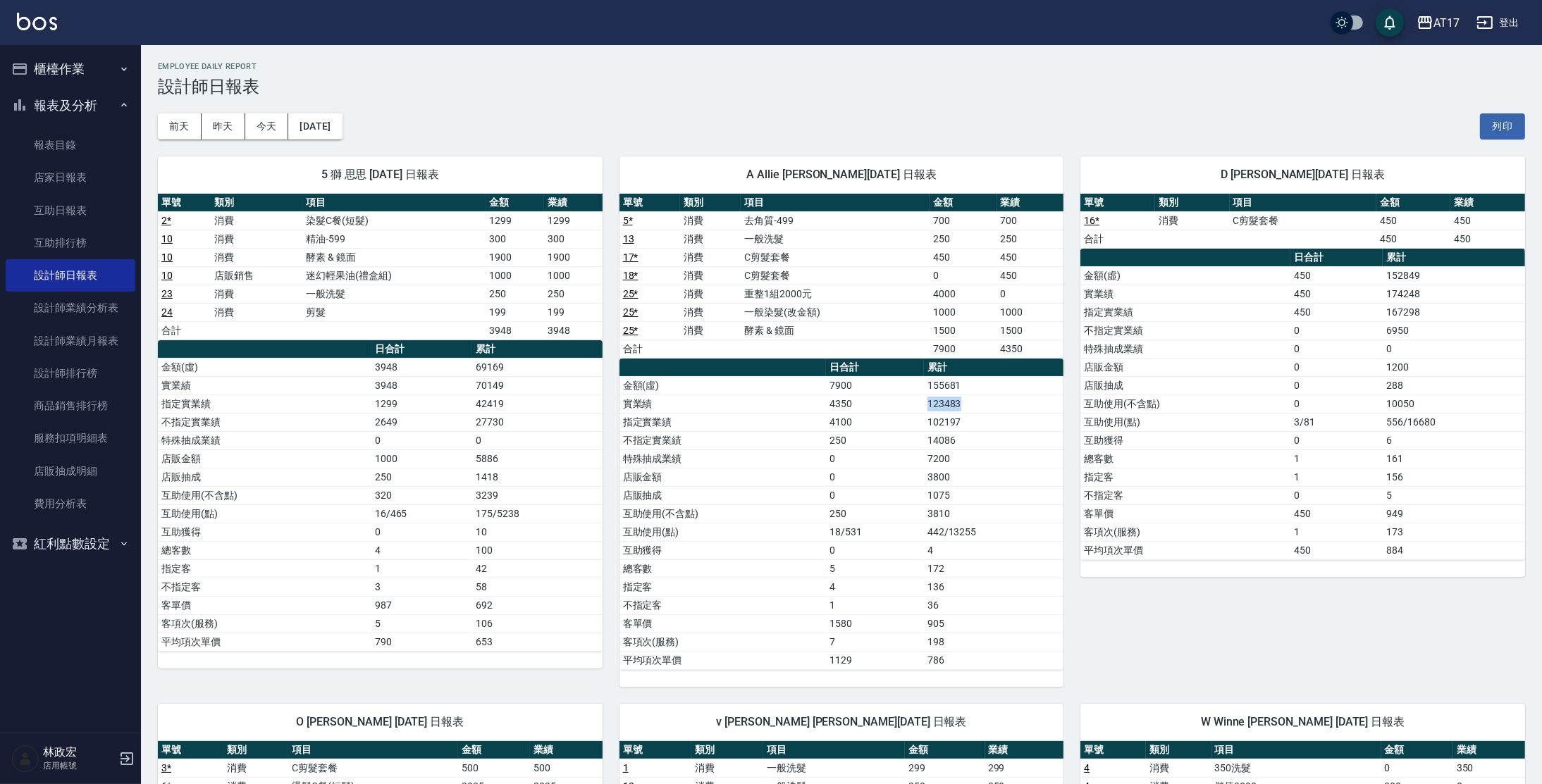
drag, startPoint x: 918, startPoint y: 402, endPoint x: 1007, endPoint y: 410, distance: 89.4
click at [1007, 409] on tr "實業績 4350 123483" at bounding box center [842, 403] width 445 height 18
click at [58, 435] on link "服務扣項明細表" at bounding box center [70, 438] width 129 height 33
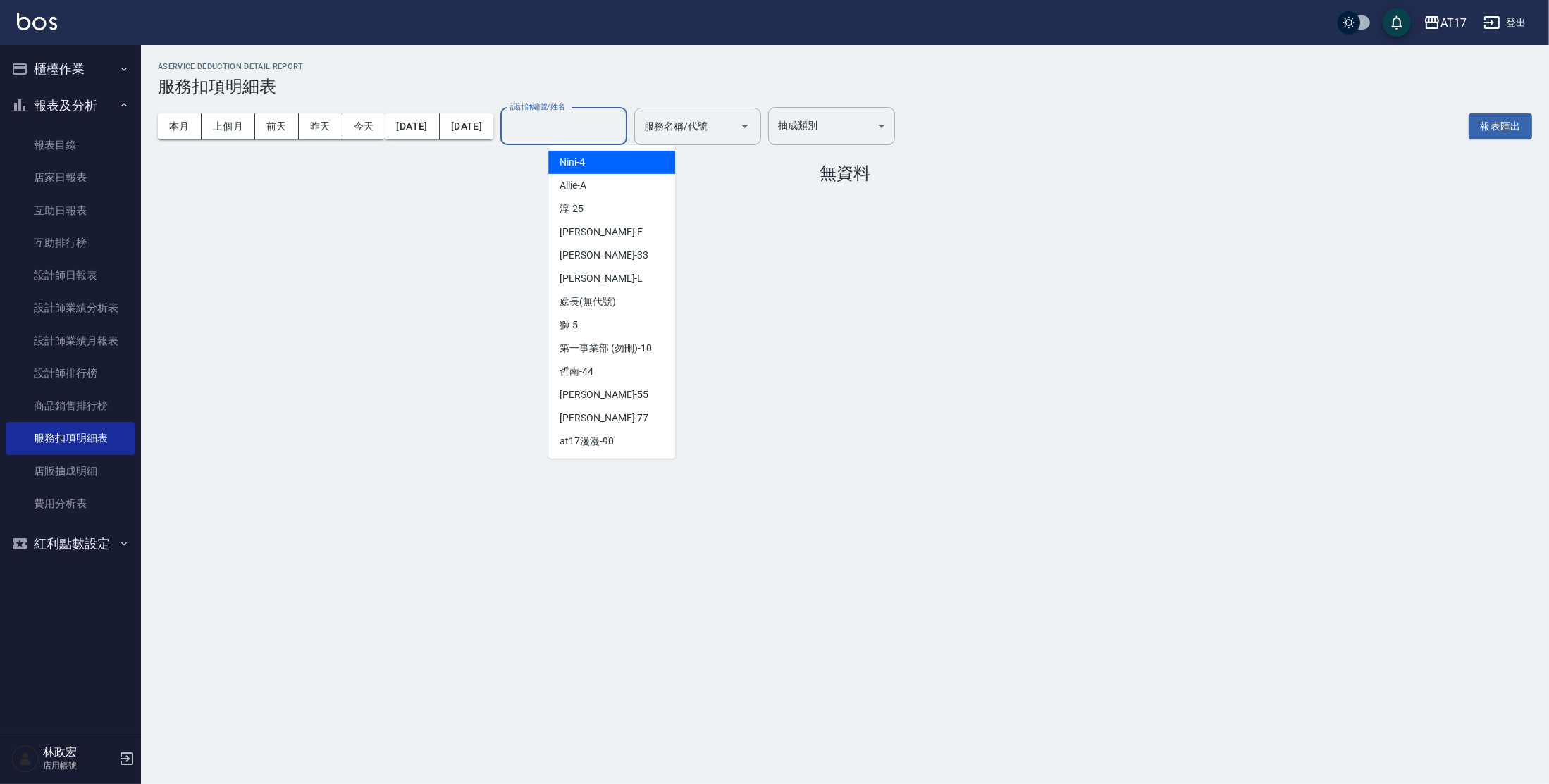
drag, startPoint x: 641, startPoint y: 133, endPoint x: 639, endPoint y: 151, distance: 18.1
click at [621, 134] on input "設計師編號/姓名" at bounding box center [564, 126] width 114 height 25
click at [619, 186] on div "Allie -A" at bounding box center [612, 185] width 127 height 23
type input "Allie-A"
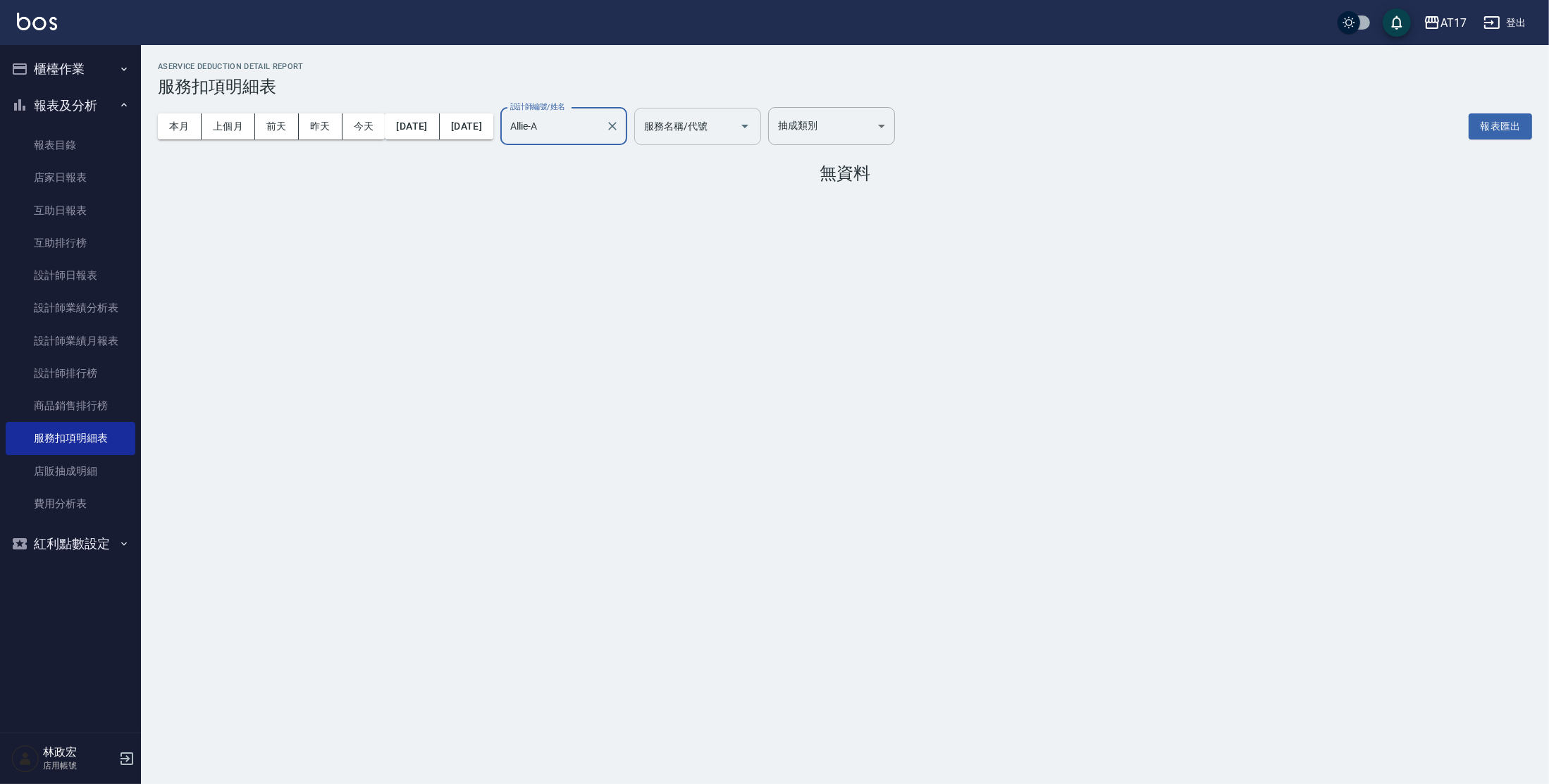
click at [753, 129] on icon "Open" at bounding box center [745, 125] width 17 height 17
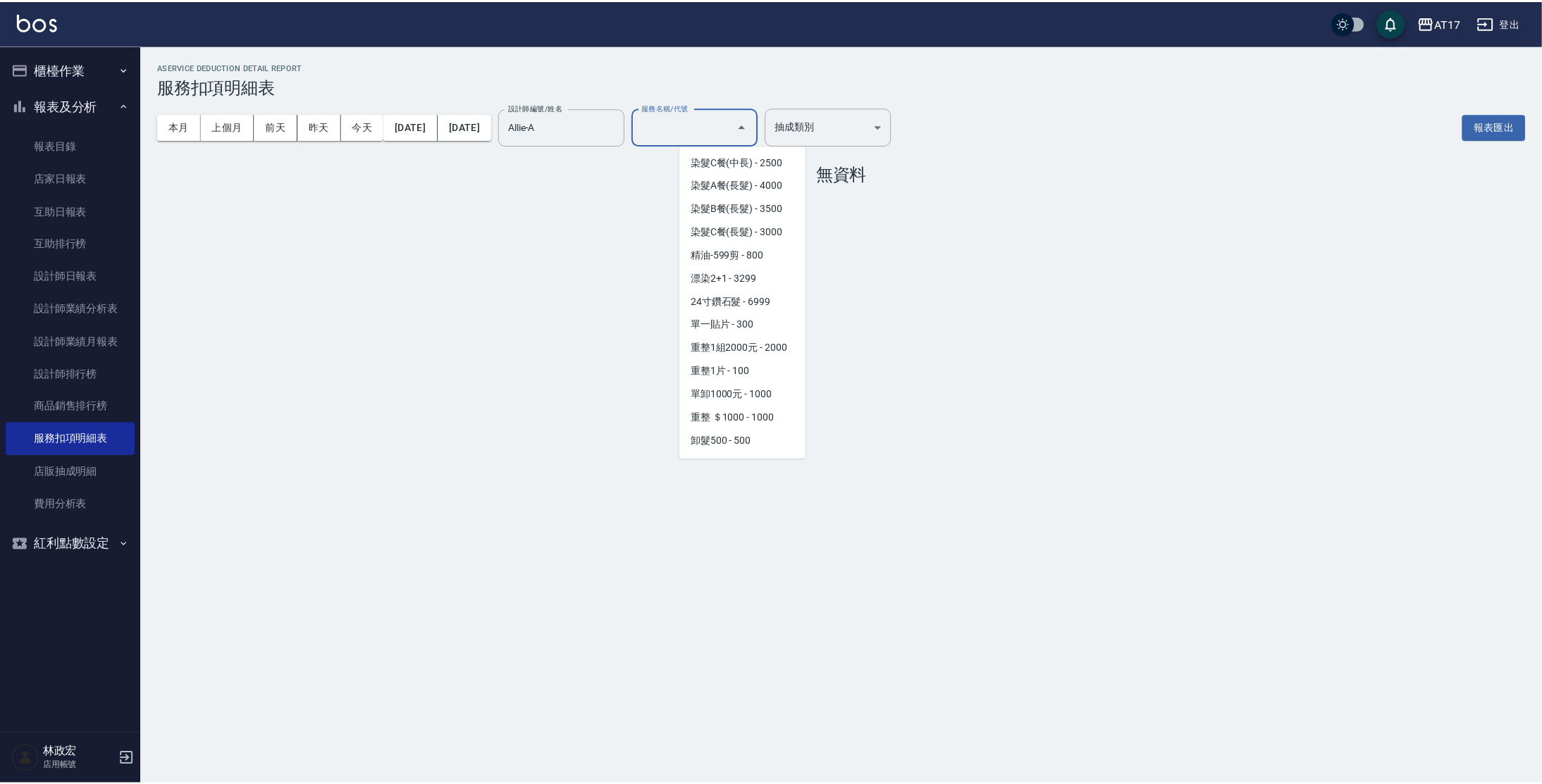
scroll to position [1438, 0]
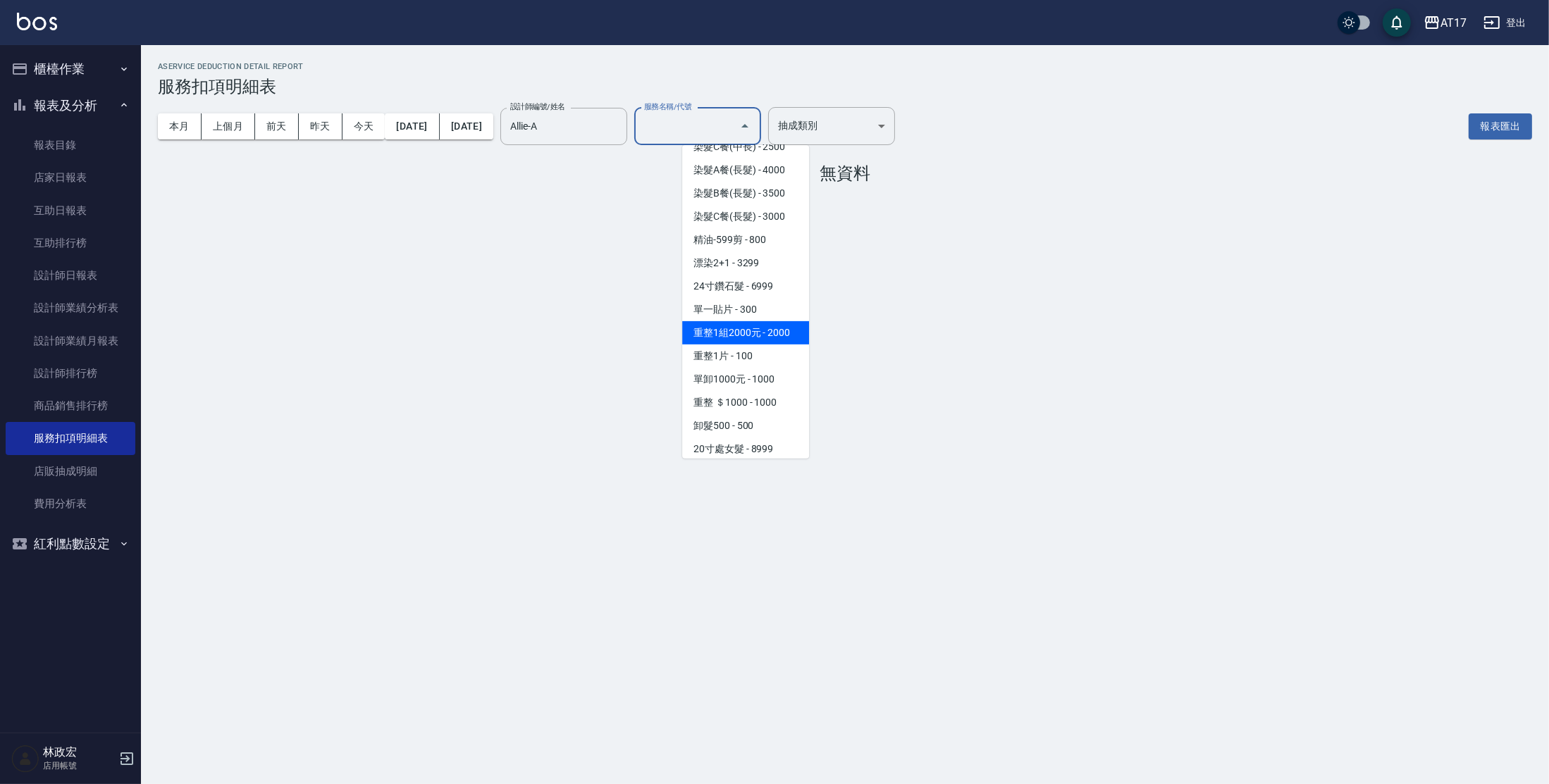
click at [766, 344] on span "重整1組2000元 - 2000" at bounding box center [746, 332] width 127 height 23
type input "重整1組2000元(7006)"
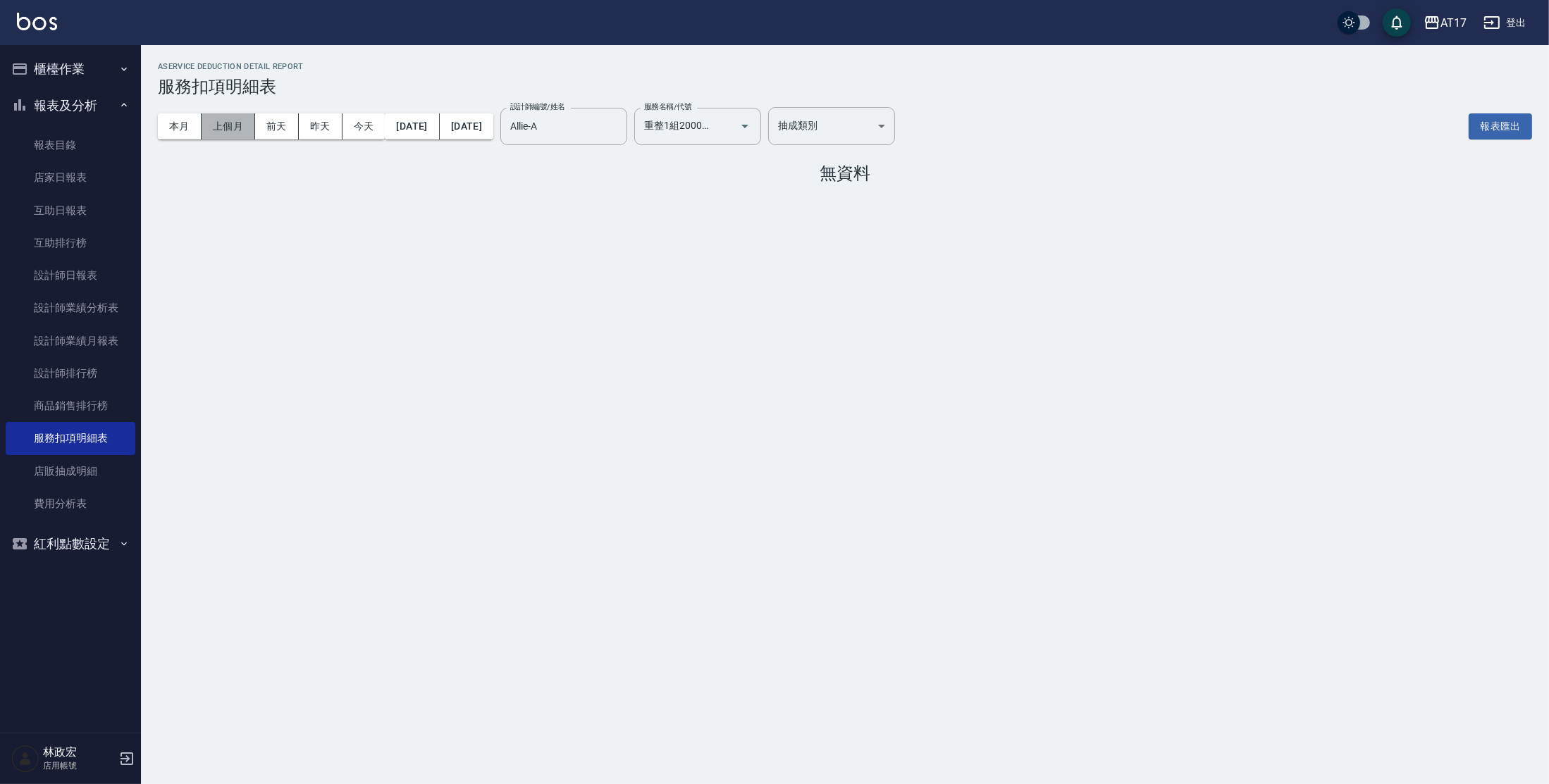
click at [214, 129] on button "上個月" at bounding box center [228, 126] width 53 height 26
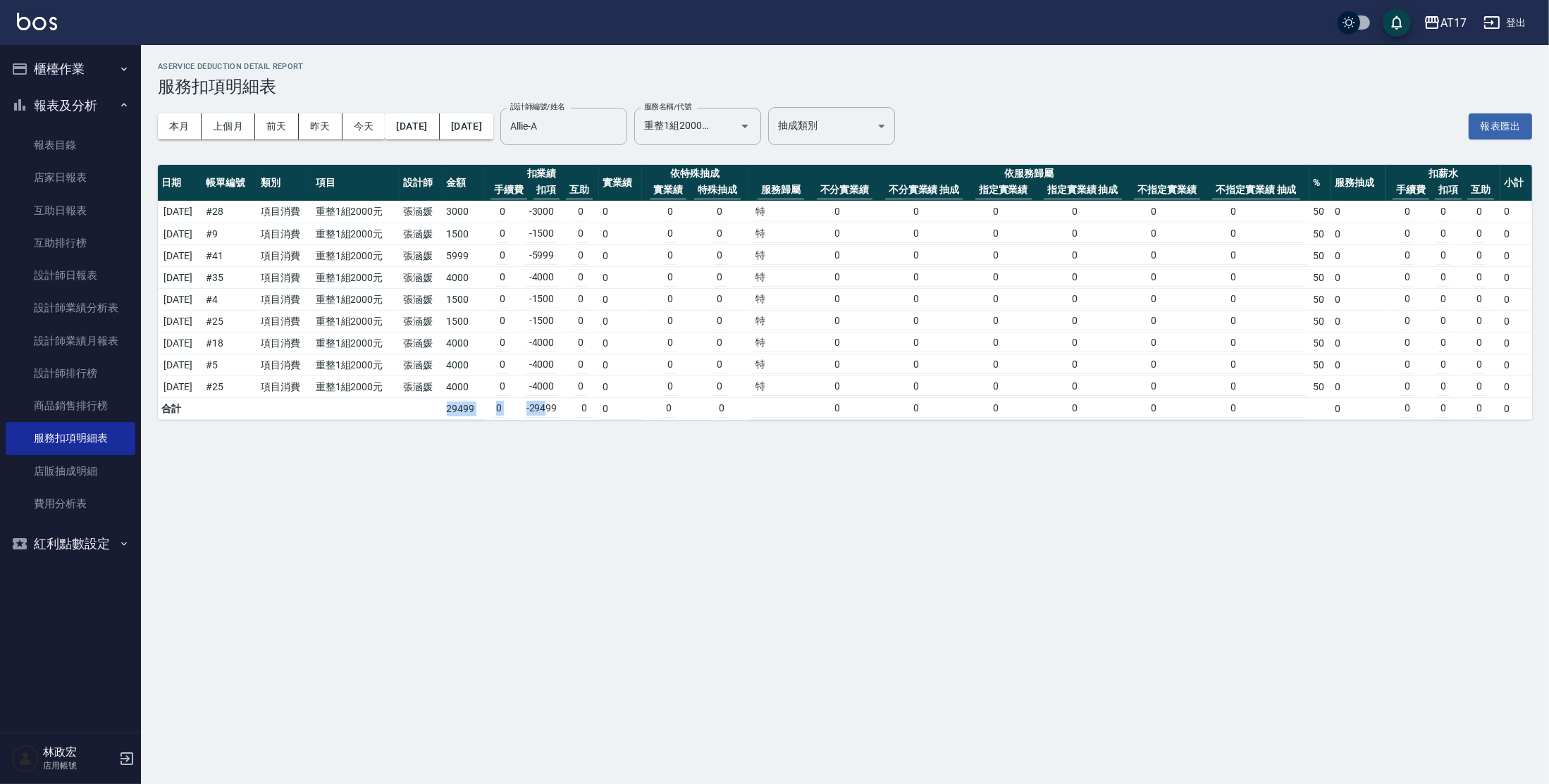
drag, startPoint x: 519, startPoint y: 412, endPoint x: 561, endPoint y: 411, distance: 42.0
click at [561, 411] on tr "合計 29499 0 -29499 0 0 0 0 0 0 0 0 0 0 0 0 0 0 0" at bounding box center [845, 409] width 1374 height 22
click at [442, 409] on td "a dense table" at bounding box center [421, 409] width 43 height 22
drag, startPoint x: 459, startPoint y: 409, endPoint x: 503, endPoint y: 409, distance: 44.0
click at [503, 409] on tr "合計 29499 0 -29499 0 0 0 0 0 0 0 0 0 0 0 0 0 0 0" at bounding box center [845, 409] width 1374 height 22
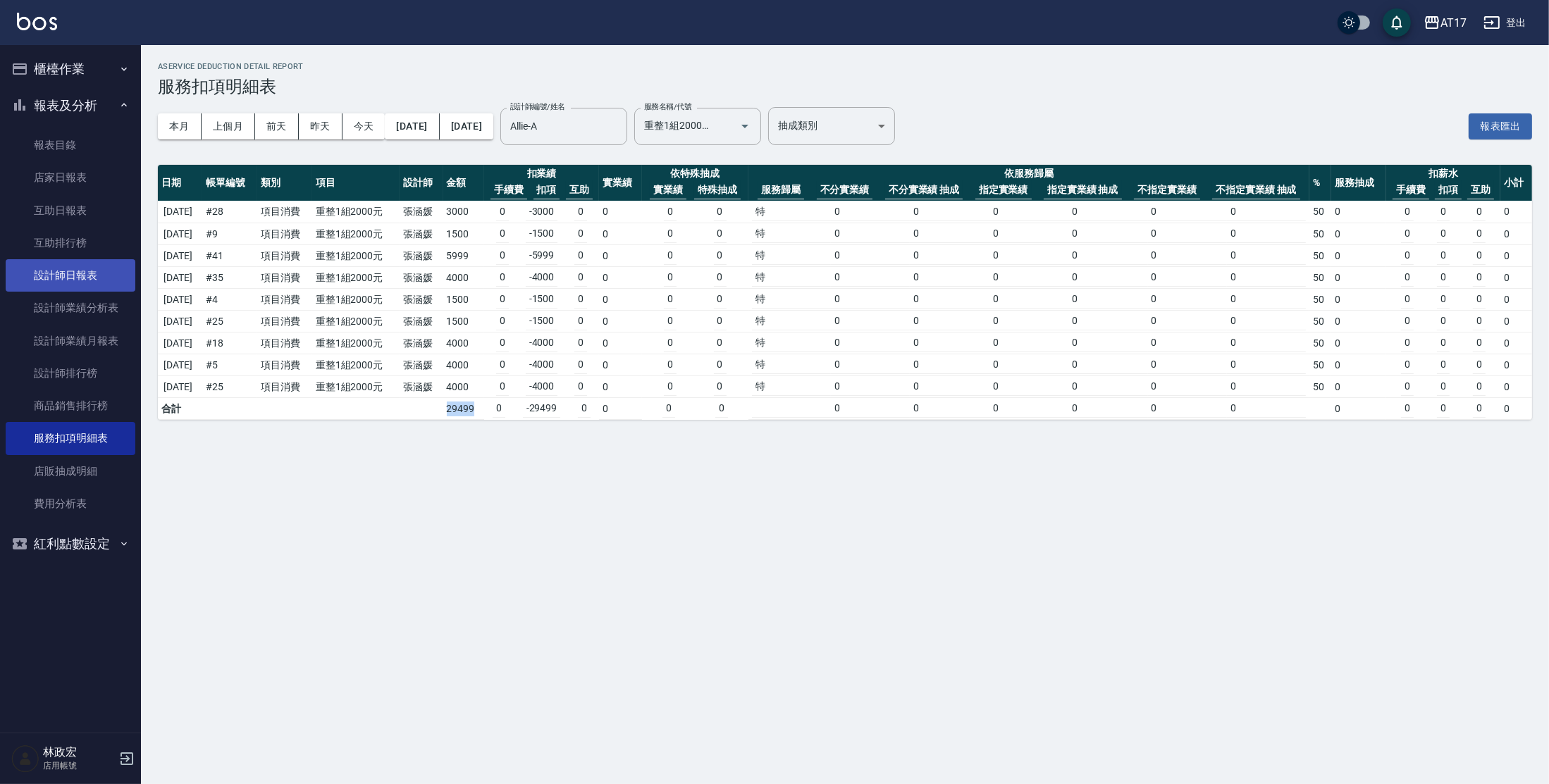
click at [79, 274] on link "設計師日報表" at bounding box center [70, 275] width 129 height 33
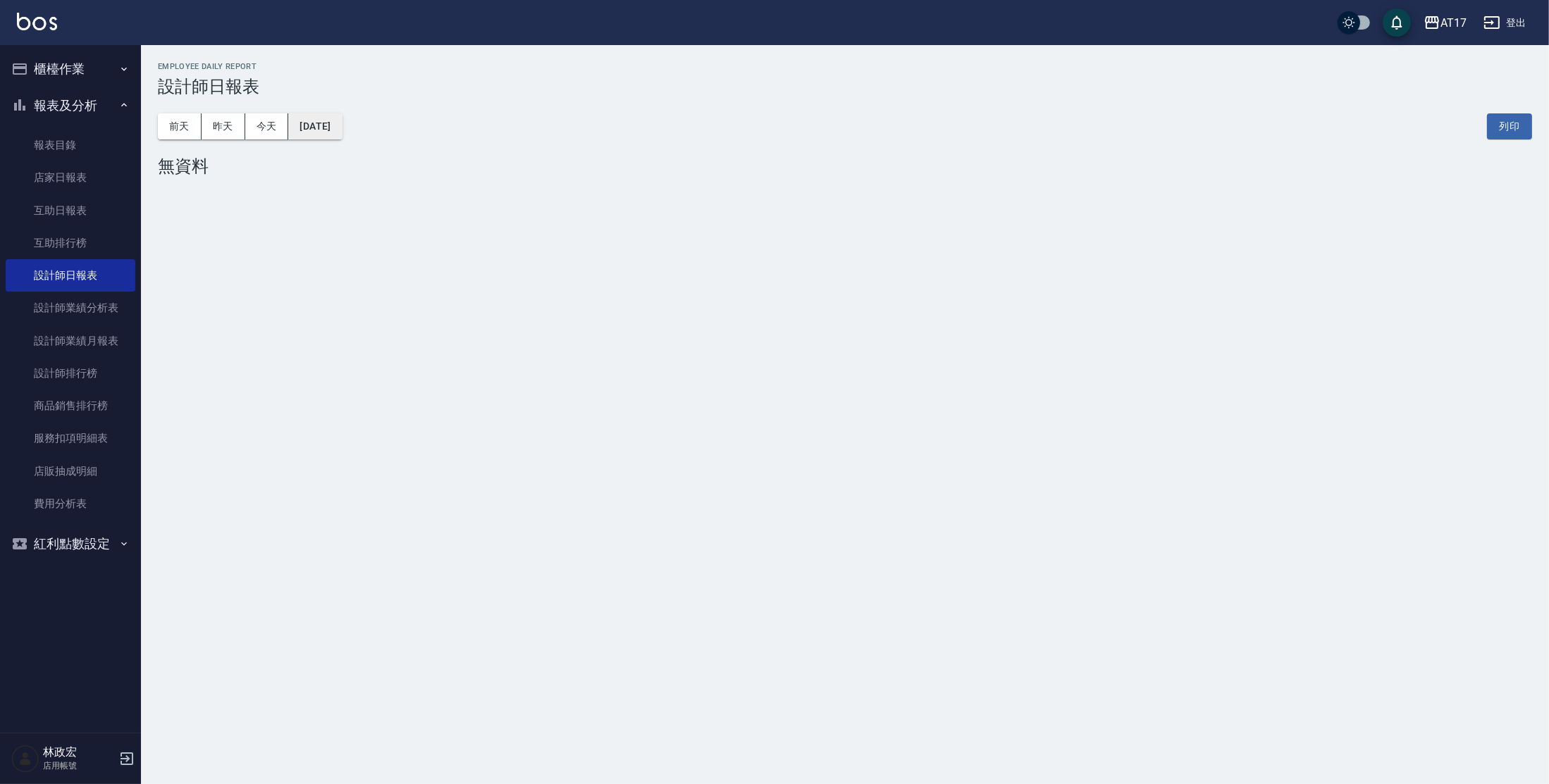
click at [342, 118] on button "[DATE]" at bounding box center [314, 126] width 53 height 26
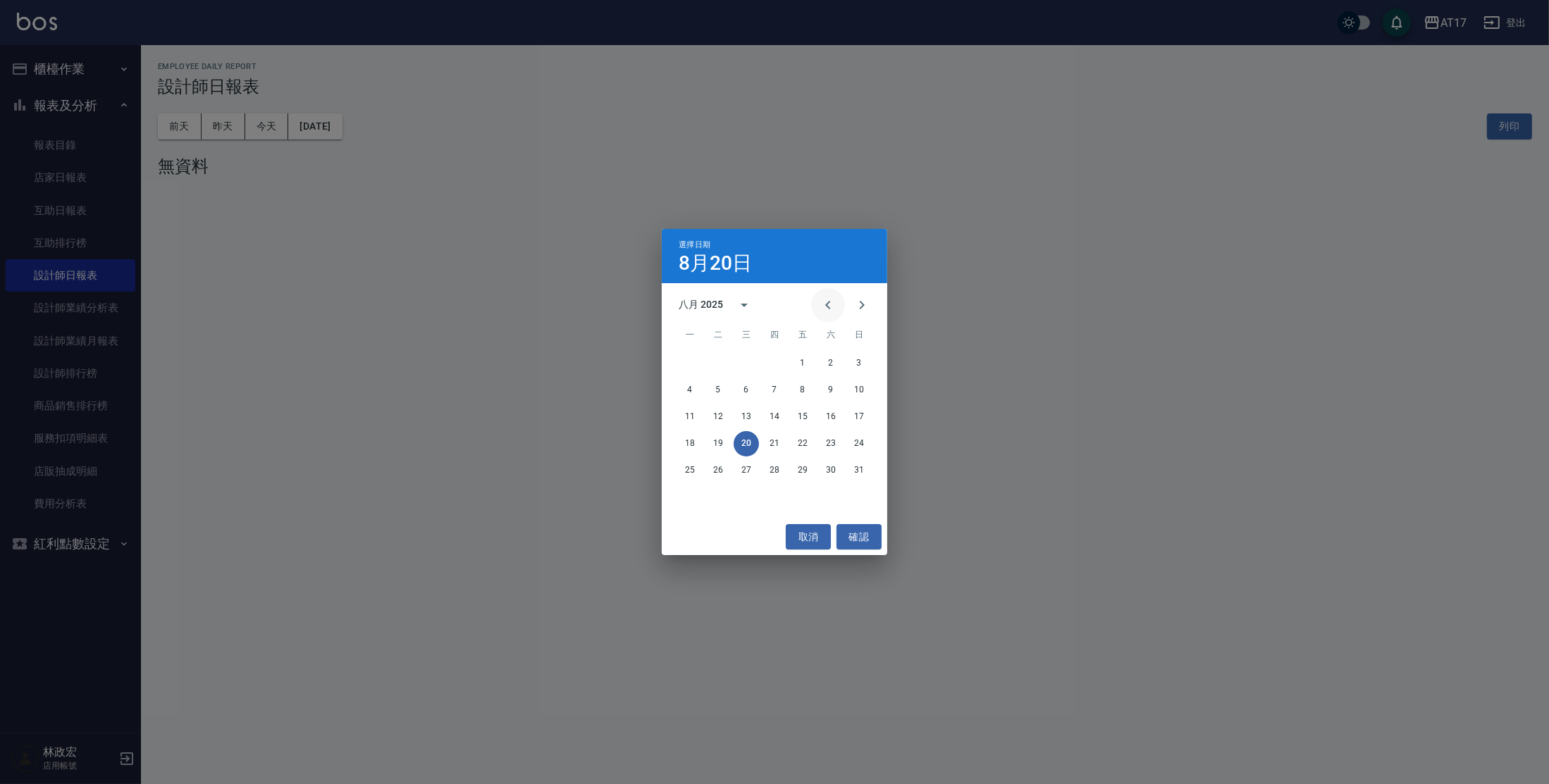
click at [838, 313] on button "Previous month" at bounding box center [828, 305] width 34 height 34
click at [776, 468] on button "31" at bounding box center [775, 471] width 25 height 25
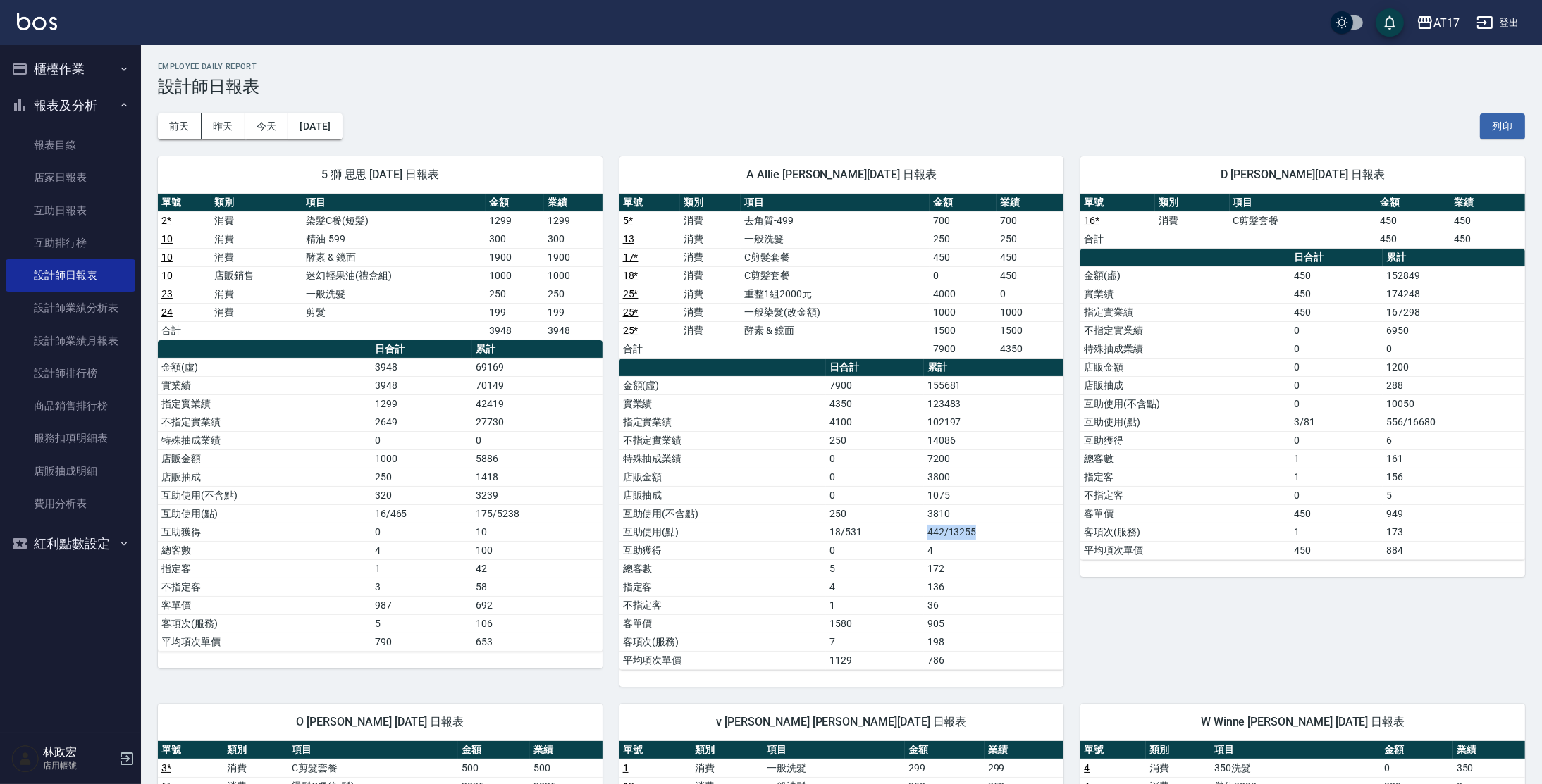
drag, startPoint x: 920, startPoint y: 525, endPoint x: 1044, endPoint y: 525, distance: 124.0
click at [1044, 525] on tr "互助使用(點) 18/531 442/13255" at bounding box center [842, 532] width 445 height 18
drag, startPoint x: 826, startPoint y: 455, endPoint x: 1010, endPoint y: 448, distance: 184.1
click at [1010, 449] on tr "特殊抽成業績 0 7200" at bounding box center [842, 458] width 445 height 18
drag, startPoint x: 919, startPoint y: 456, endPoint x: 964, endPoint y: 468, distance: 46.6
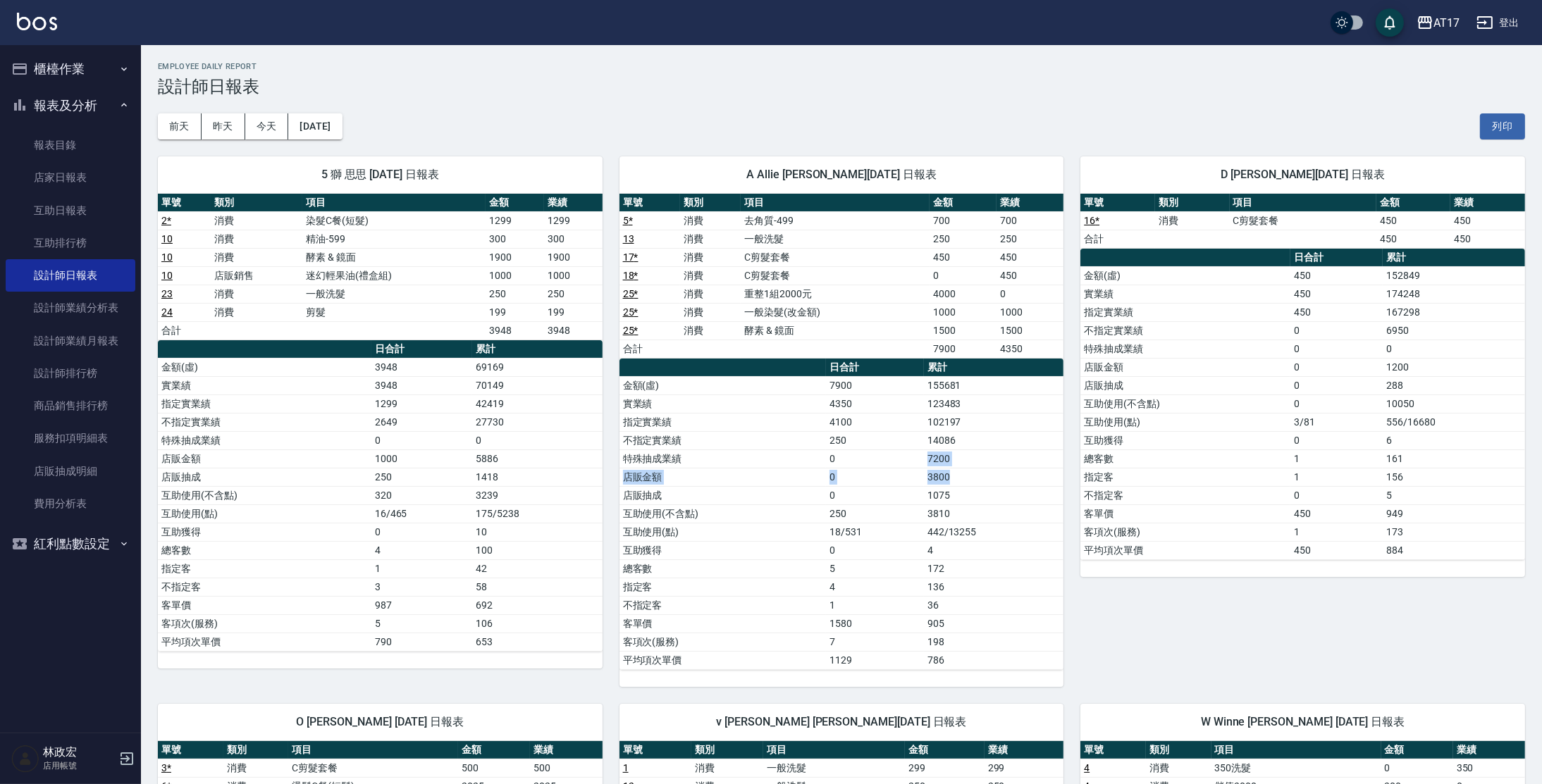
click at [964, 468] on tbody "金額(虛) 7900 155681 實業績 4350 123483 指定實業績 4100 102197 不指定實業績 250 14086 特殊抽成業績 0 7…" at bounding box center [842, 522] width 445 height 293
click at [963, 469] on td "3800" at bounding box center [994, 476] width 140 height 18
click at [342, 136] on button "[DATE]" at bounding box center [314, 126] width 53 height 26
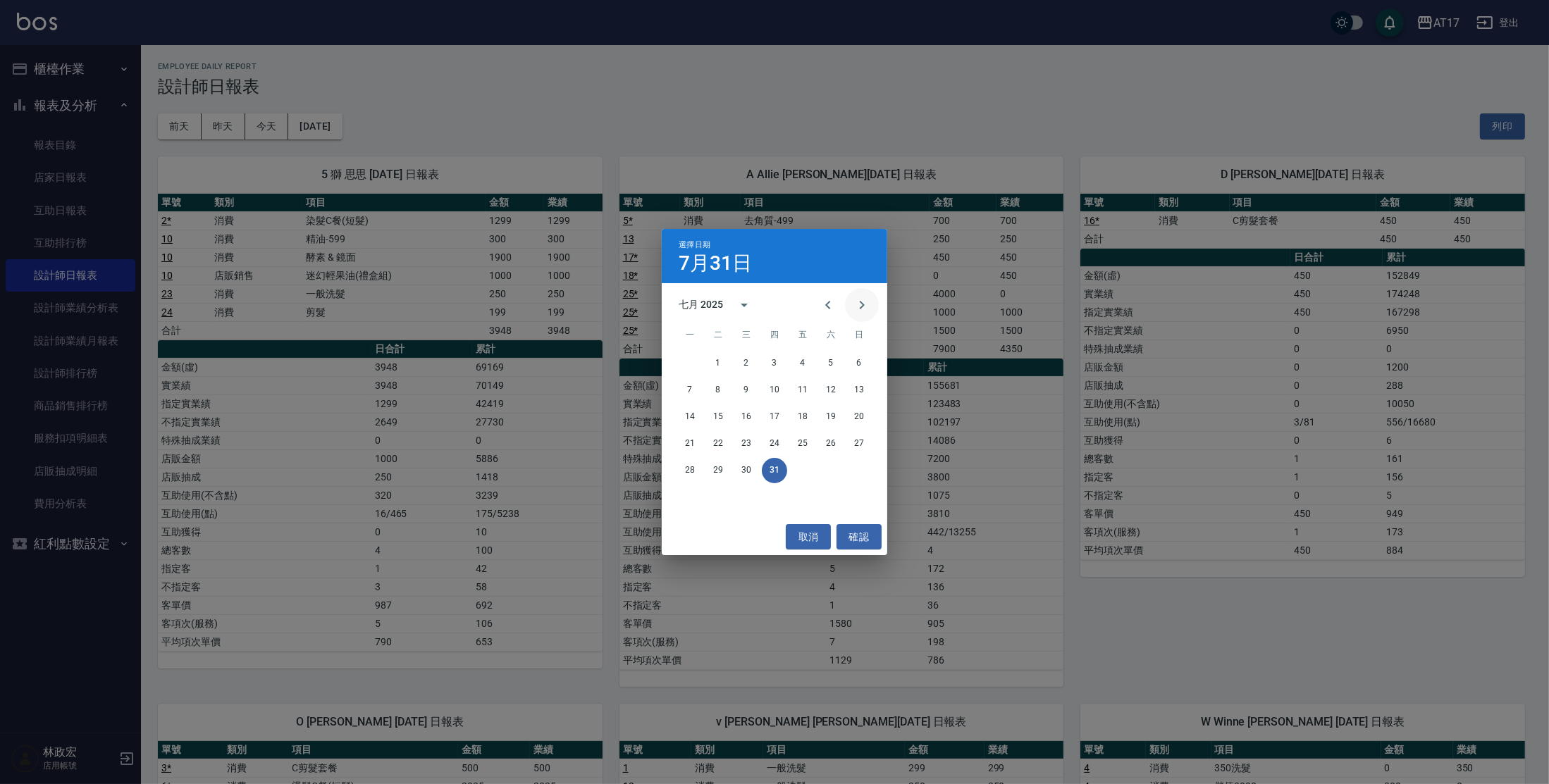
click at [865, 312] on icon "Next month" at bounding box center [861, 305] width 17 height 17
click at [743, 444] on button "20" at bounding box center [746, 444] width 25 height 25
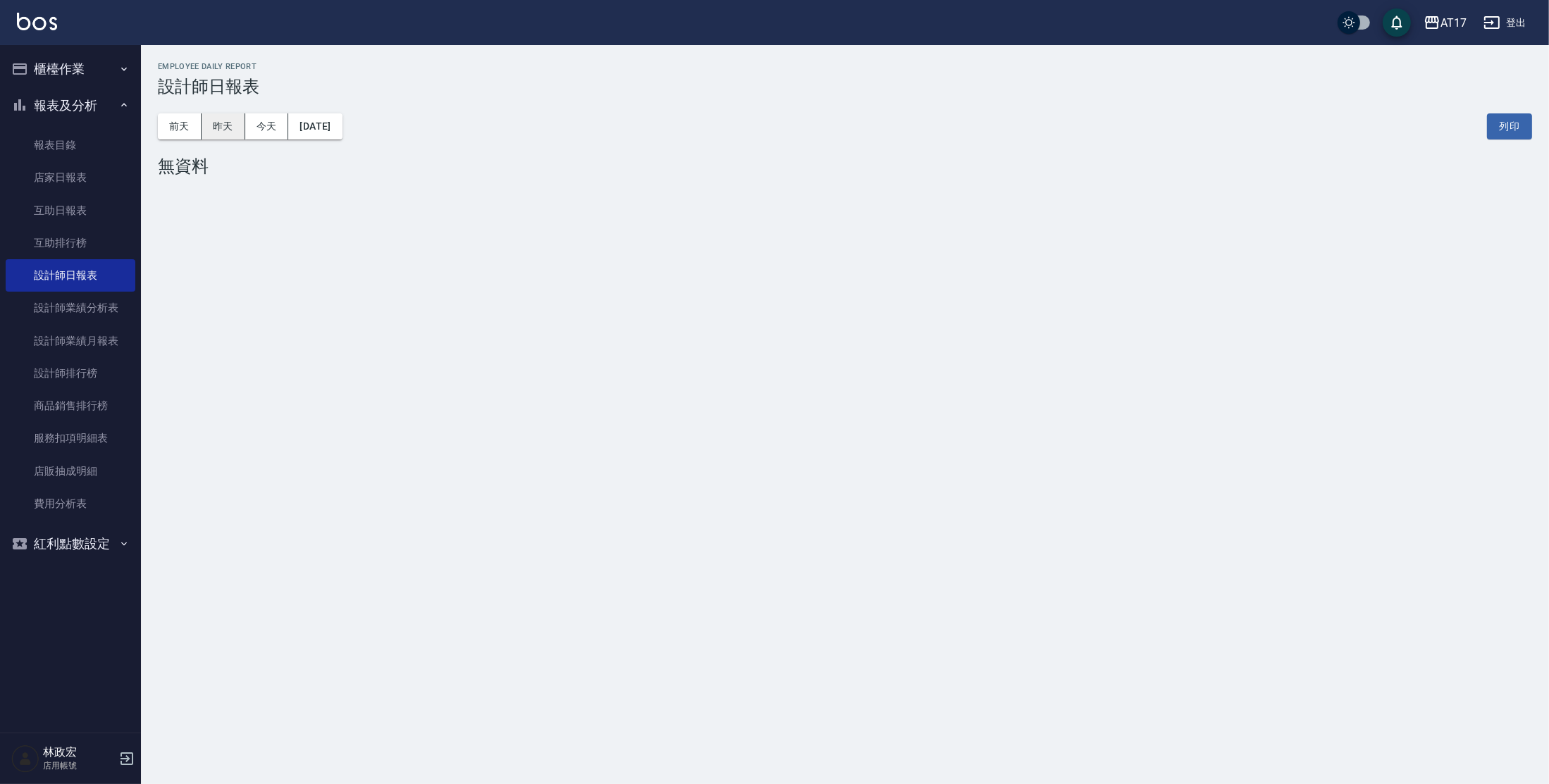
click at [225, 130] on button "昨天" at bounding box center [223, 126] width 44 height 26
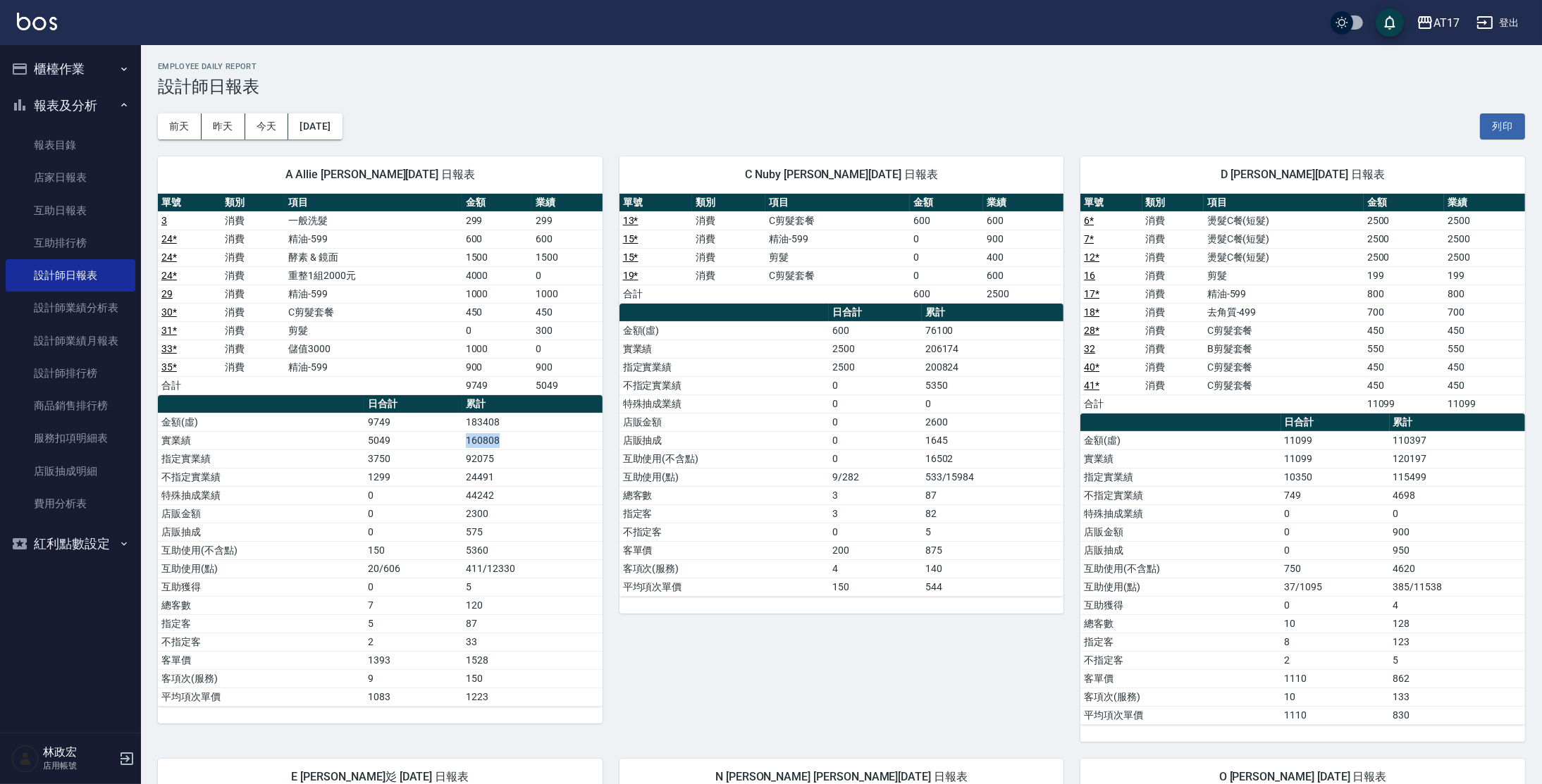
drag, startPoint x: 428, startPoint y: 434, endPoint x: 523, endPoint y: 443, distance: 95.4
click at [523, 443] on tr "實業績 5049 160808" at bounding box center [380, 440] width 445 height 18
drag, startPoint x: 528, startPoint y: 188, endPoint x: 532, endPoint y: 206, distance: 18.4
click at [531, 202] on div "A Allie [PERSON_NAME][DATE] 日報表 單號 類別 項目 金額 業績 3 消費 一般洗髮 299 299 24 * 消費 精油-599…" at bounding box center [380, 440] width 445 height 567
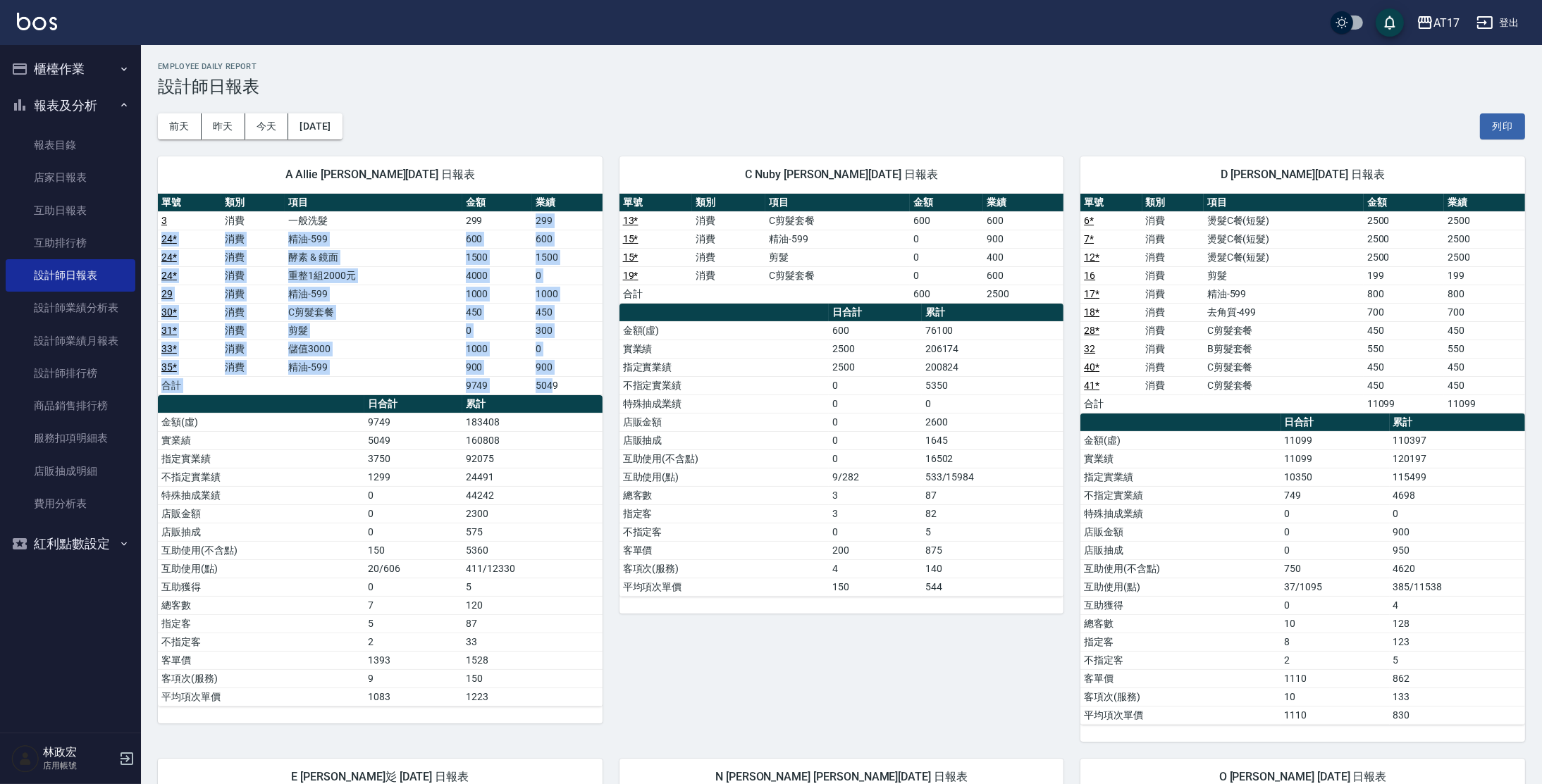
drag, startPoint x: 537, startPoint y: 214, endPoint x: 549, endPoint y: 390, distance: 176.4
click at [549, 390] on tbody "3 消費 一般洗髮 299 299 24 * 消費 精油-599 600 600 24 * 消費 酵素 & 鏡面 1500 1500 24 * 消費 重整1組…" at bounding box center [380, 302] width 445 height 183
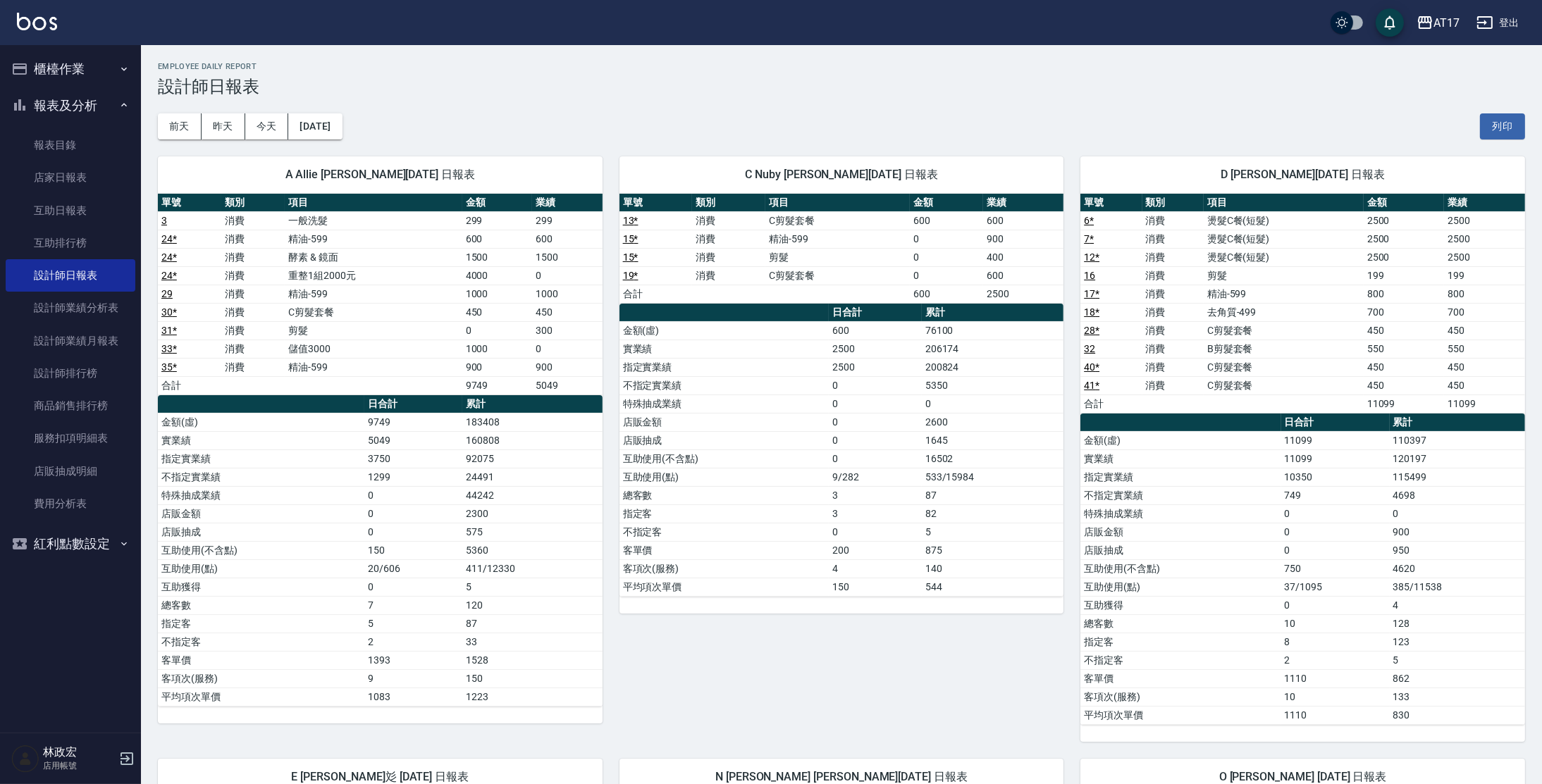
click at [543, 386] on td "5049" at bounding box center [567, 385] width 71 height 18
drag, startPoint x: 287, startPoint y: 350, endPoint x: 491, endPoint y: 348, distance: 204.0
click at [491, 348] on tr "33 * 消費 儲值3000 1000 0" at bounding box center [380, 348] width 445 height 18
click at [611, 448] on div "C Nuby [PERSON_NAME][DATE] 日報表 單號 類別 項目 金額 業績 13 * 消費 C剪髮套餐 600 600 15 * 消費 精油-…" at bounding box center [833, 440] width 461 height 602
drag, startPoint x: 454, startPoint y: 442, endPoint x: 540, endPoint y: 438, distance: 86.1
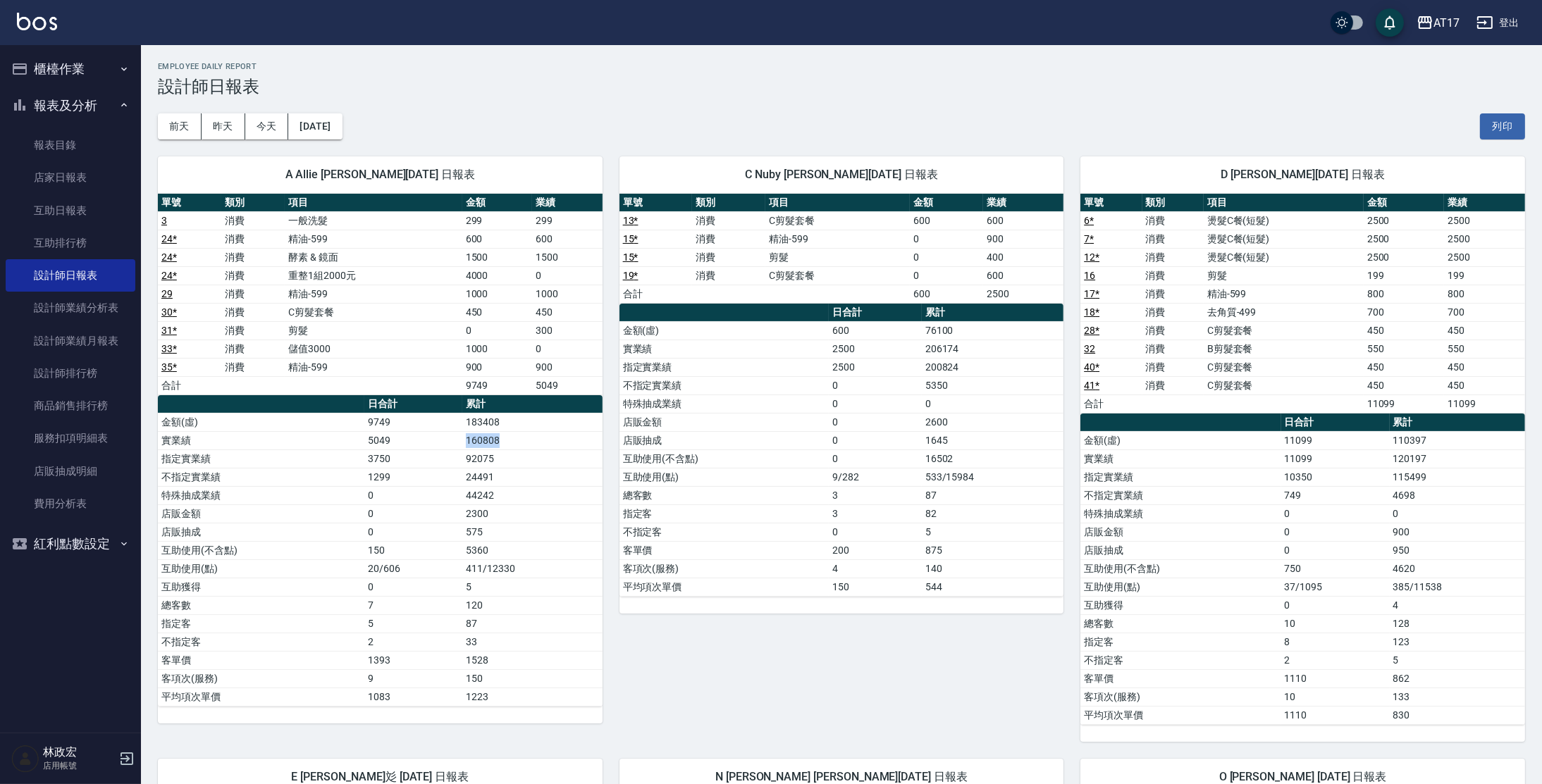
click at [540, 438] on tr "實業績 5049 160808" at bounding box center [380, 440] width 445 height 18
drag, startPoint x: 471, startPoint y: 498, endPoint x: 532, endPoint y: 502, distance: 61.1
click at [532, 502] on tr "特殊抽成業績 0 44242" at bounding box center [380, 494] width 445 height 18
click at [65, 443] on link "服務扣項明細表" at bounding box center [70, 438] width 129 height 33
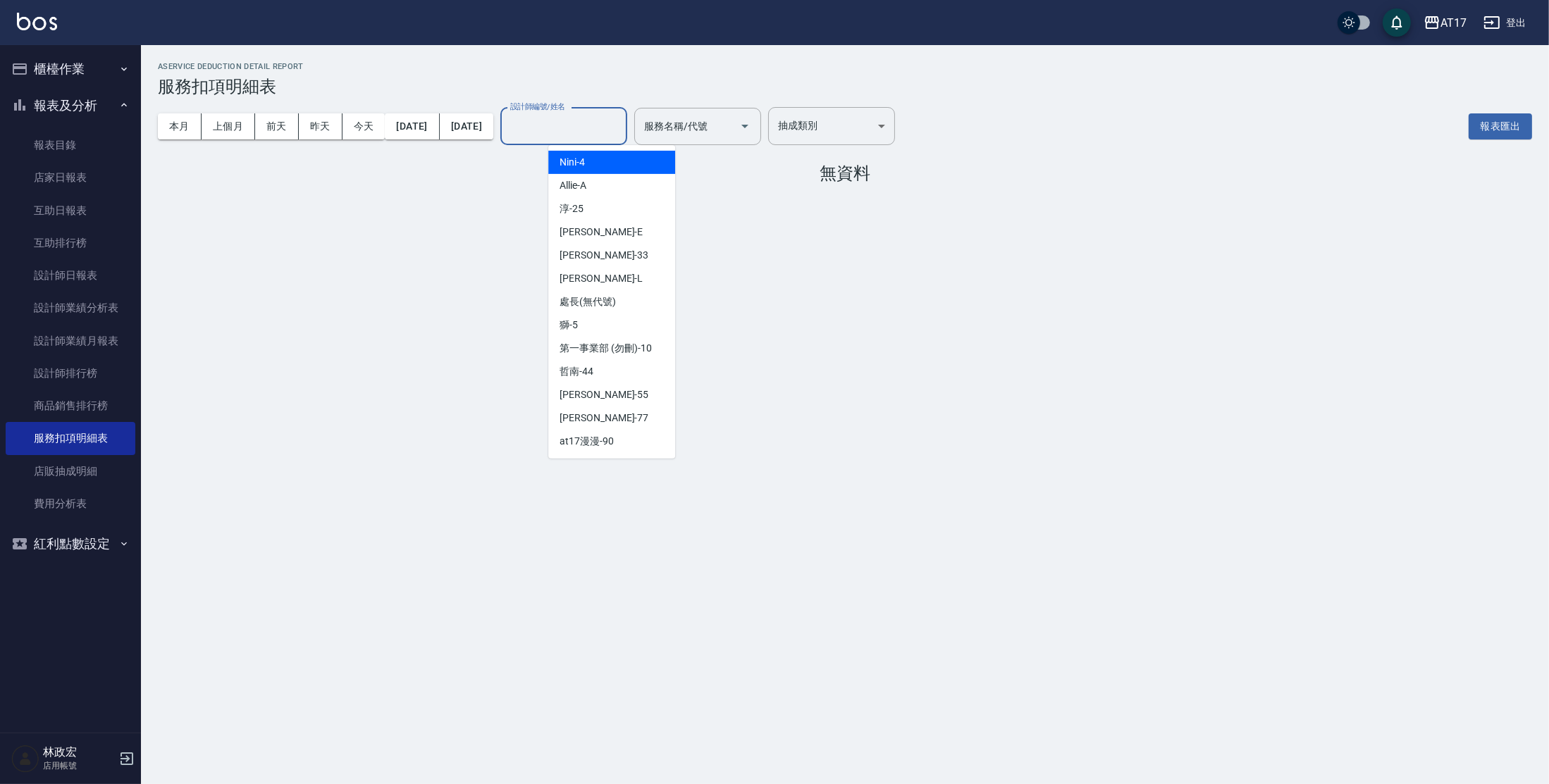
drag, startPoint x: 585, startPoint y: 135, endPoint x: 601, endPoint y: 150, distance: 21.9
click at [585, 134] on input "設計師編號/姓名" at bounding box center [564, 126] width 114 height 25
click at [624, 178] on div "Allie -A" at bounding box center [612, 185] width 127 height 23
type input "Allie-A"
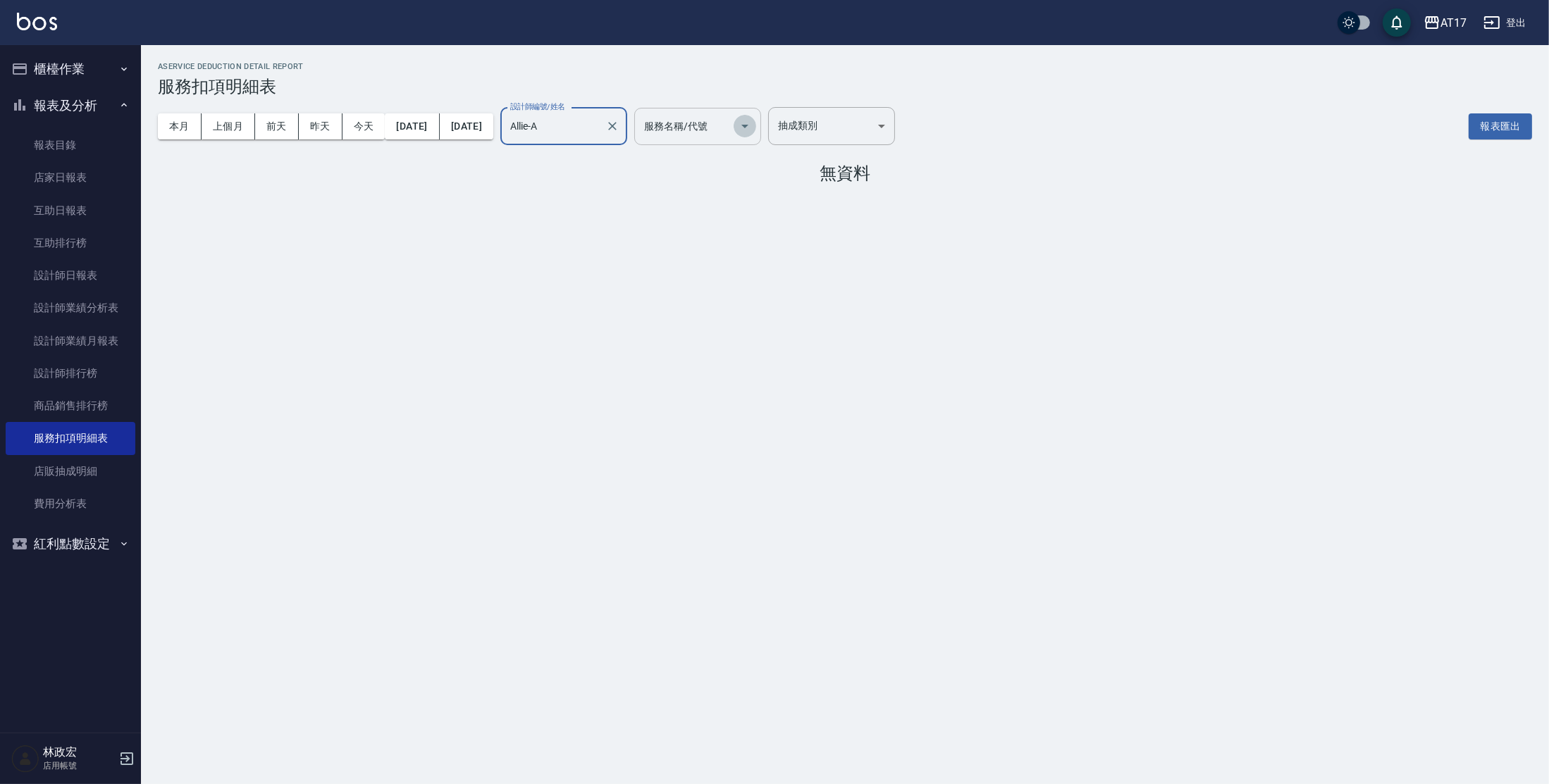
click at [753, 124] on icon "Open" at bounding box center [745, 125] width 17 height 17
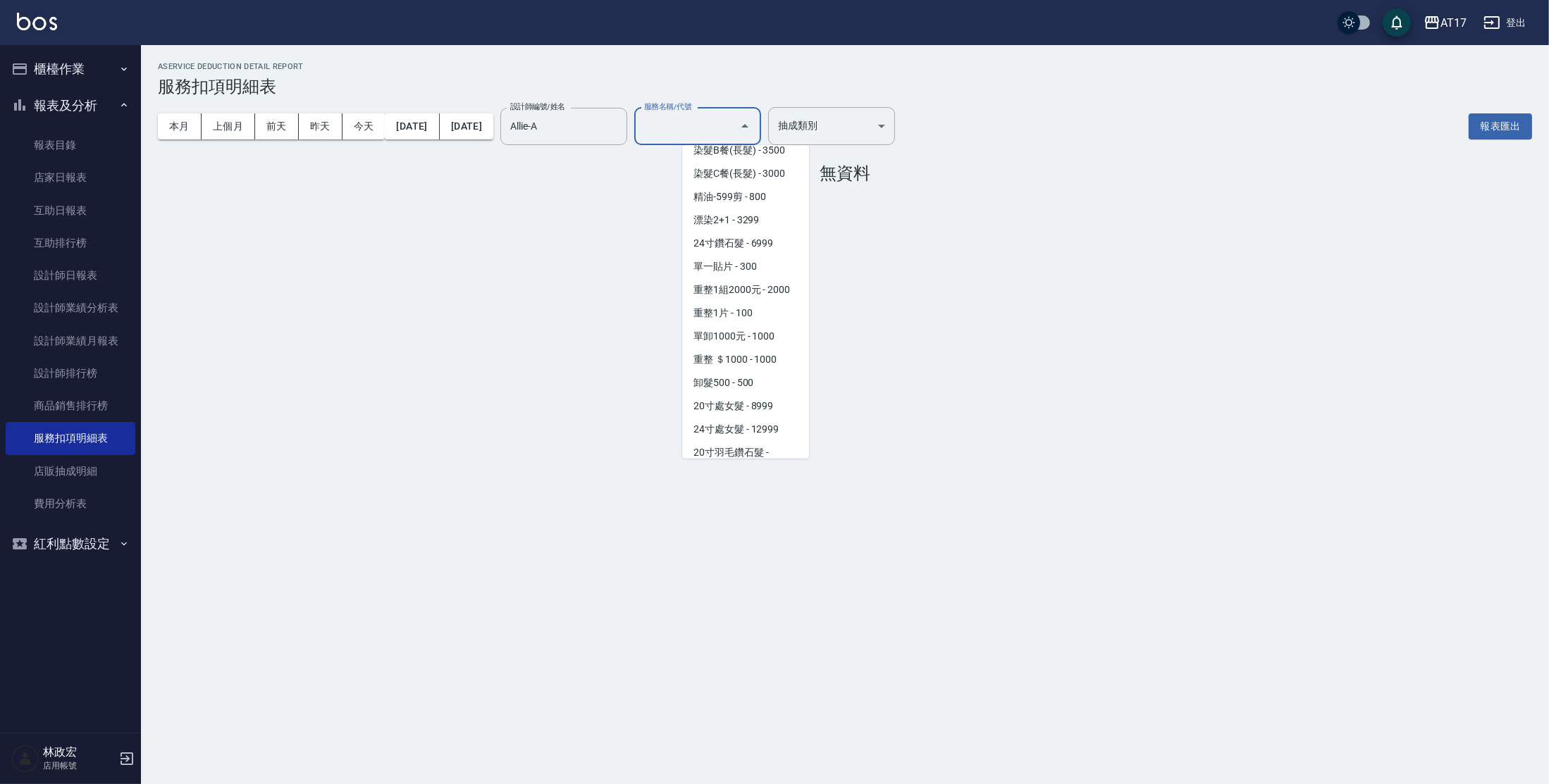
scroll to position [1286, 0]
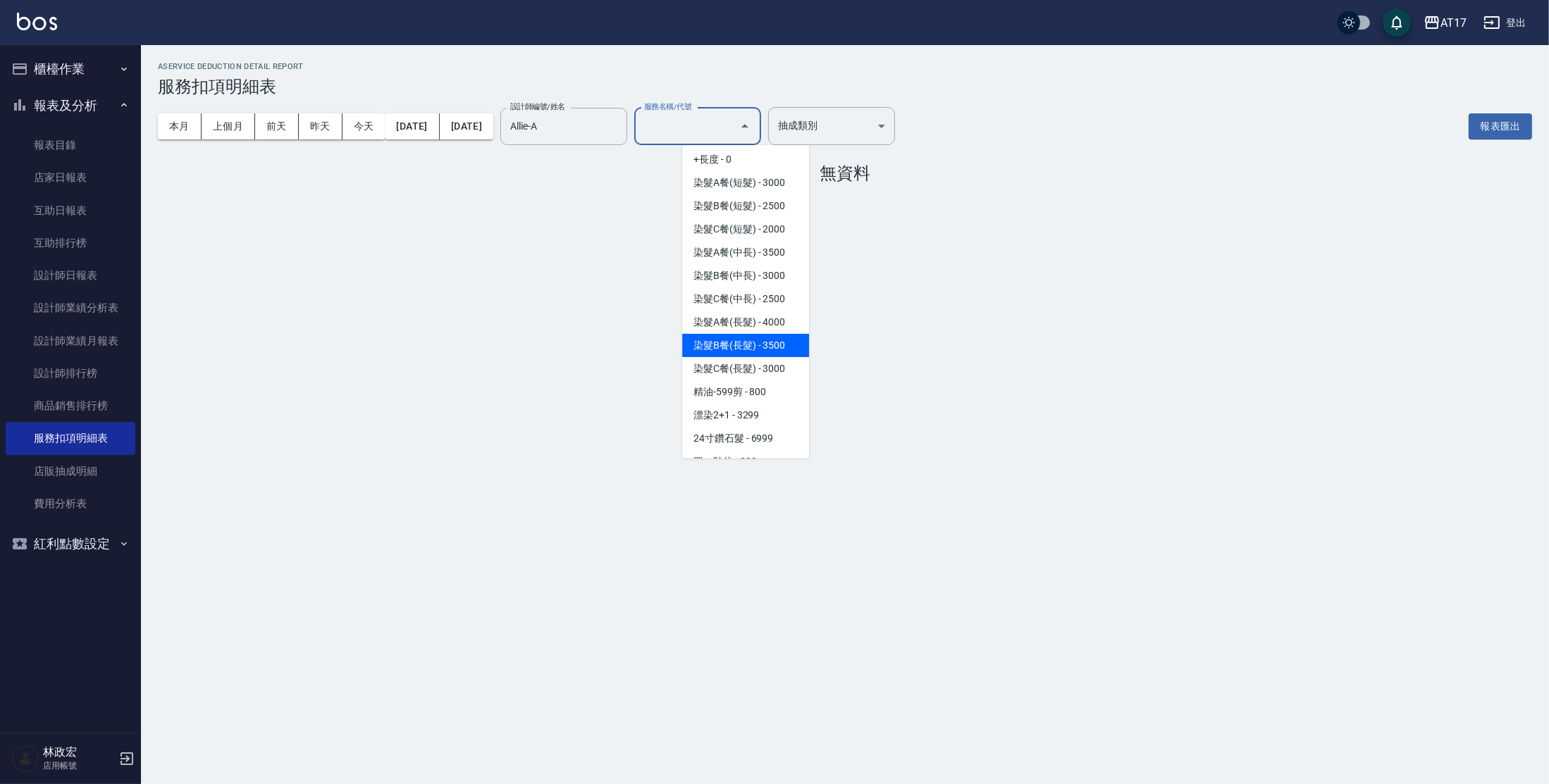
drag, startPoint x: 800, startPoint y: 336, endPoint x: 806, endPoint y: 347, distance: 12.5
click at [806, 347] on ul "一般洗剪 - 500 剪瀏海 - 50 深層洗 - 50 特A洗剪 - 600 單剪髮 - 199 剪髮 - 200 一般燙(改金額) - 1200 299 …" at bounding box center [746, 302] width 127 height 313
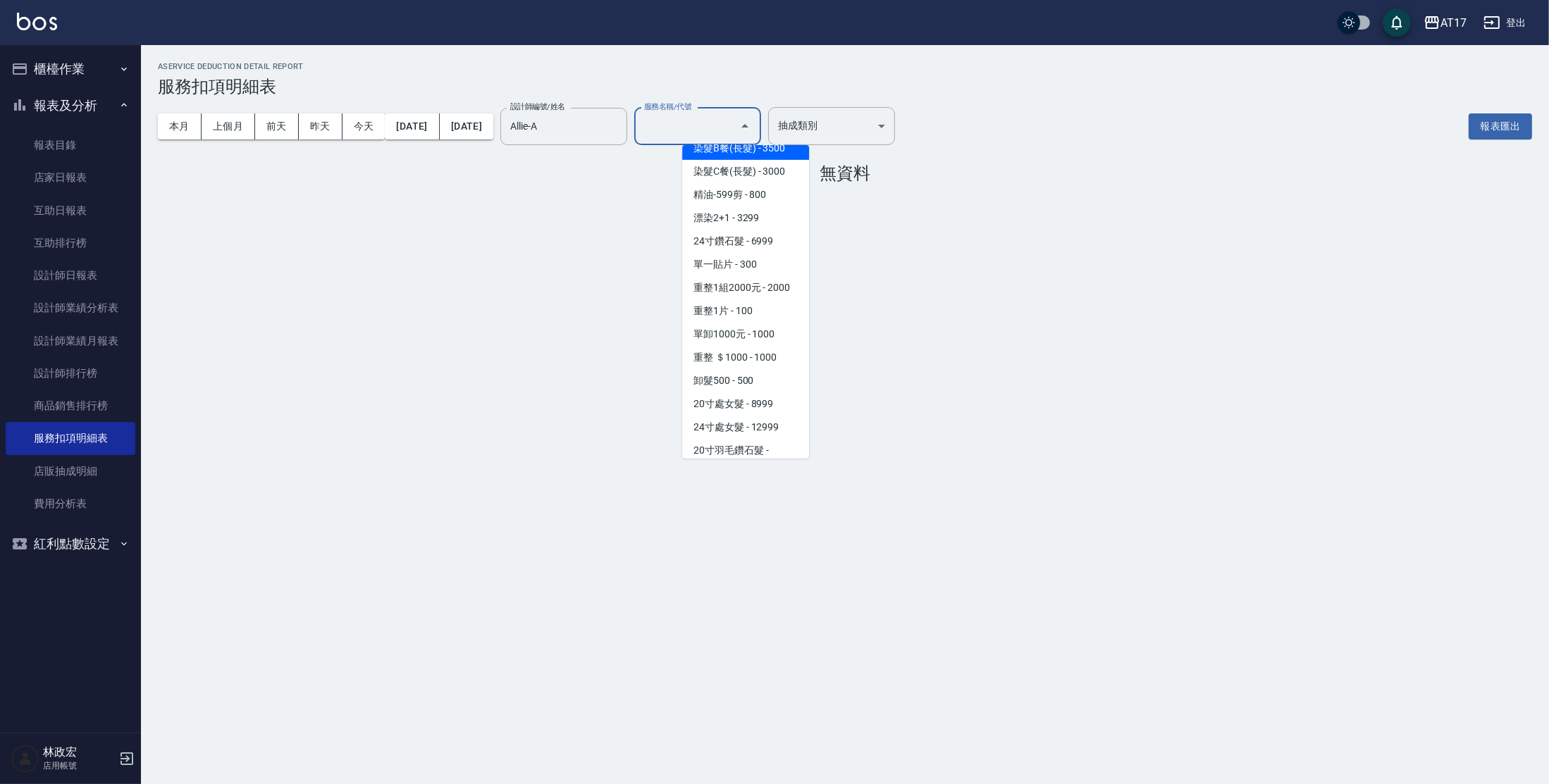
scroll to position [1476, 0]
click at [788, 306] on span "重整1組2000元 - 2000" at bounding box center [746, 294] width 127 height 23
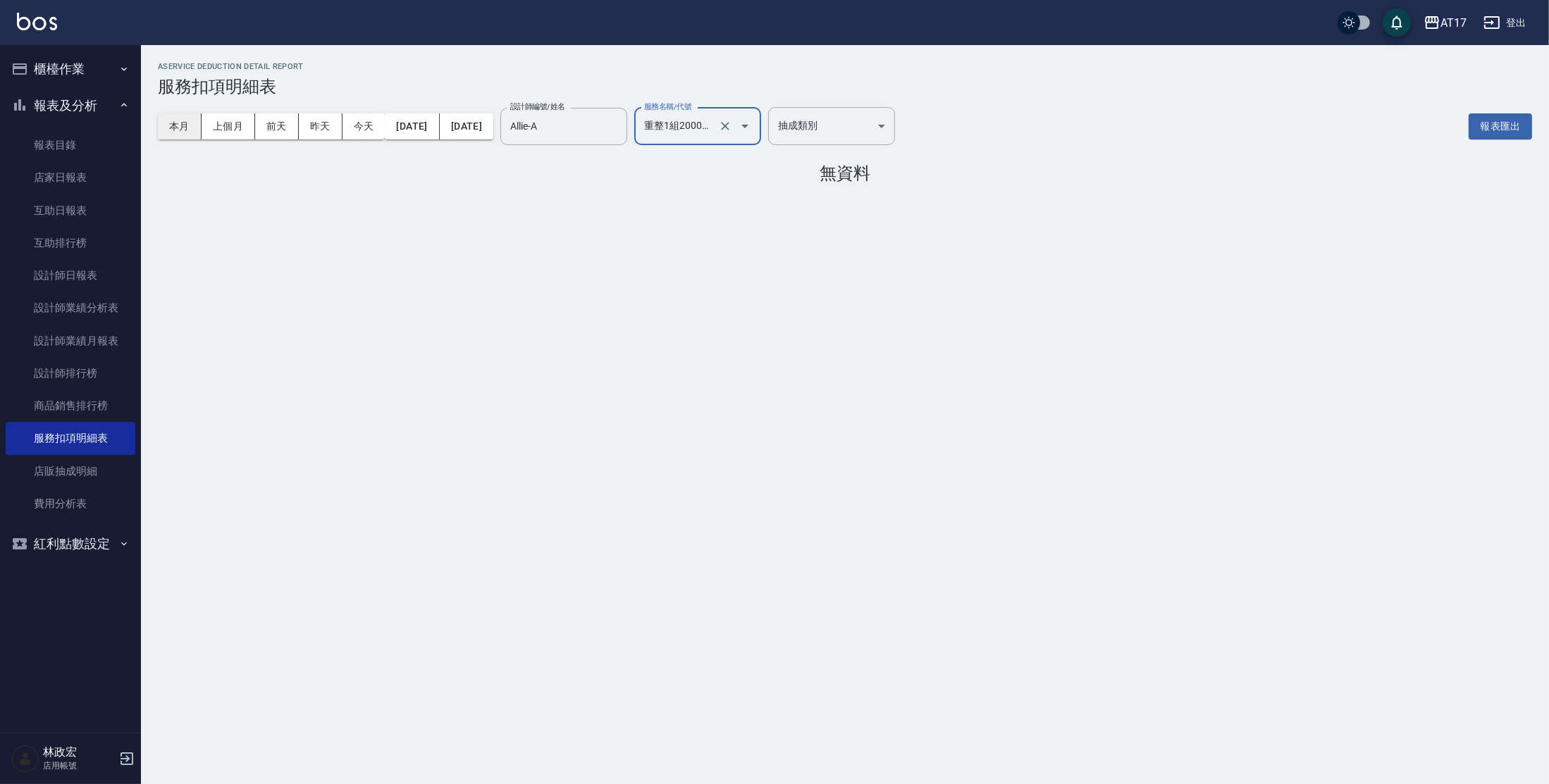
click at [182, 131] on button "本月" at bounding box center [179, 126] width 44 height 26
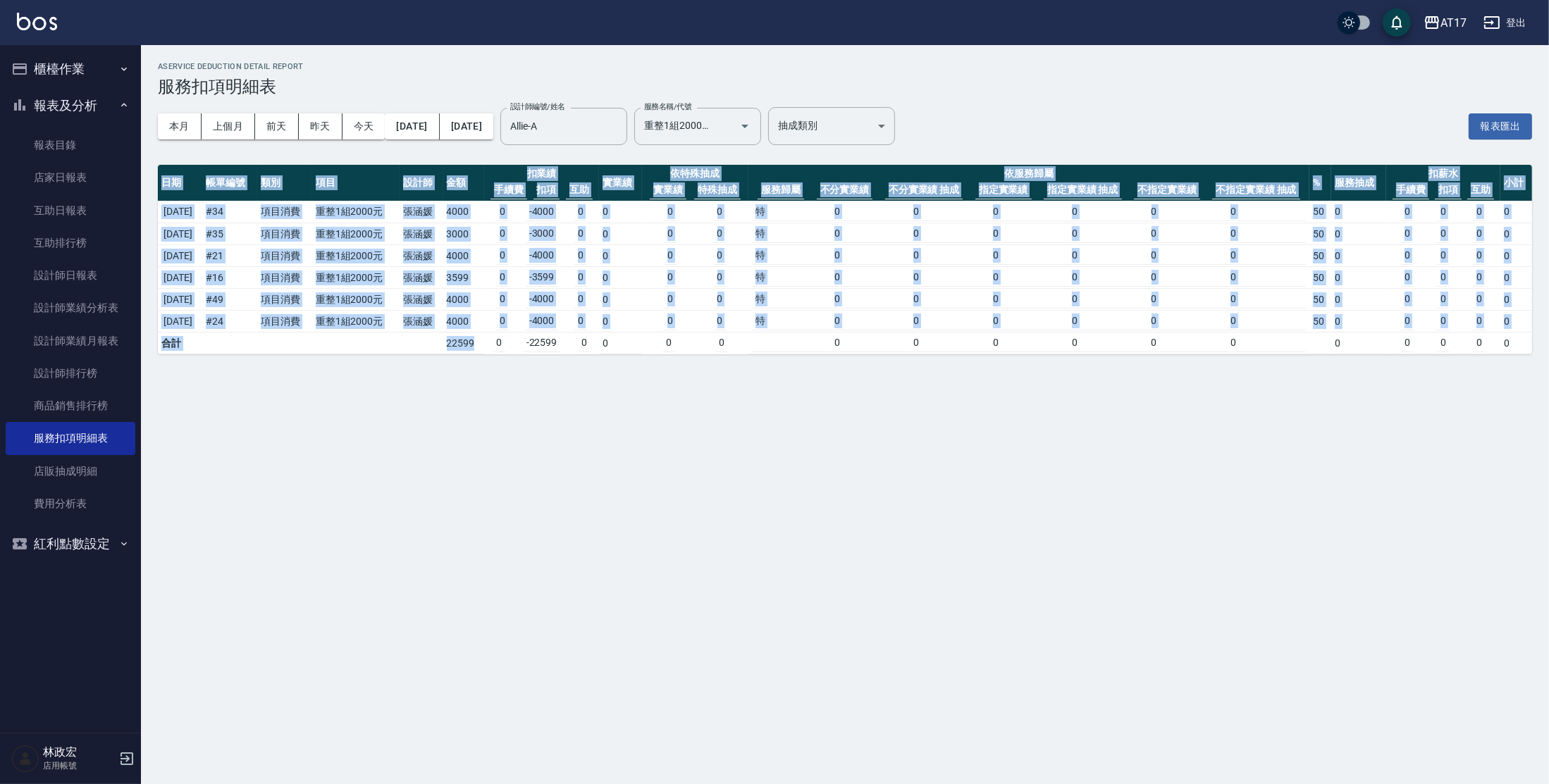
drag, startPoint x: 417, startPoint y: 358, endPoint x: 497, endPoint y: 346, distance: 80.9
click at [497, 346] on div "AService Deduction Detail Report 服務扣項明細表 本月 上個月 [DATE] [DATE] [DATE] [DATE] [DA…" at bounding box center [846, 208] width 1408 height 326
click at [505, 399] on div "AService Deduction Detail Report 服務扣項明細表 本月 上個月 [DATE] [DATE] [DATE] [DATE] [DA…" at bounding box center [774, 392] width 1549 height 784
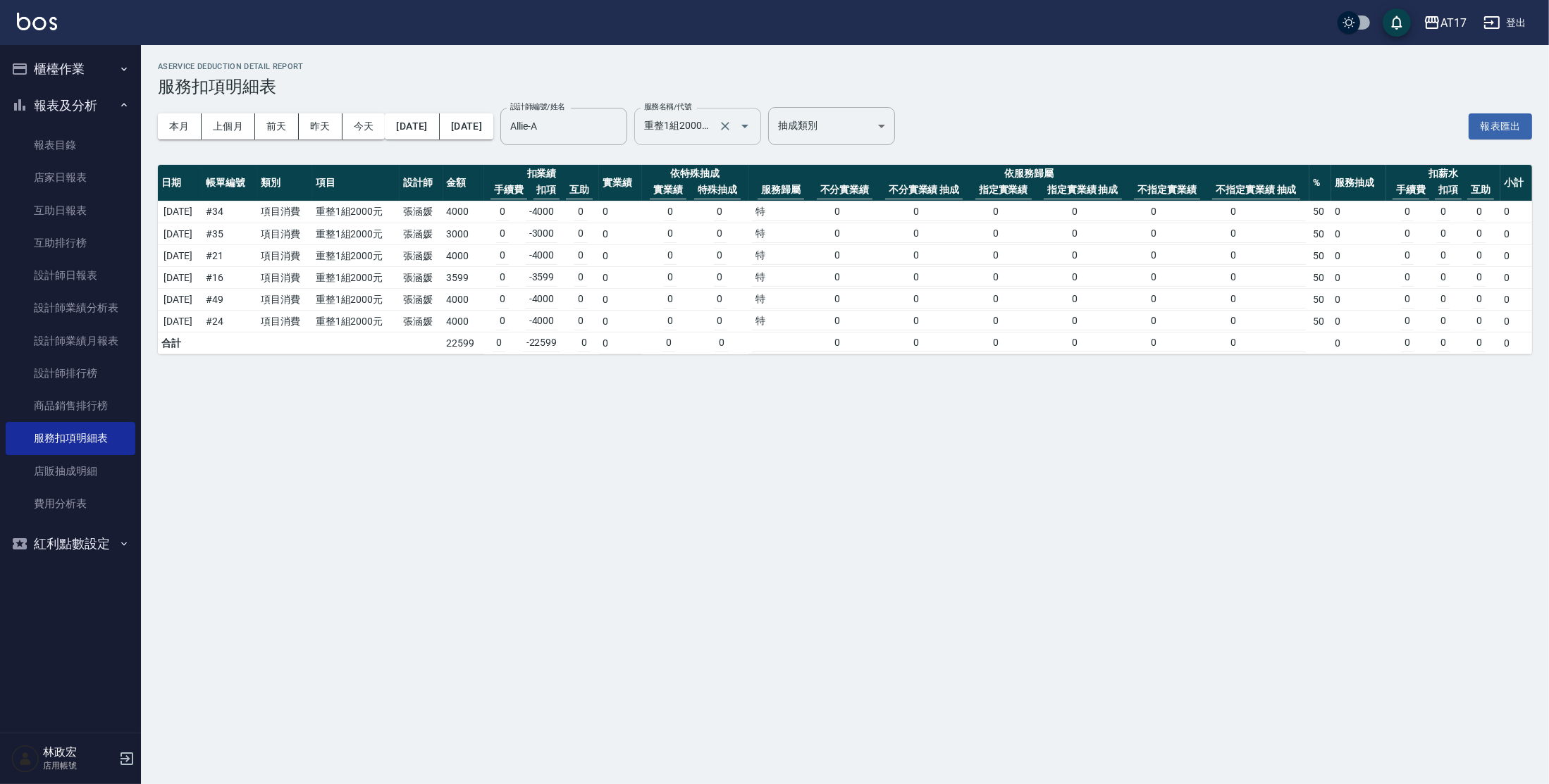
click at [753, 126] on icon "Open" at bounding box center [745, 125] width 17 height 17
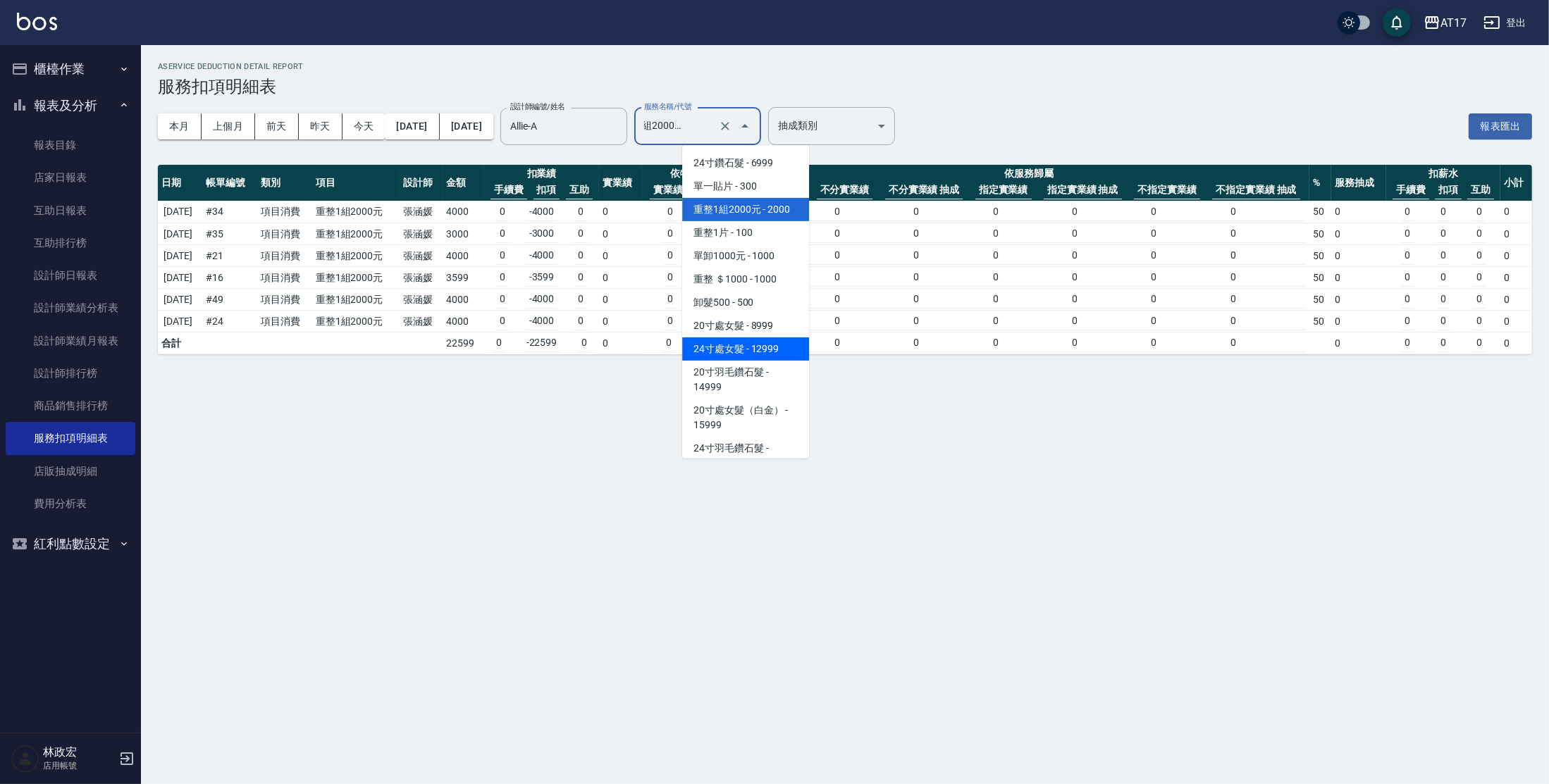
scroll to position [1557, 0]
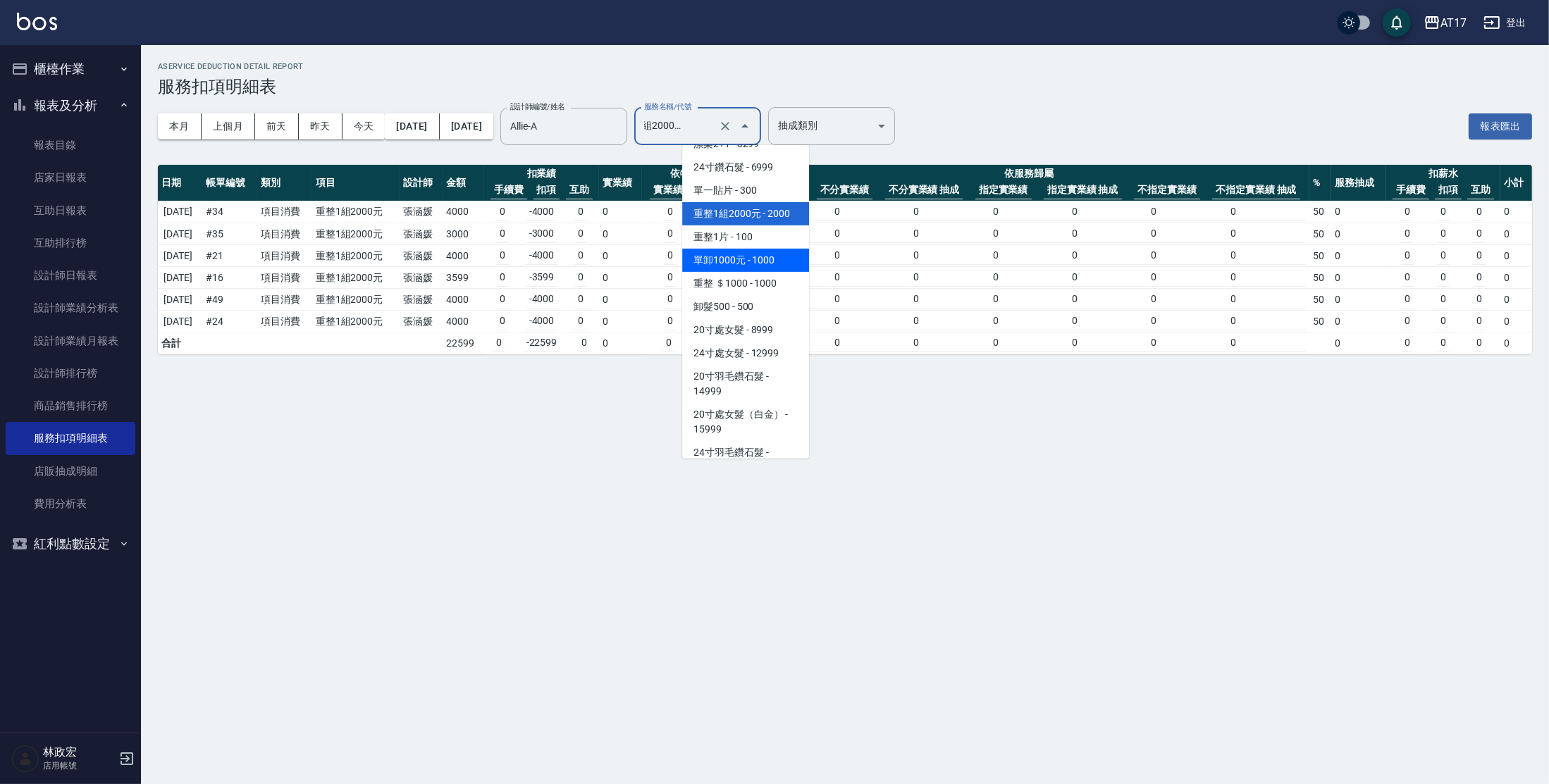
click at [763, 272] on span "單卸1000元 - 1000" at bounding box center [746, 259] width 127 height 23
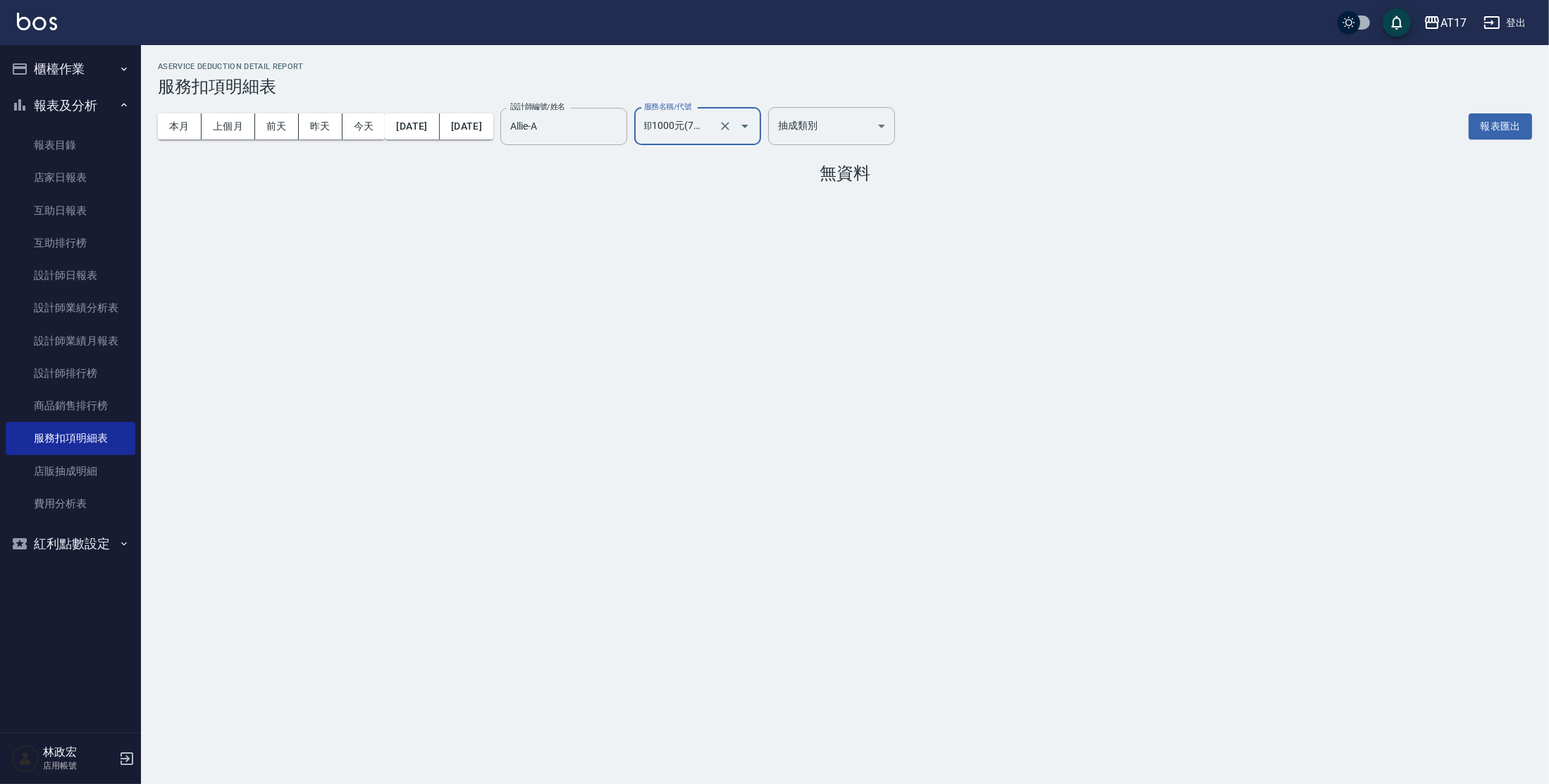
click at [753, 128] on icon "Open" at bounding box center [745, 125] width 17 height 17
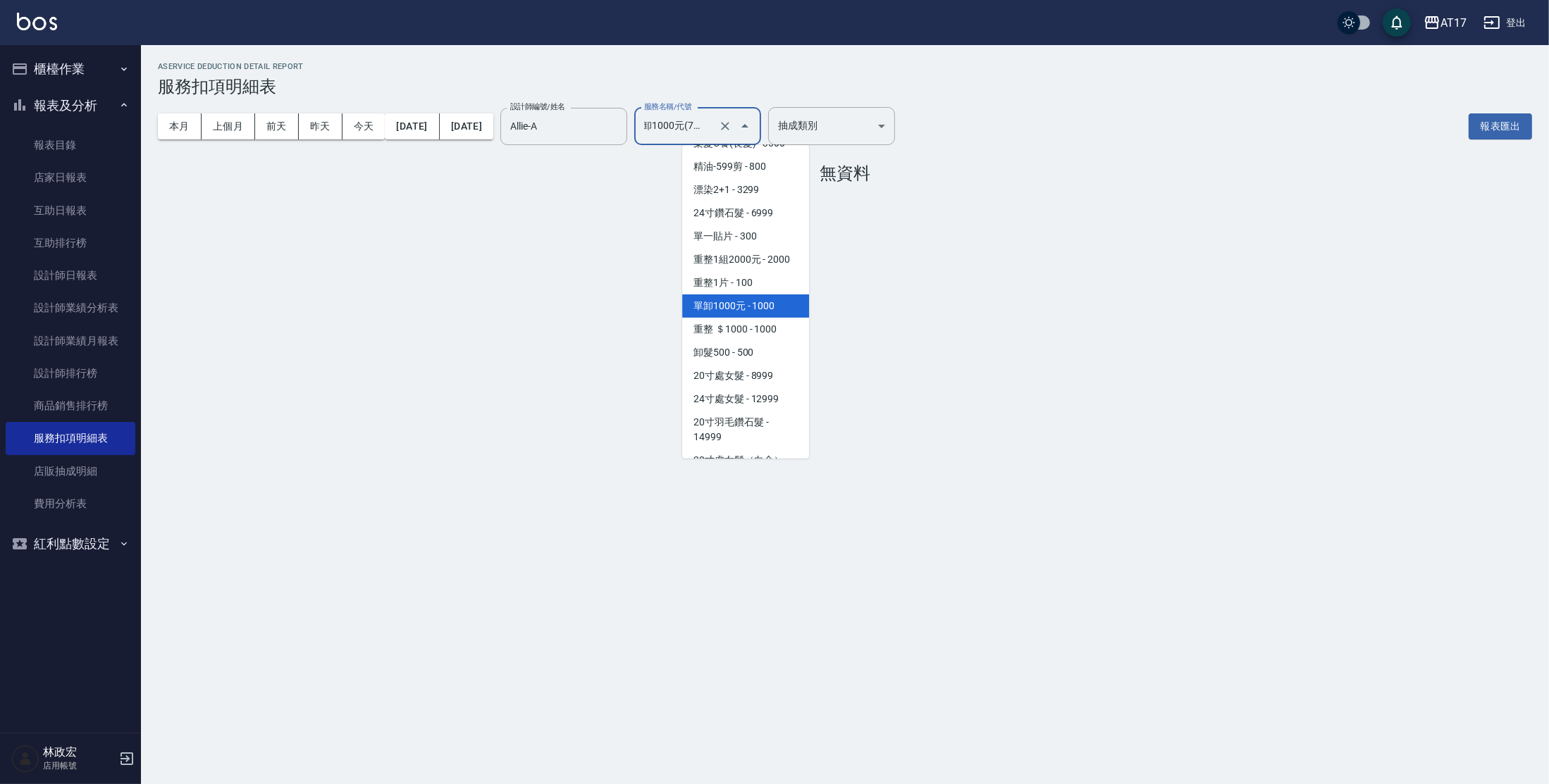
scroll to position [1514, 0]
click at [757, 360] on span "卸髮500 - 500" at bounding box center [746, 349] width 127 height 23
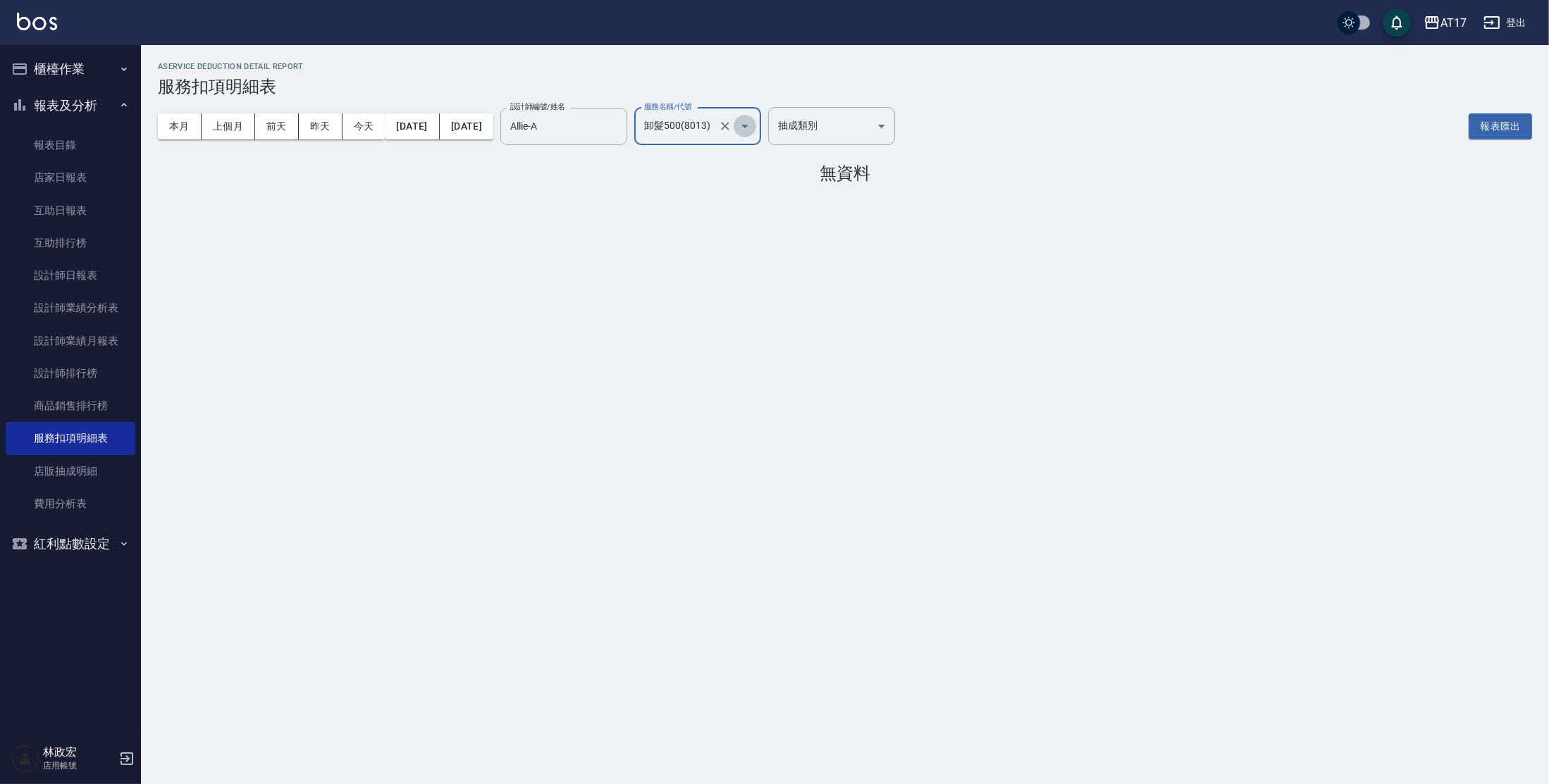
click at [753, 129] on icon "Open" at bounding box center [745, 125] width 17 height 17
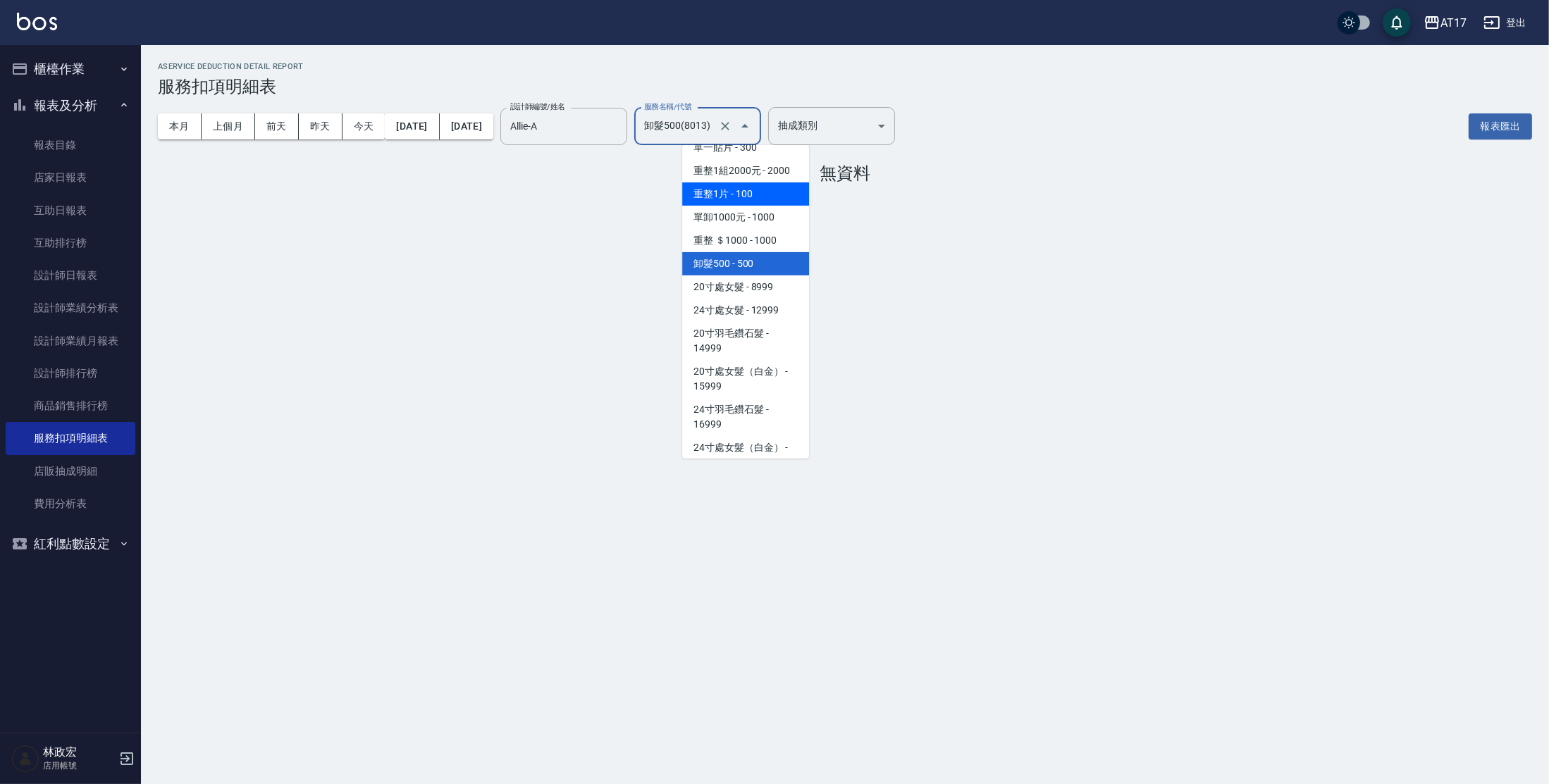
scroll to position [1597, 0]
click at [741, 255] on span "重整 ＄1000 - 1000" at bounding box center [746, 243] width 127 height 23
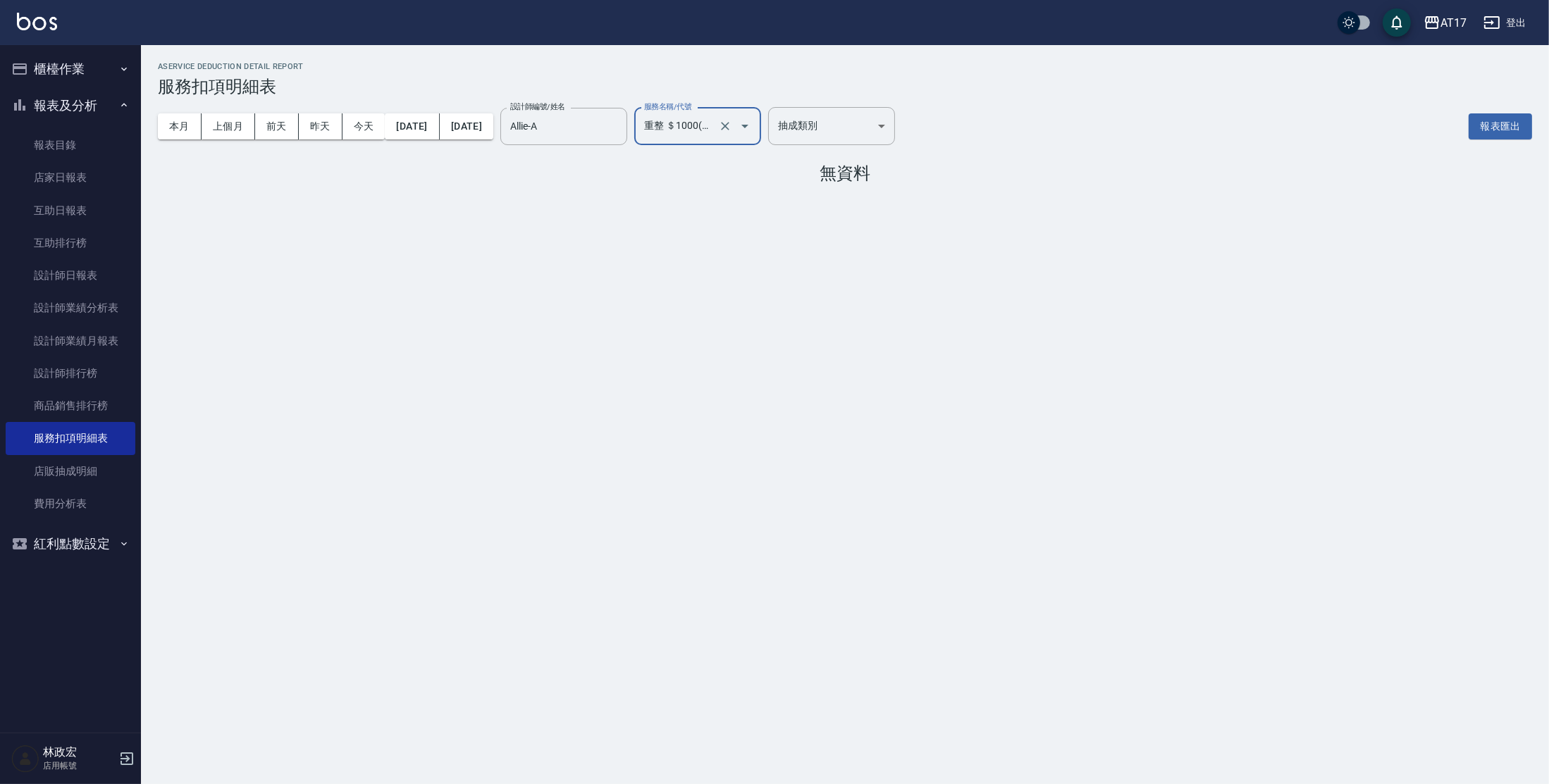
drag, startPoint x: 793, startPoint y: 126, endPoint x: 792, endPoint y: 135, distance: 9.1
click at [749, 127] on icon "Open" at bounding box center [745, 126] width 7 height 3
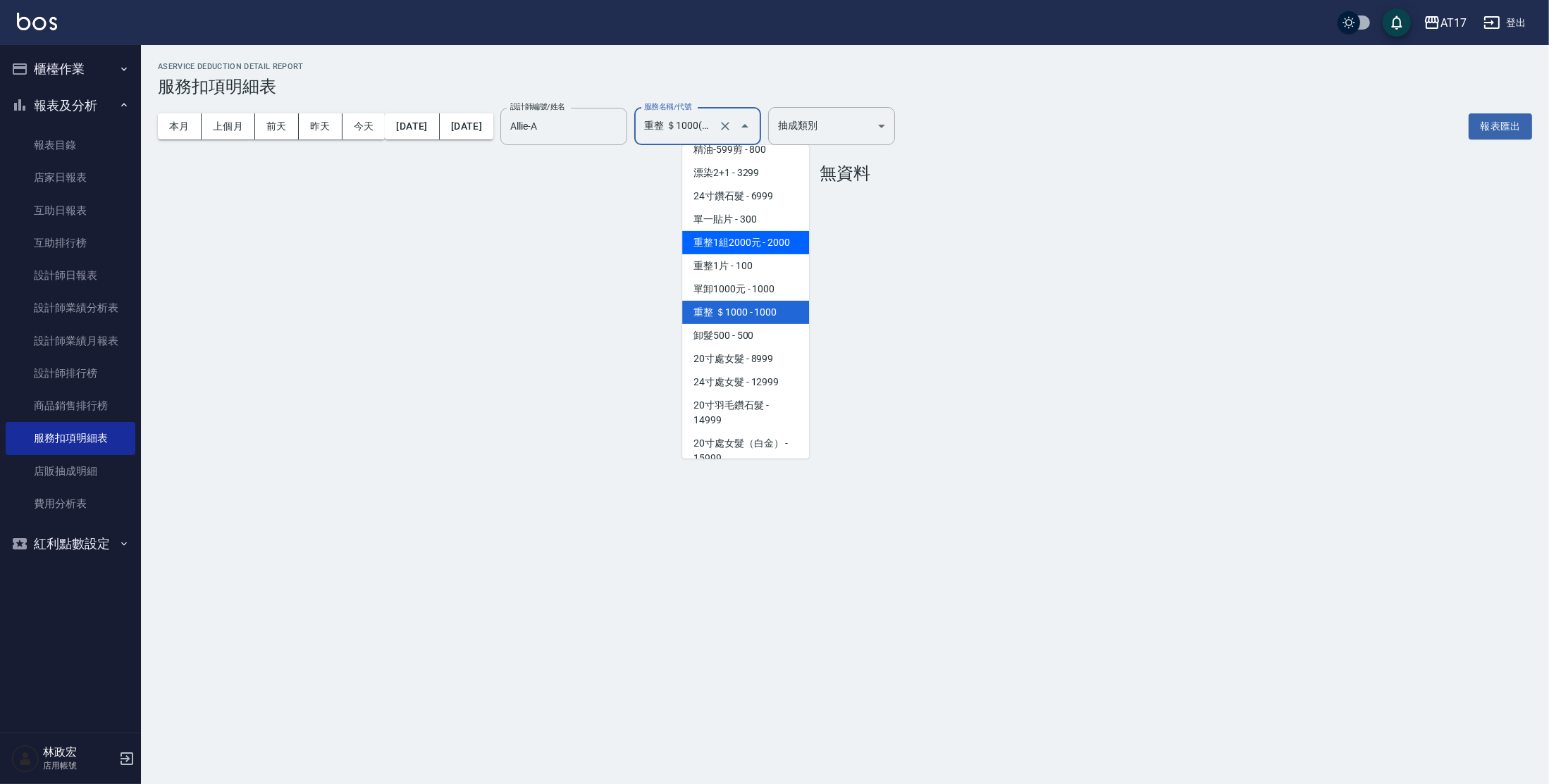
scroll to position [1535, 0]
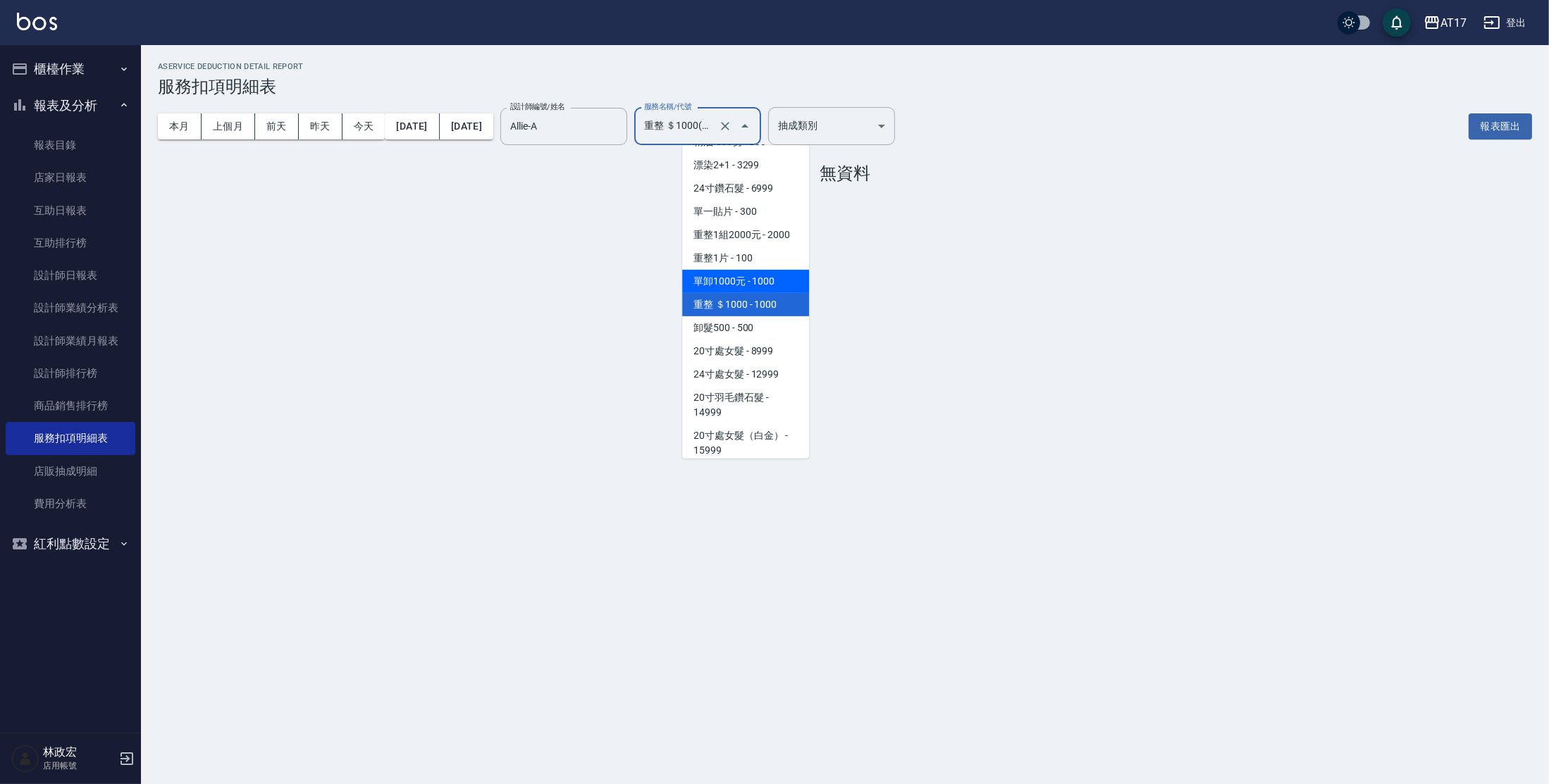
click at [761, 291] on span "單卸1000元 - 1000" at bounding box center [746, 281] width 127 height 23
type input "單卸1000元(7008)"
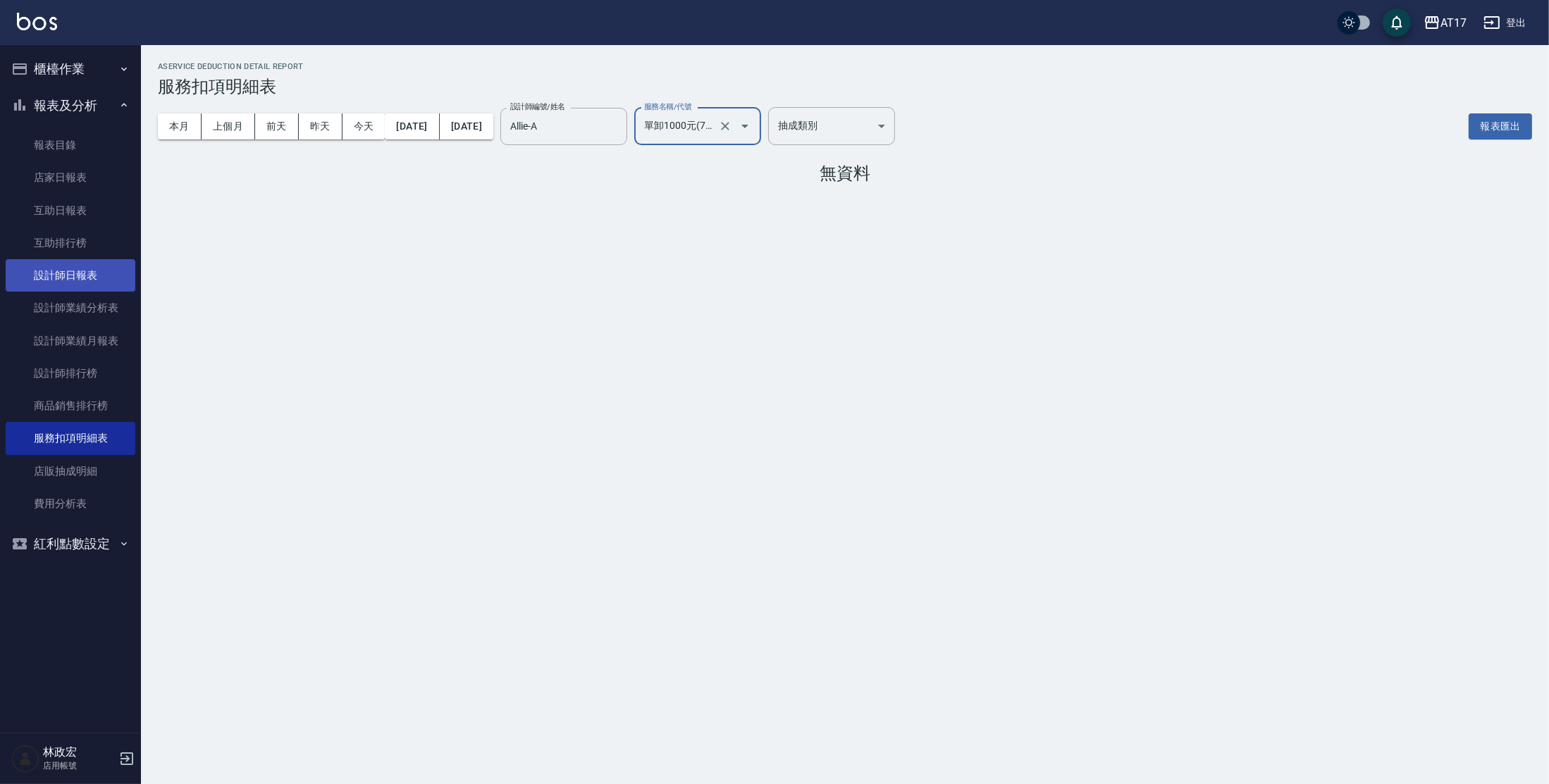
click at [49, 268] on link "設計師日報表" at bounding box center [70, 275] width 129 height 33
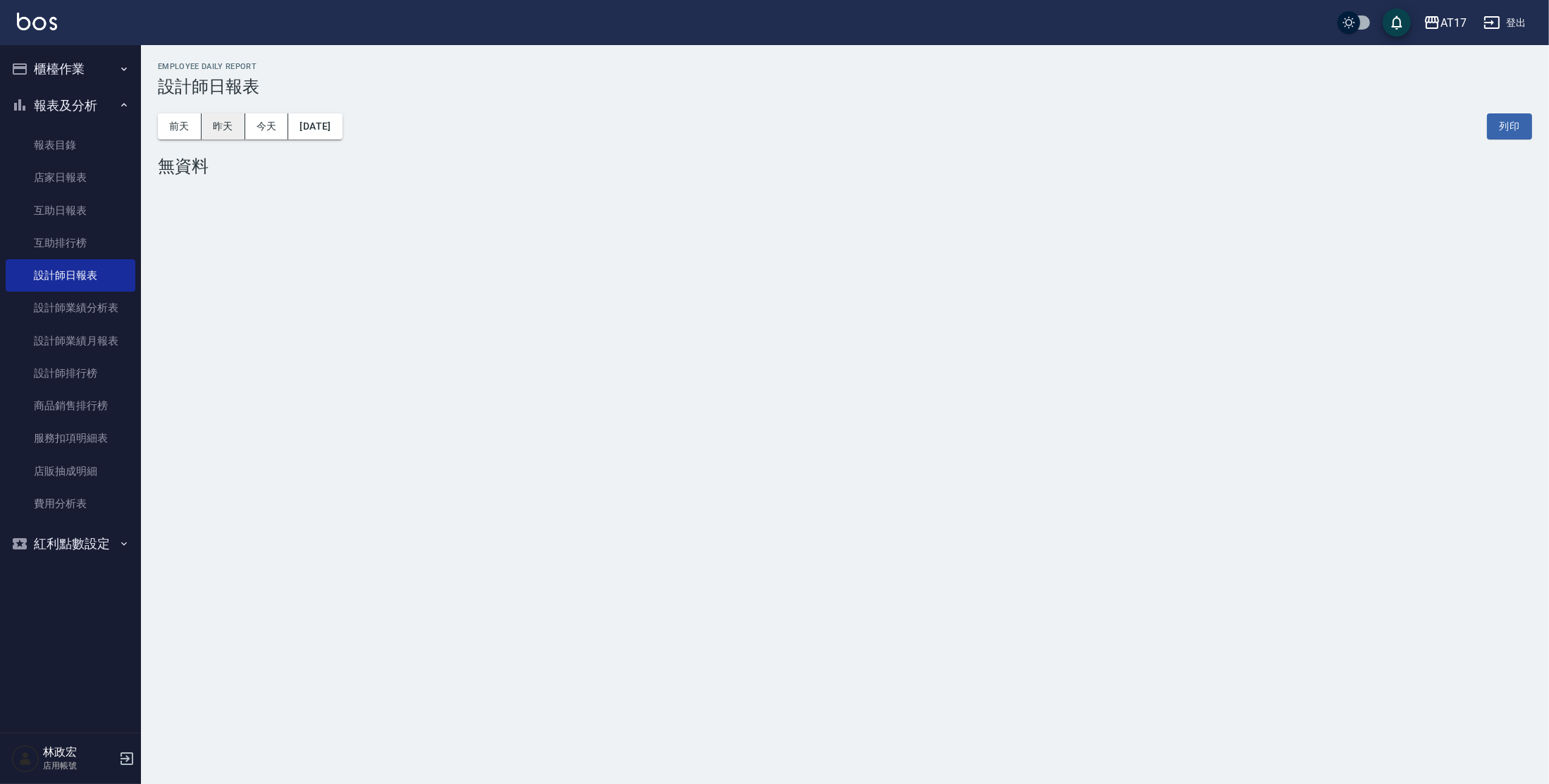
click at [229, 129] on button "昨天" at bounding box center [223, 126] width 44 height 26
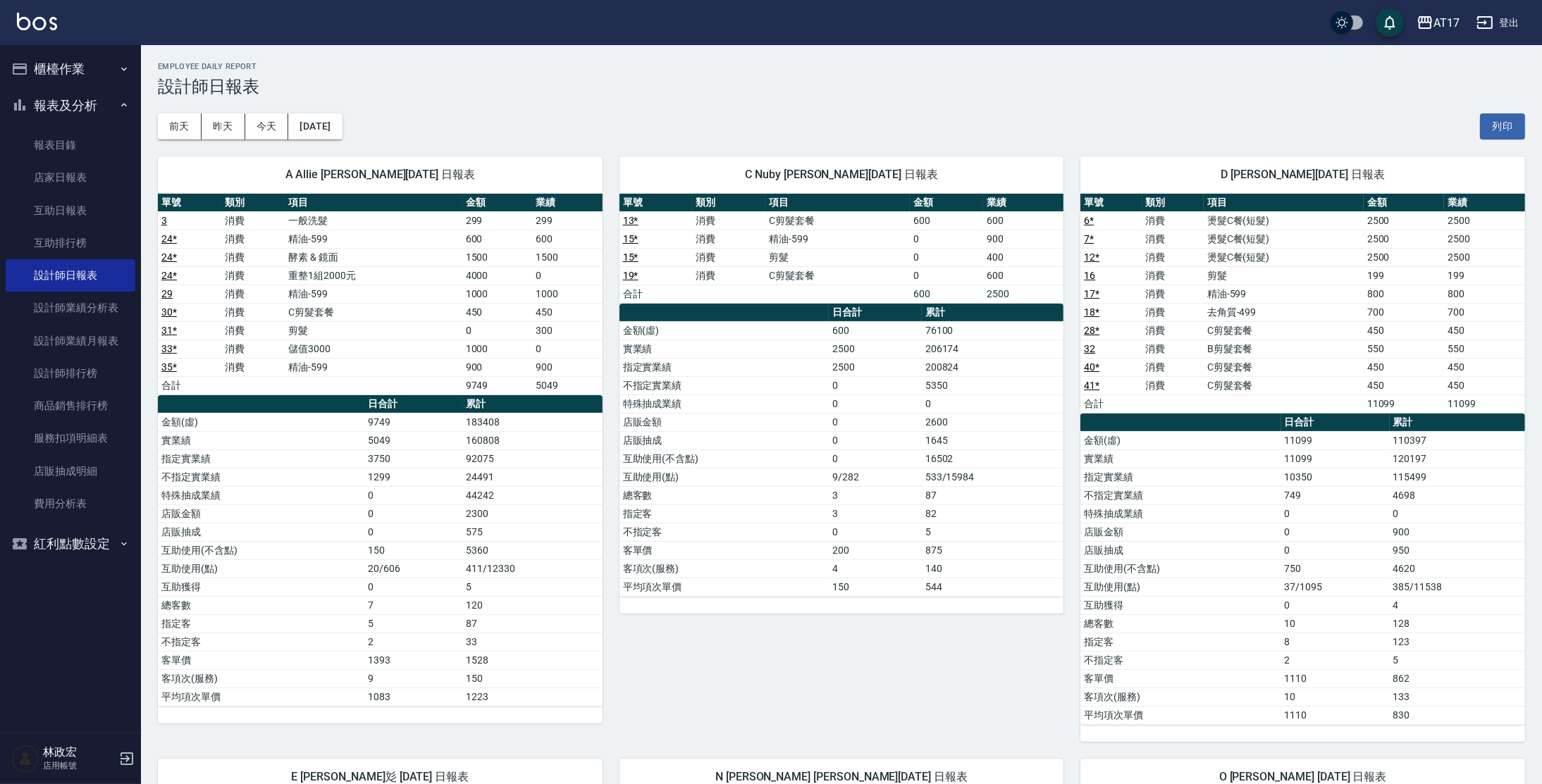
click at [699, 567] on td "客項次(服務)" at bounding box center [724, 568] width 210 height 18
click at [40, 21] on img at bounding box center [37, 21] width 40 height 17
